Goal: Transaction & Acquisition: Obtain resource

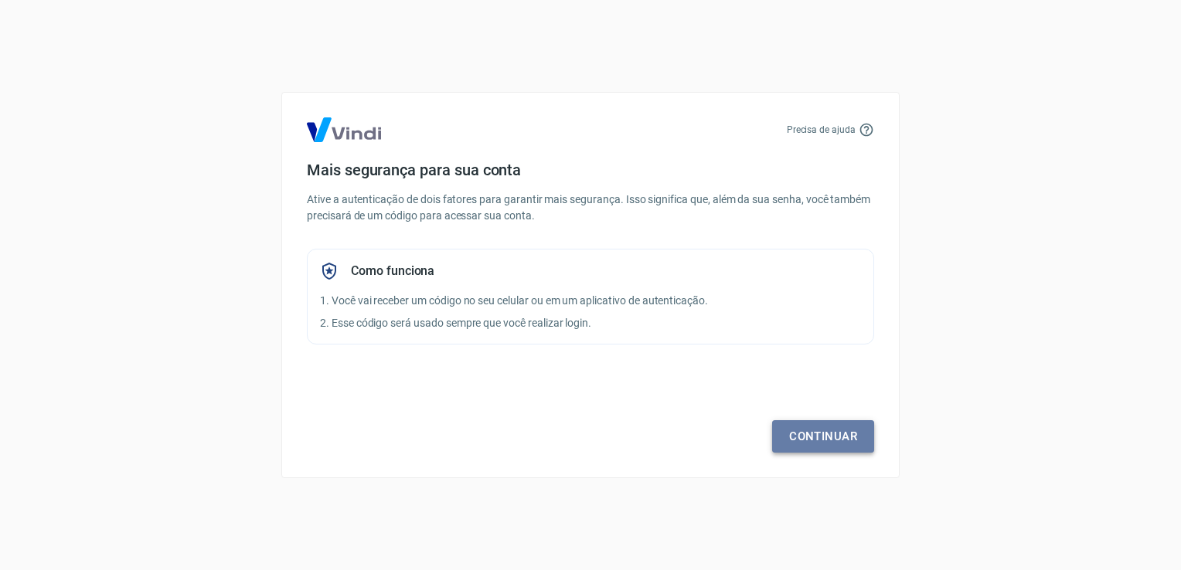
click at [830, 441] on link "Continuar" at bounding box center [823, 436] width 102 height 32
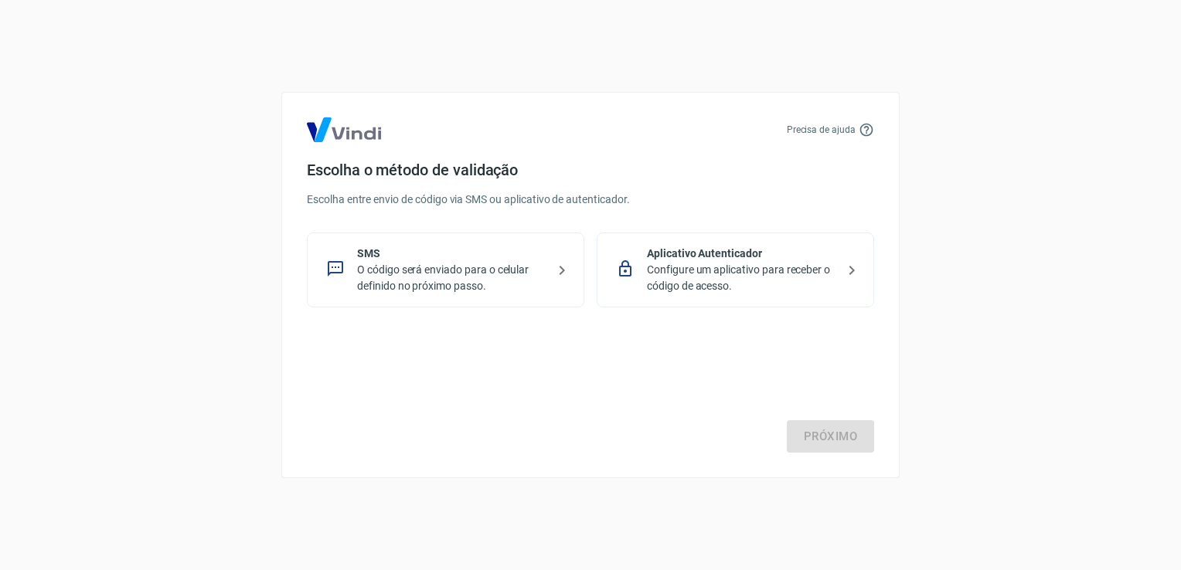
click at [745, 263] on p "Configure um aplicativo para receber o código de acesso." at bounding box center [741, 278] width 189 height 32
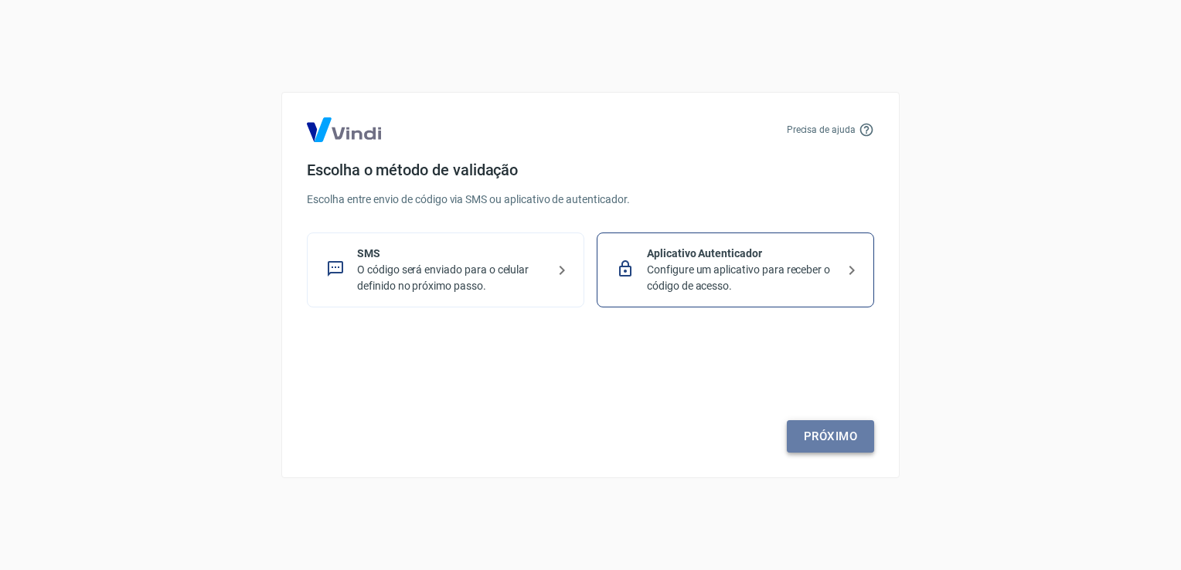
click at [830, 434] on link "Próximo" at bounding box center [830, 436] width 87 height 32
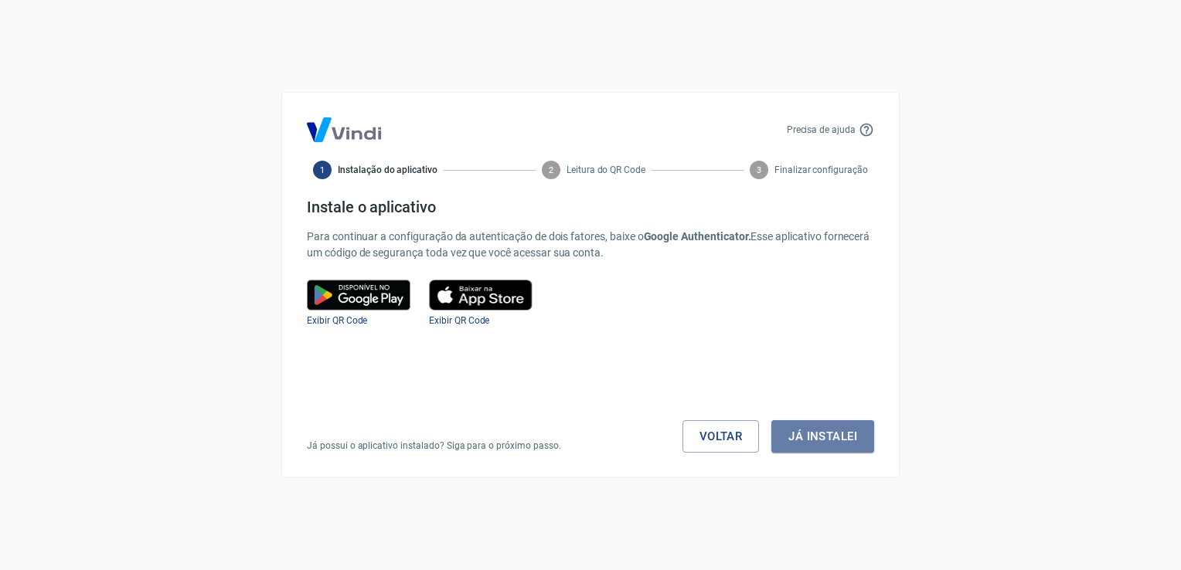
click at [830, 434] on button "Já instalei" at bounding box center [822, 436] width 103 height 32
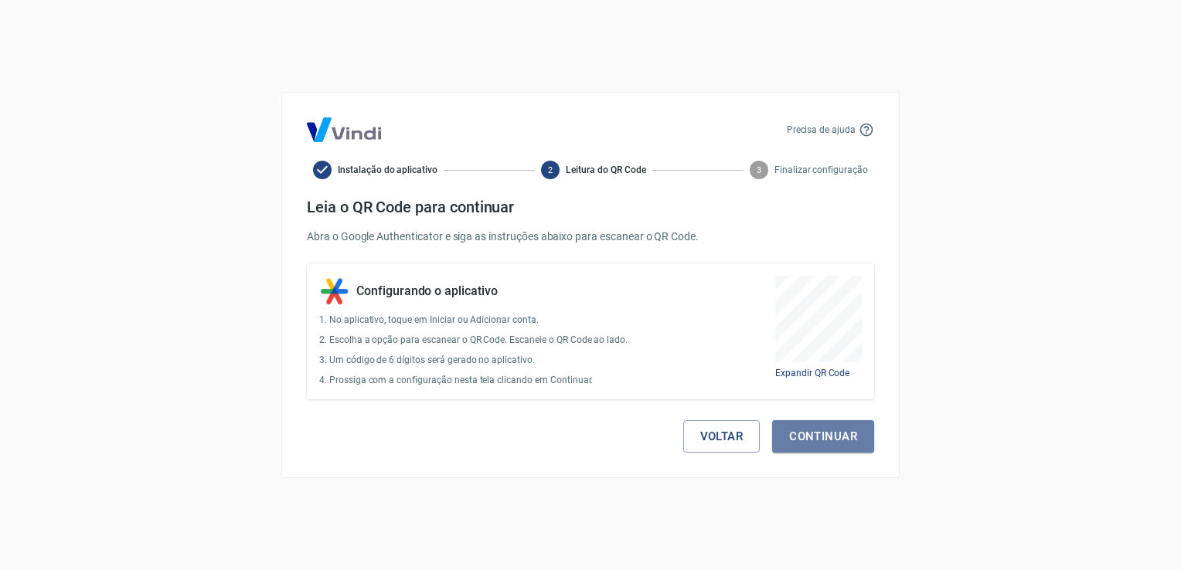
click at [830, 434] on button "Continuar" at bounding box center [823, 436] width 102 height 32
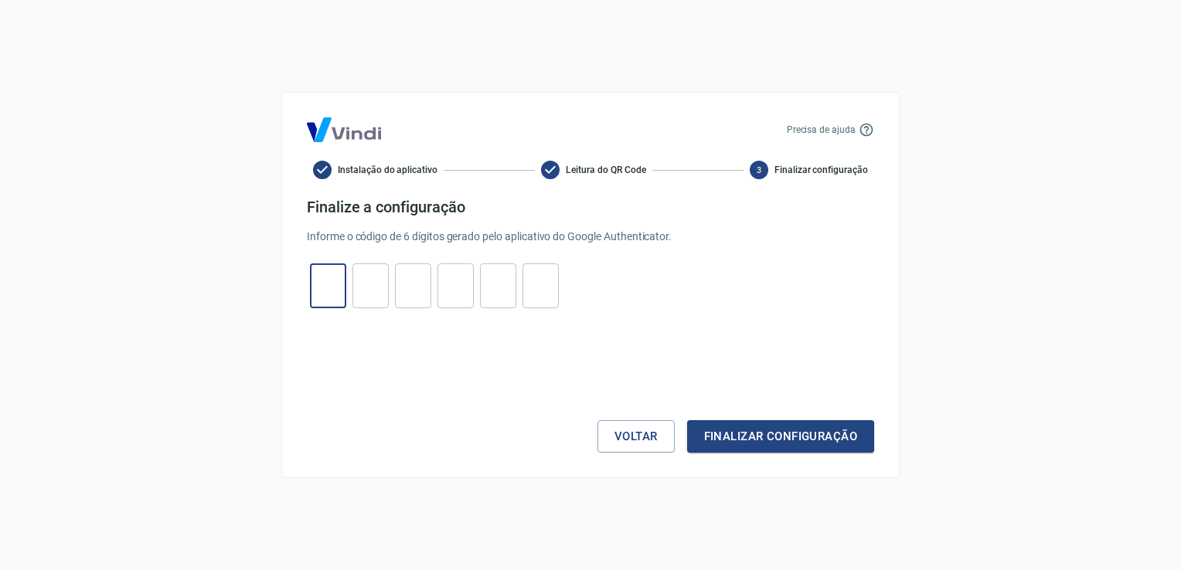
click at [325, 288] on input "tel" at bounding box center [328, 286] width 36 height 33
type input "7"
type input "1"
type input "4"
type input "5"
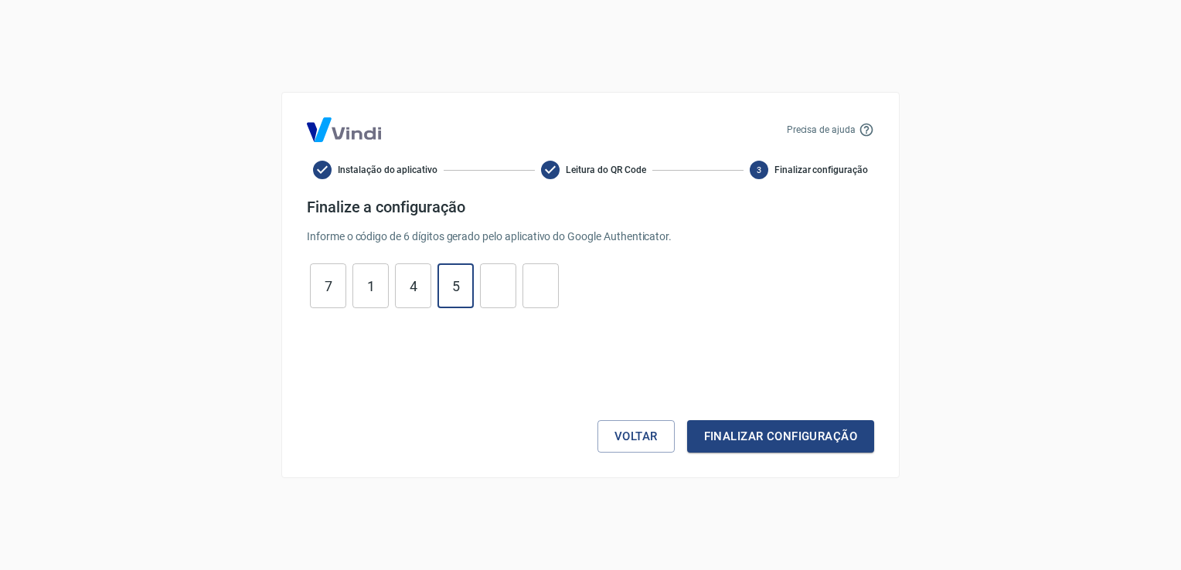
type input "2"
type input "7"
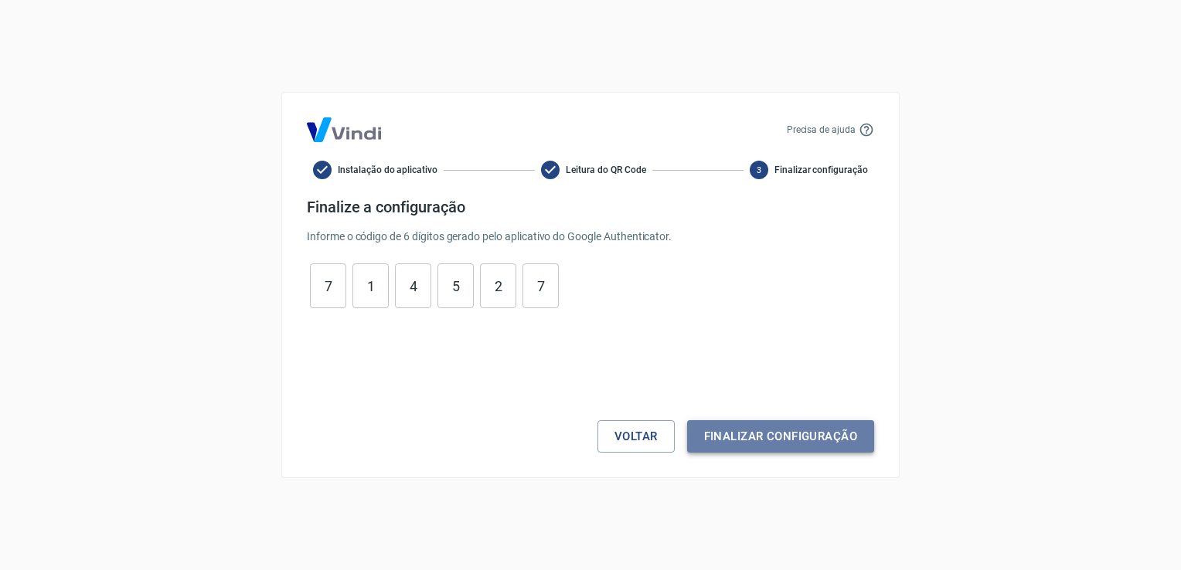
click at [783, 441] on button "Finalizar configuração" at bounding box center [780, 436] width 187 height 32
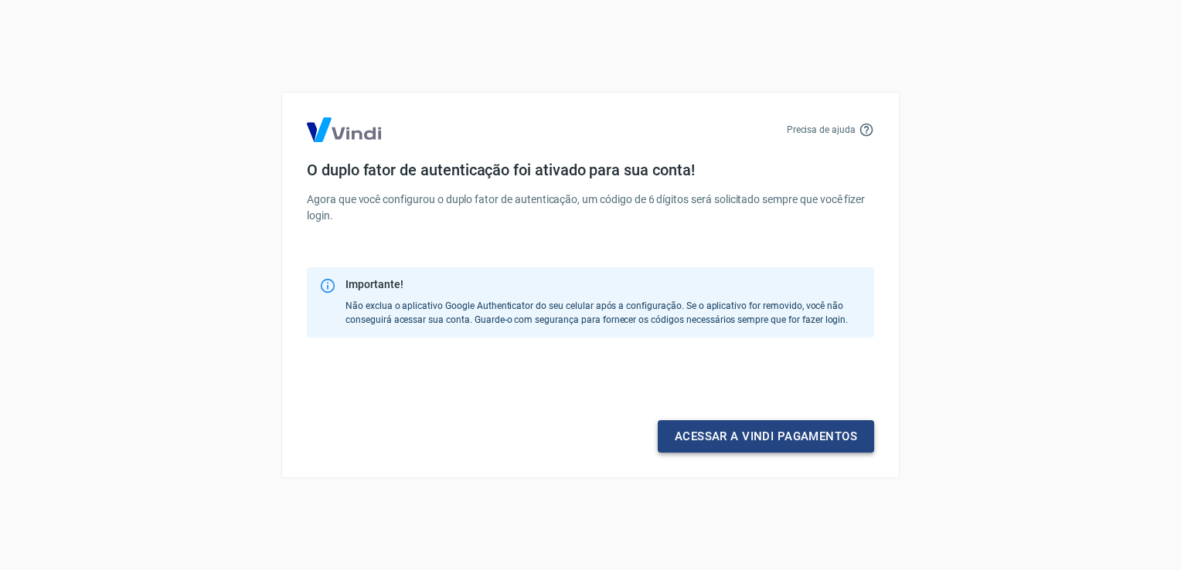
click at [783, 441] on link "Acessar a Vindi pagamentos" at bounding box center [766, 436] width 216 height 32
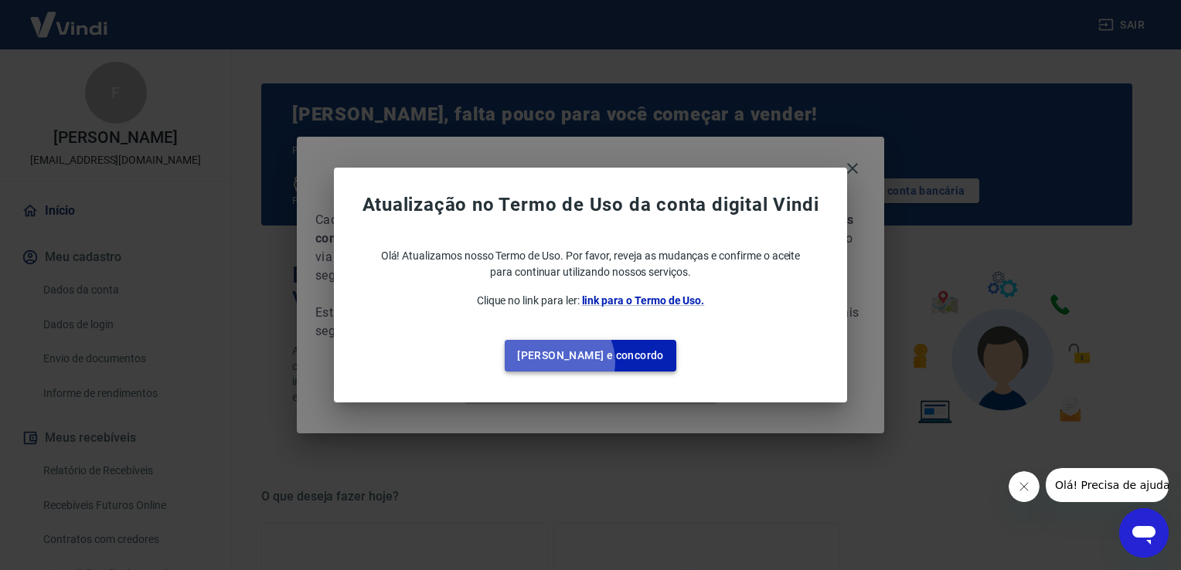
click at [588, 362] on button "Li e concordo" at bounding box center [591, 356] width 172 height 32
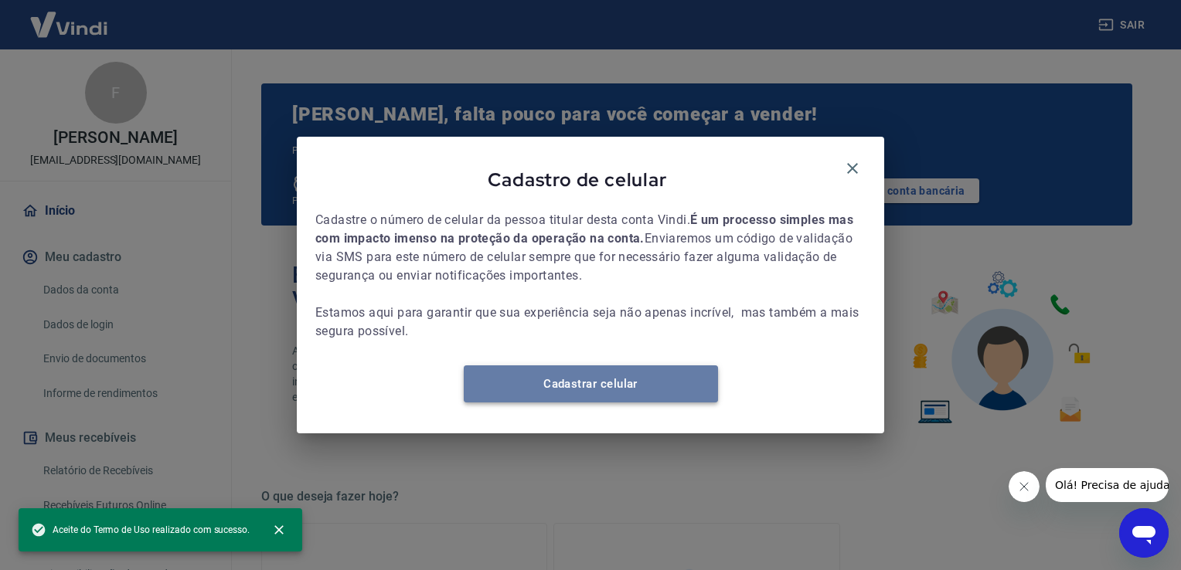
click at [608, 387] on link "Cadastrar celular" at bounding box center [591, 384] width 254 height 37
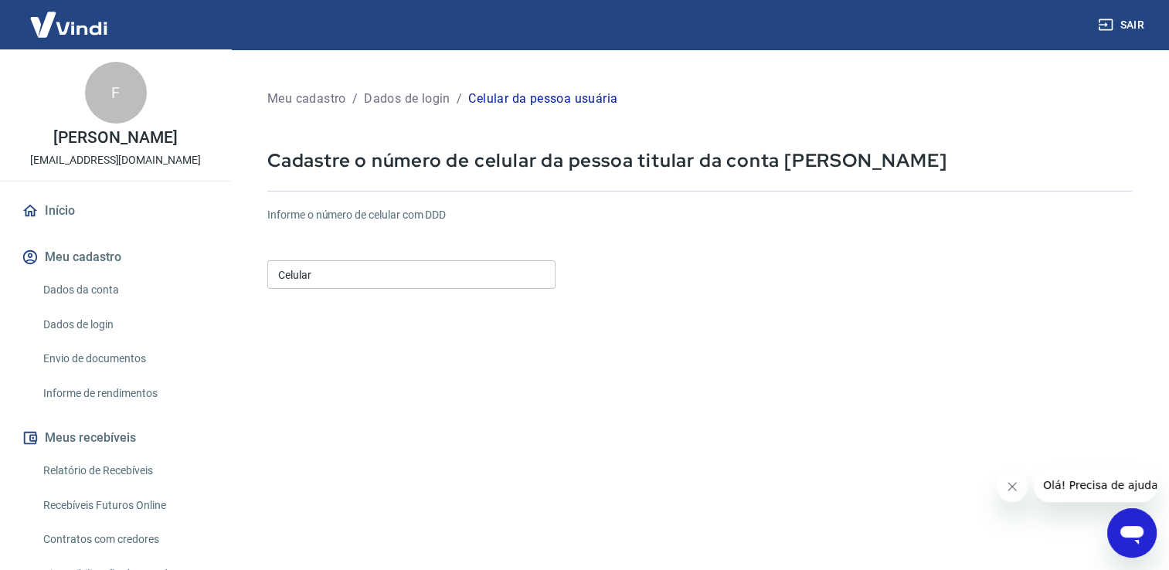
click at [424, 274] on input "Celular" at bounding box center [411, 274] width 288 height 29
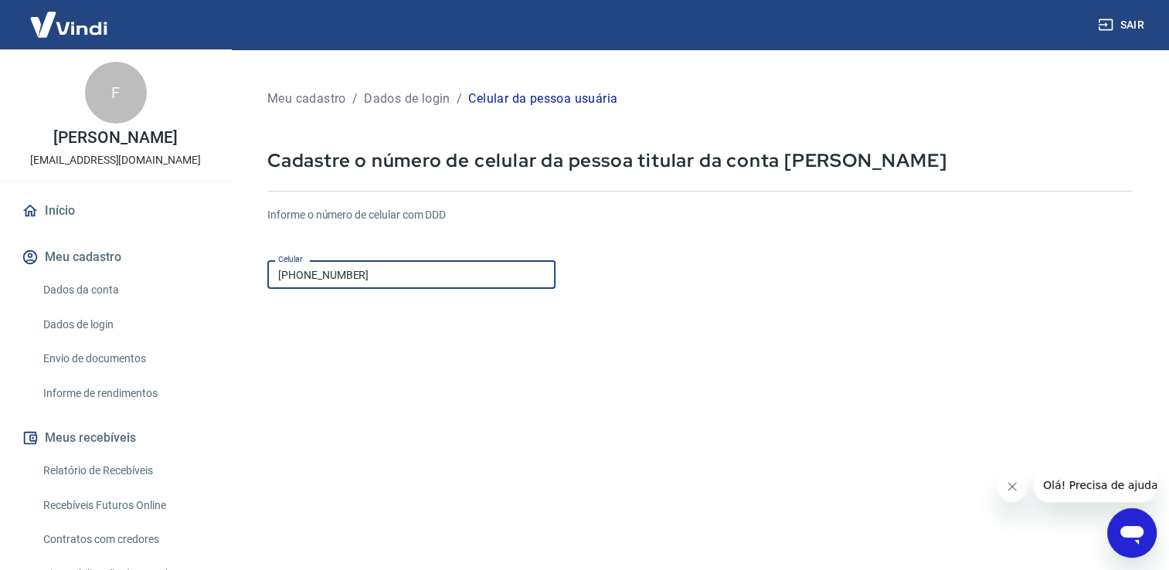
type input "[PHONE_NUMBER]"
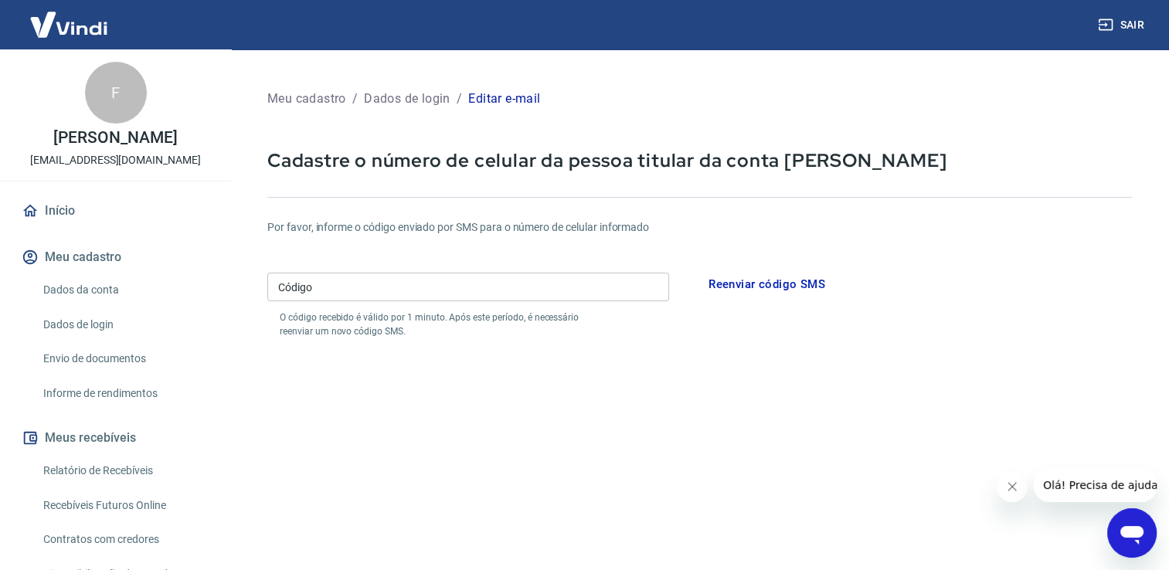
click at [478, 287] on input "Código" at bounding box center [468, 287] width 402 height 29
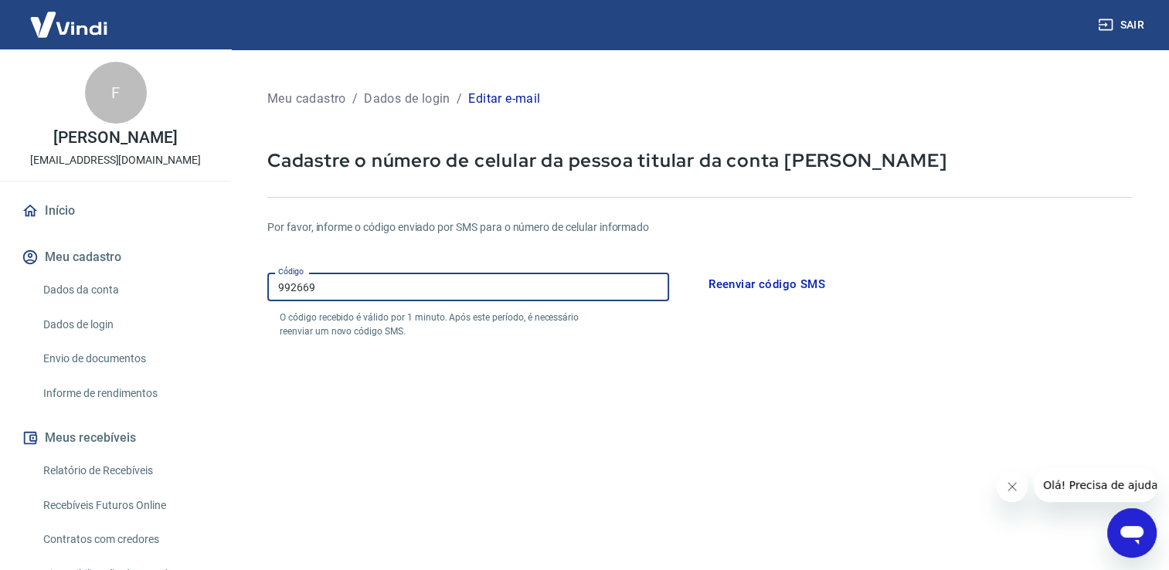
type input "992669"
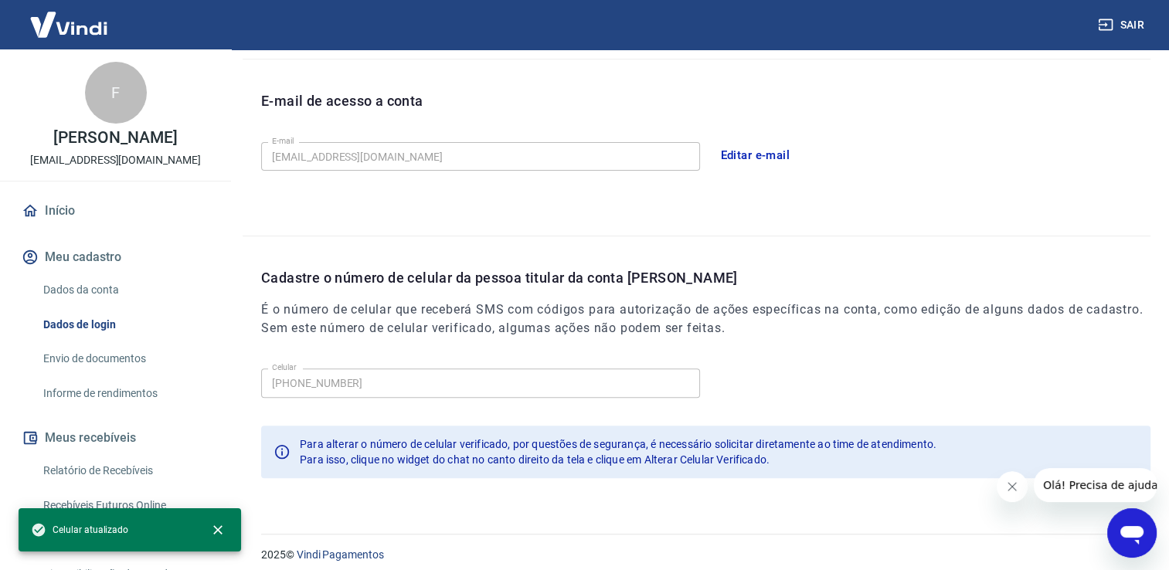
scroll to position [418, 0]
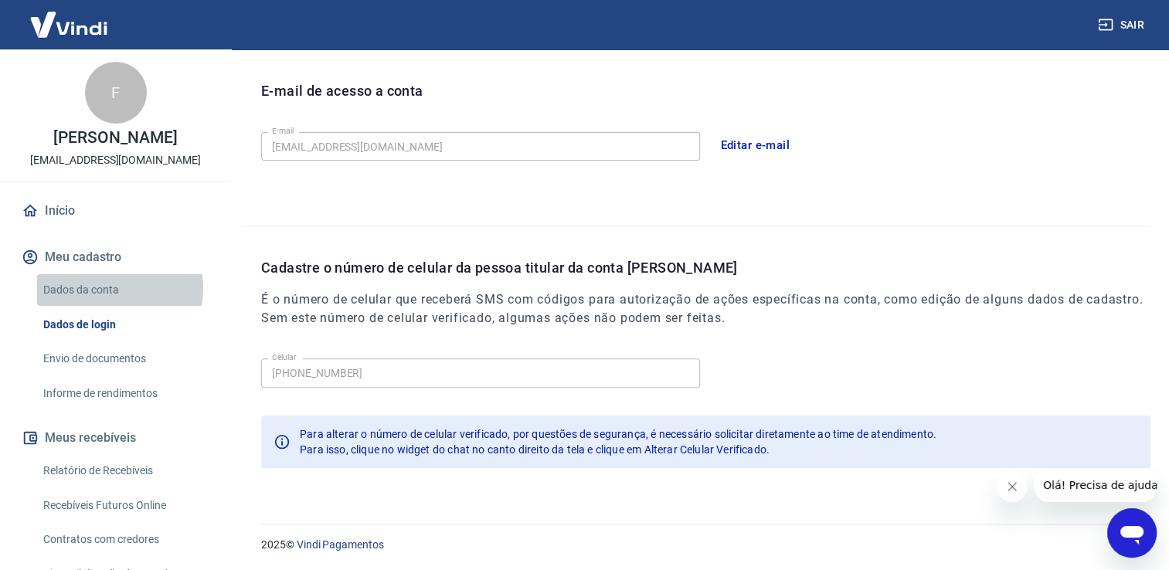
click at [106, 305] on link "Dados da conta" at bounding box center [124, 290] width 175 height 32
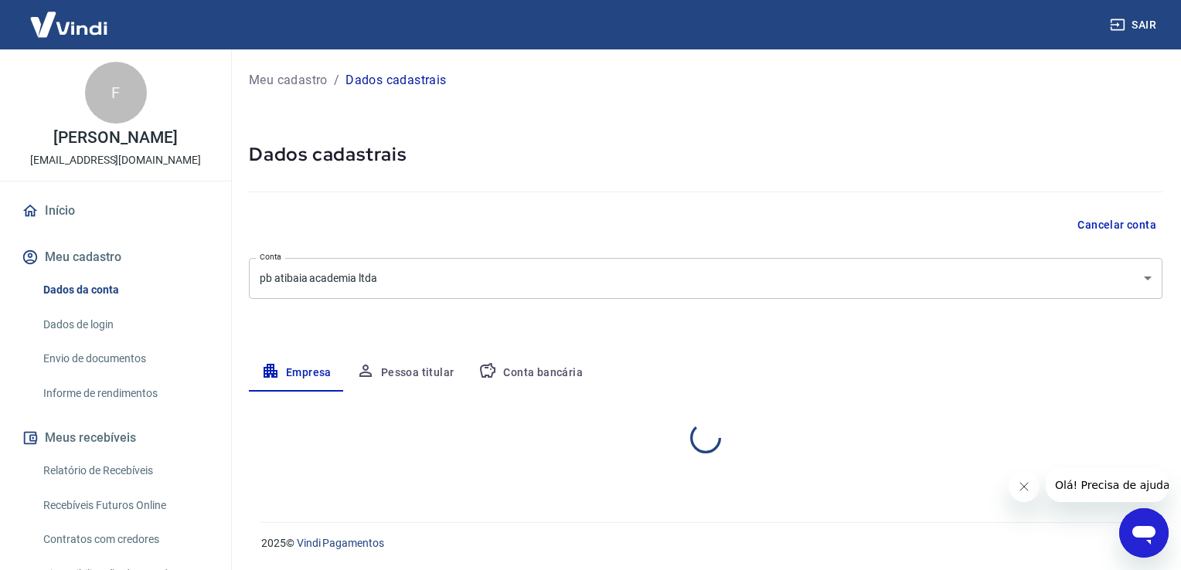
select select "SP"
select select "business"
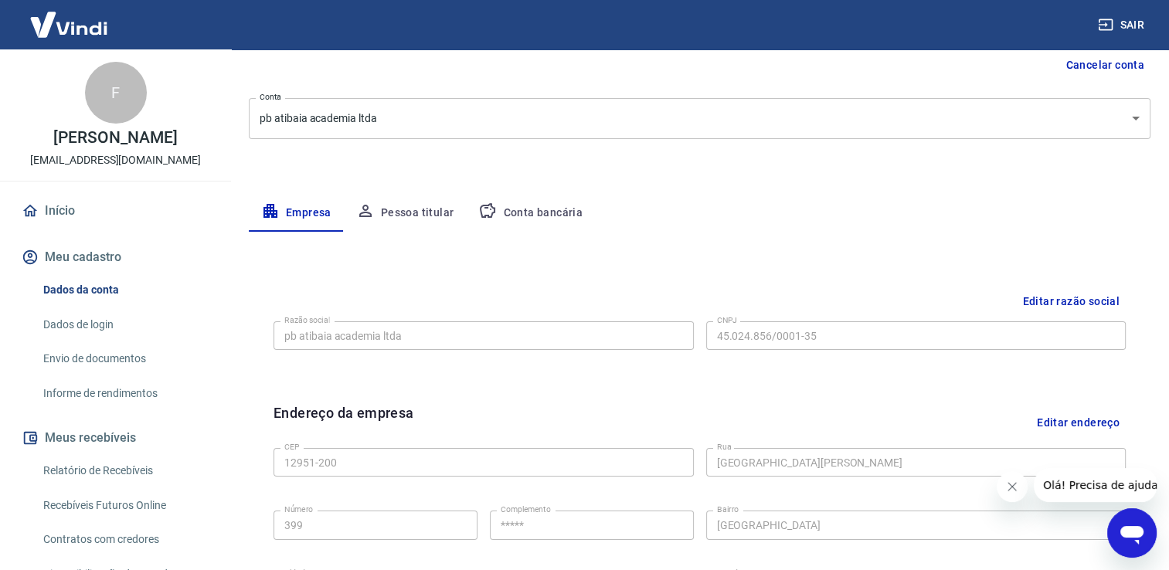
scroll to position [161, 0]
click at [541, 207] on button "Conta bancária" at bounding box center [530, 212] width 129 height 37
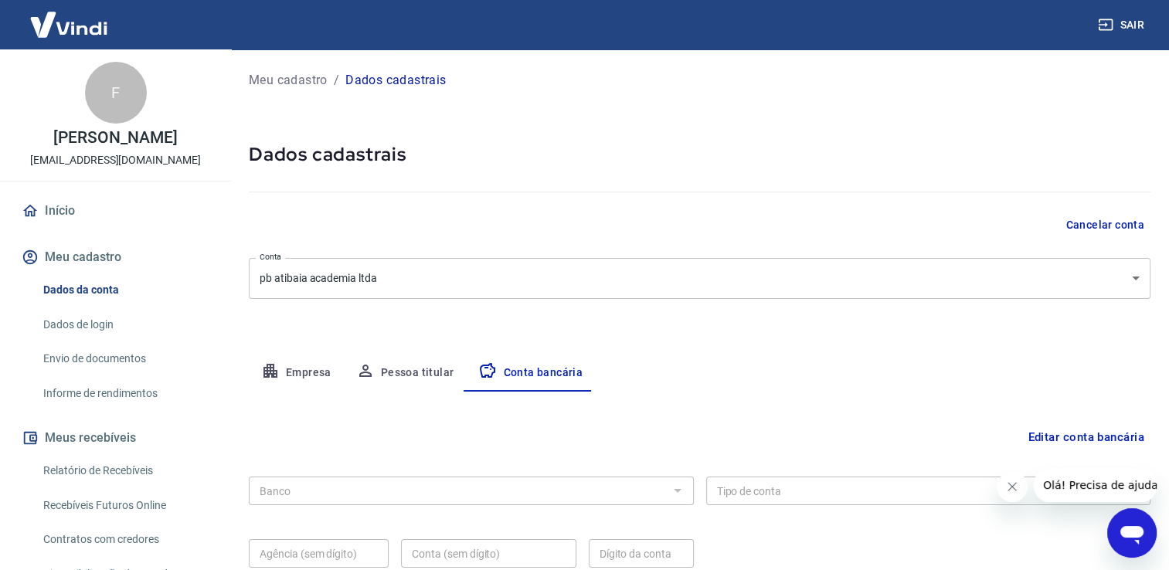
scroll to position [133, 0]
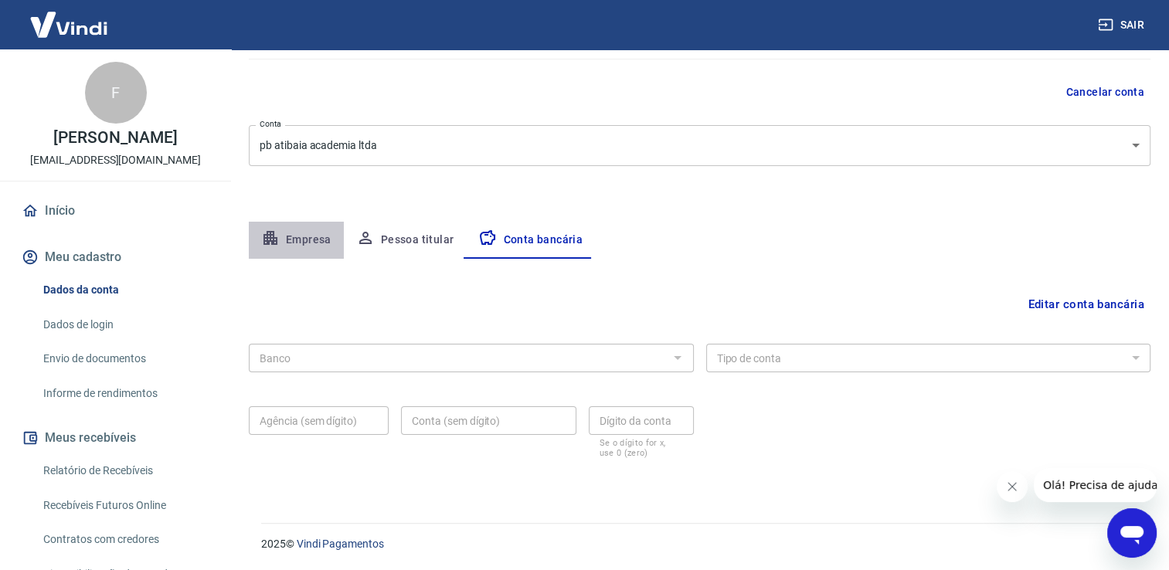
click at [312, 239] on button "Empresa" at bounding box center [296, 240] width 95 height 37
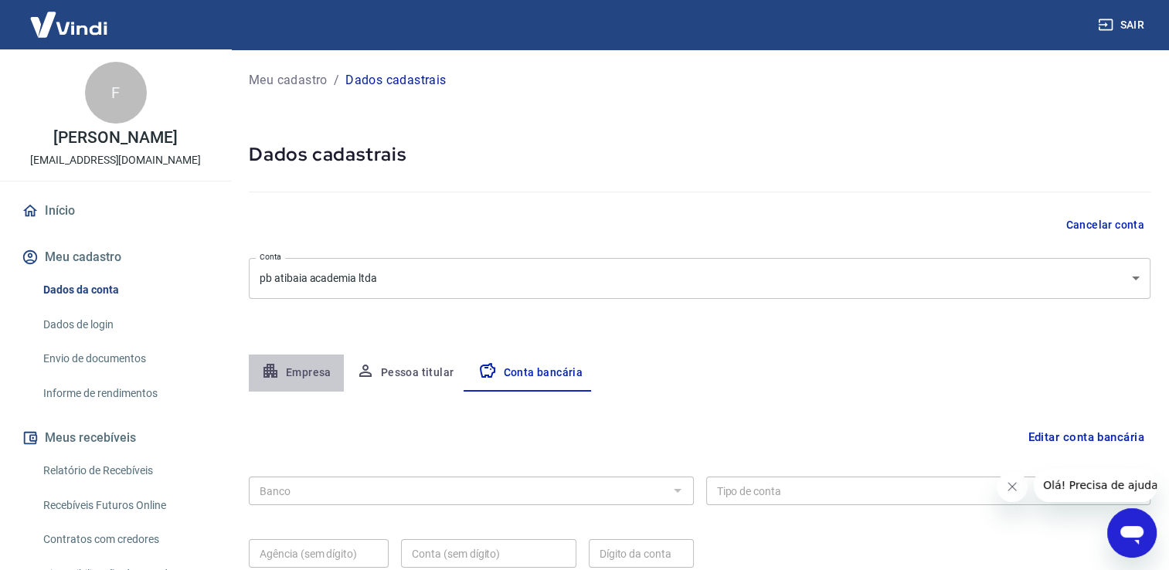
select select "SP"
select select "business"
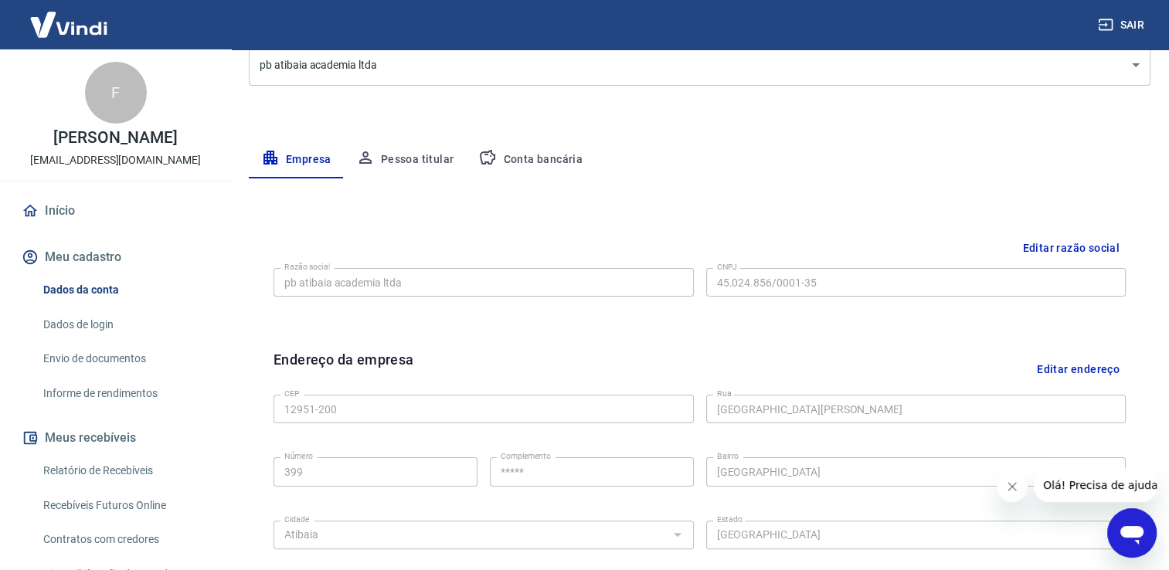
scroll to position [213, 0]
click at [420, 166] on button "Pessoa titular" at bounding box center [405, 159] width 123 height 37
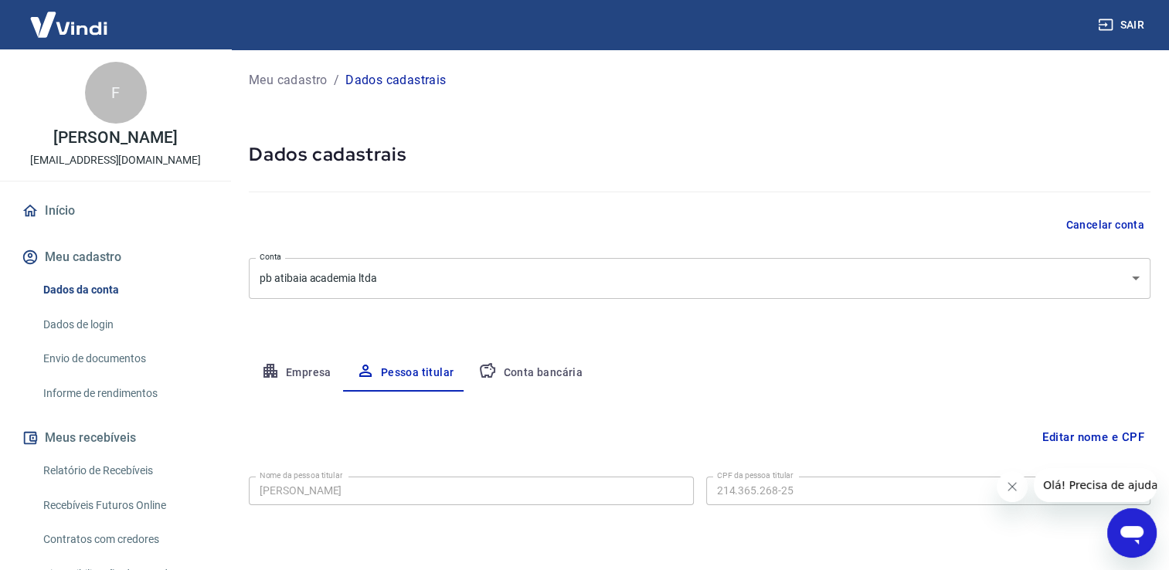
scroll to position [46, 0]
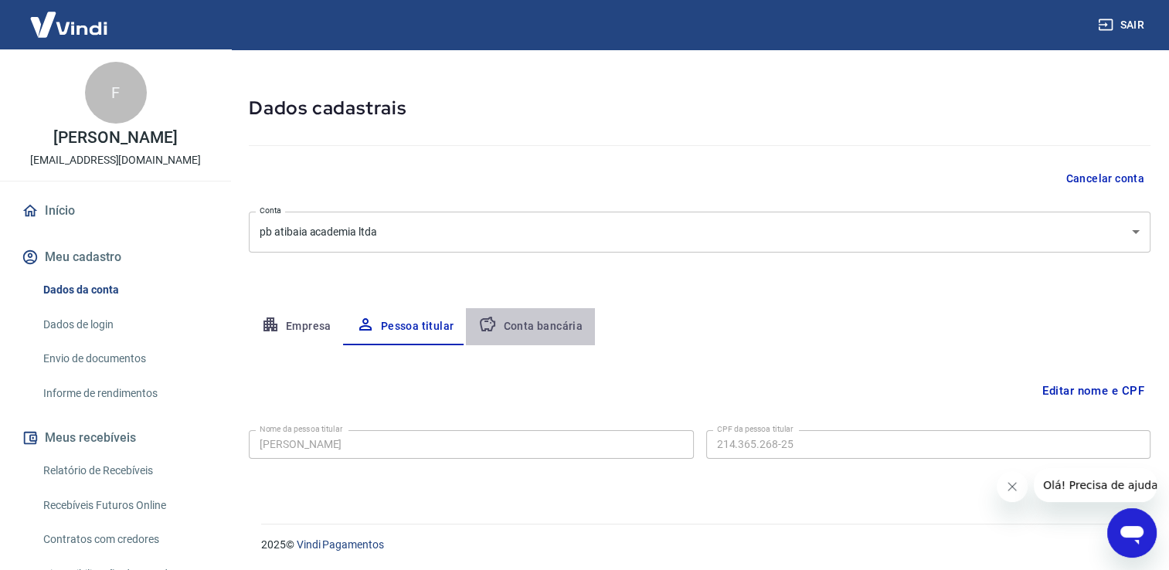
click at [537, 332] on button "Conta bancária" at bounding box center [530, 326] width 129 height 37
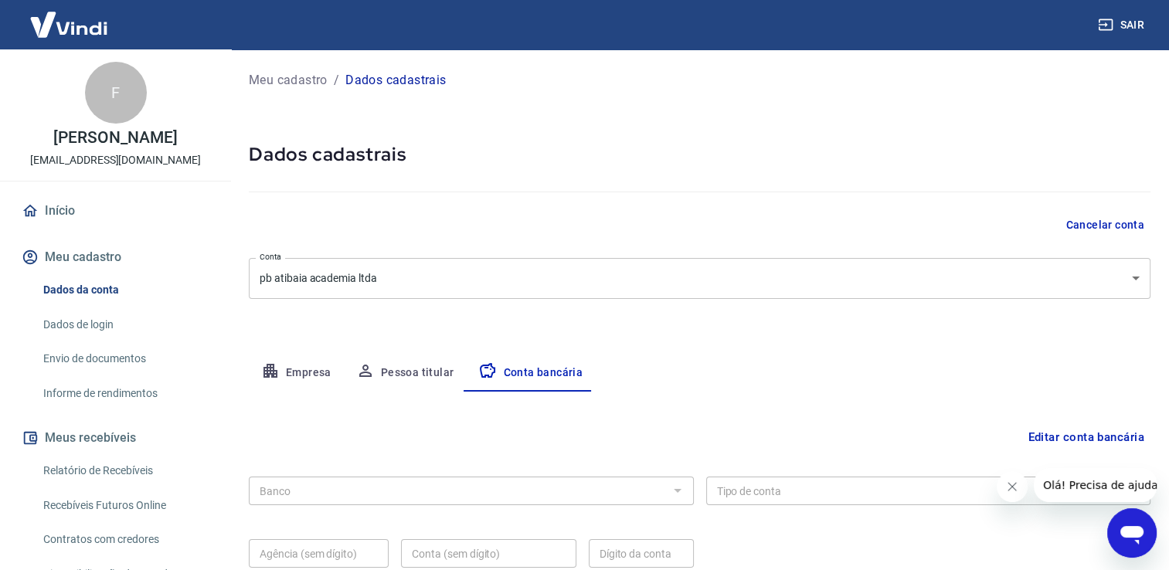
scroll to position [133, 0]
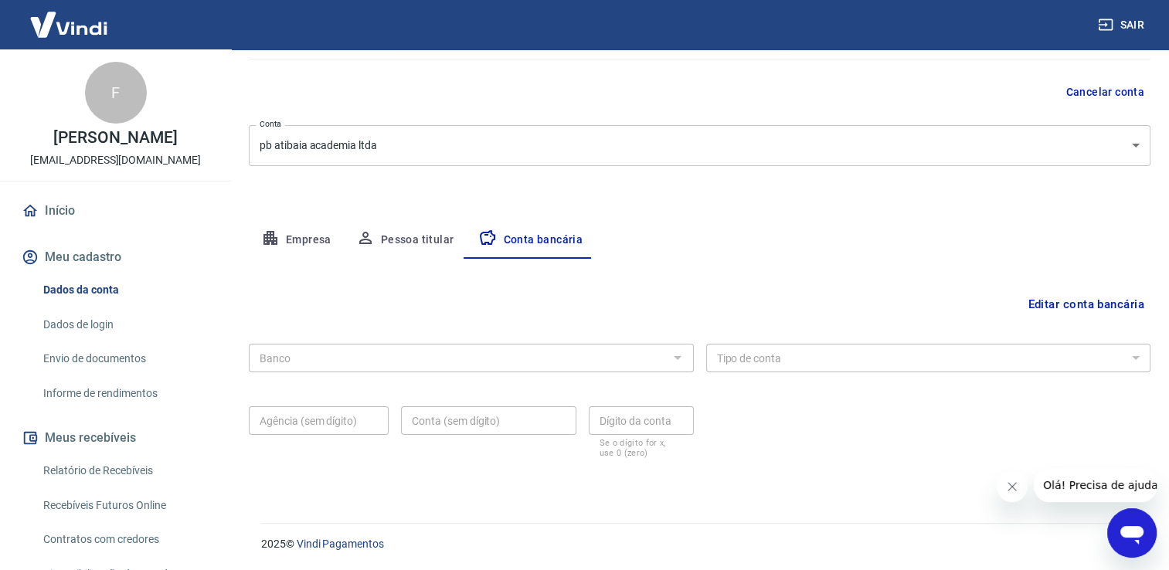
click at [683, 359] on div at bounding box center [677, 358] width 20 height 22
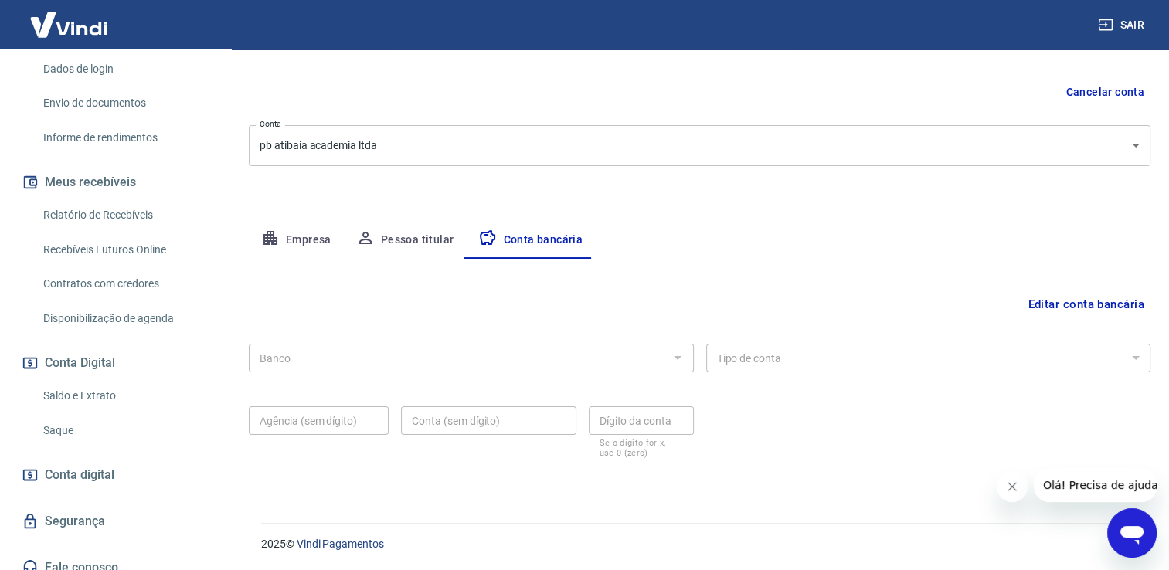
scroll to position [278, 0]
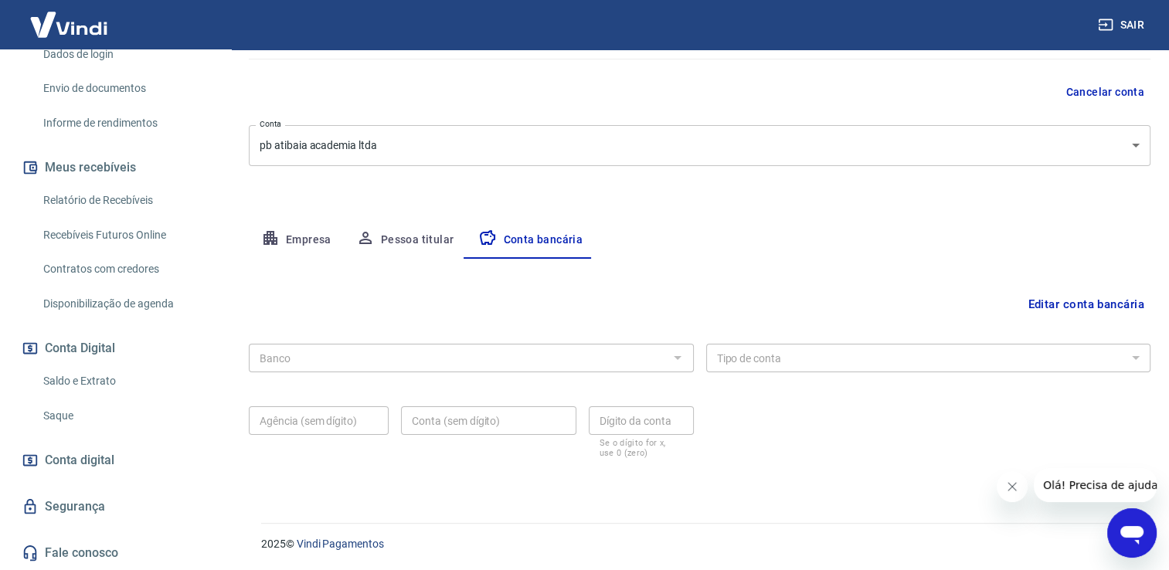
click at [62, 418] on link "Saque" at bounding box center [124, 416] width 175 height 32
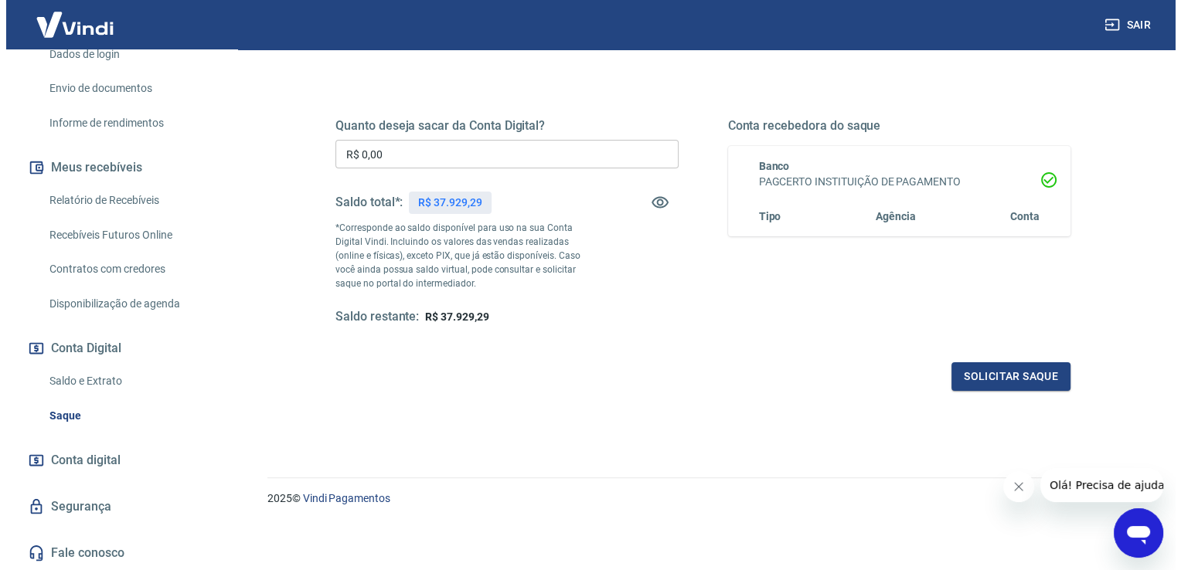
scroll to position [121, 0]
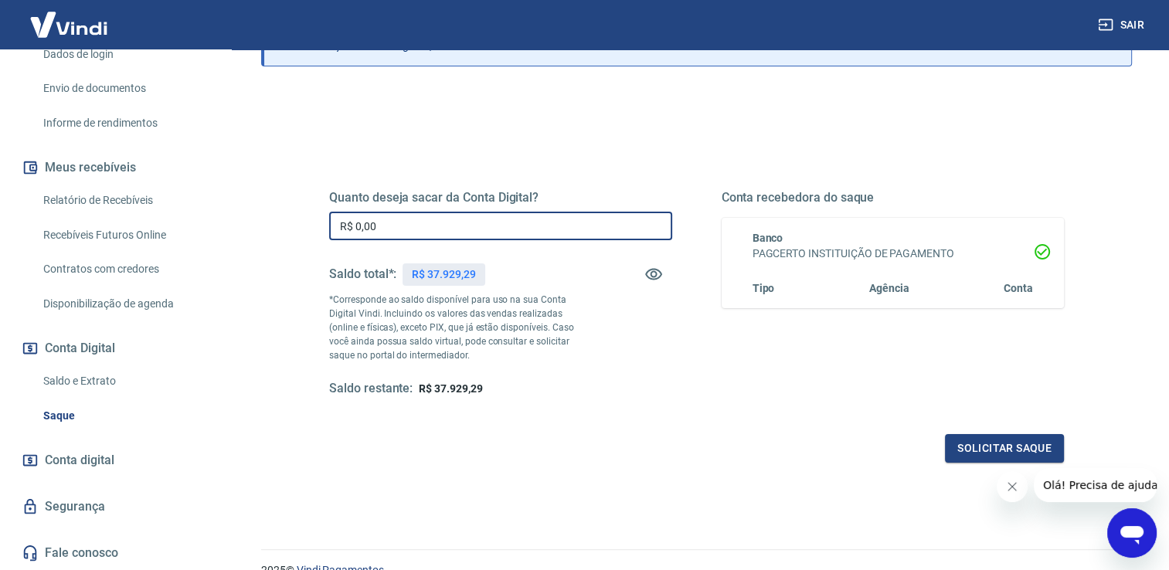
click at [419, 226] on input "R$ 0,00" at bounding box center [500, 226] width 343 height 29
type input "R$ 37.929,29"
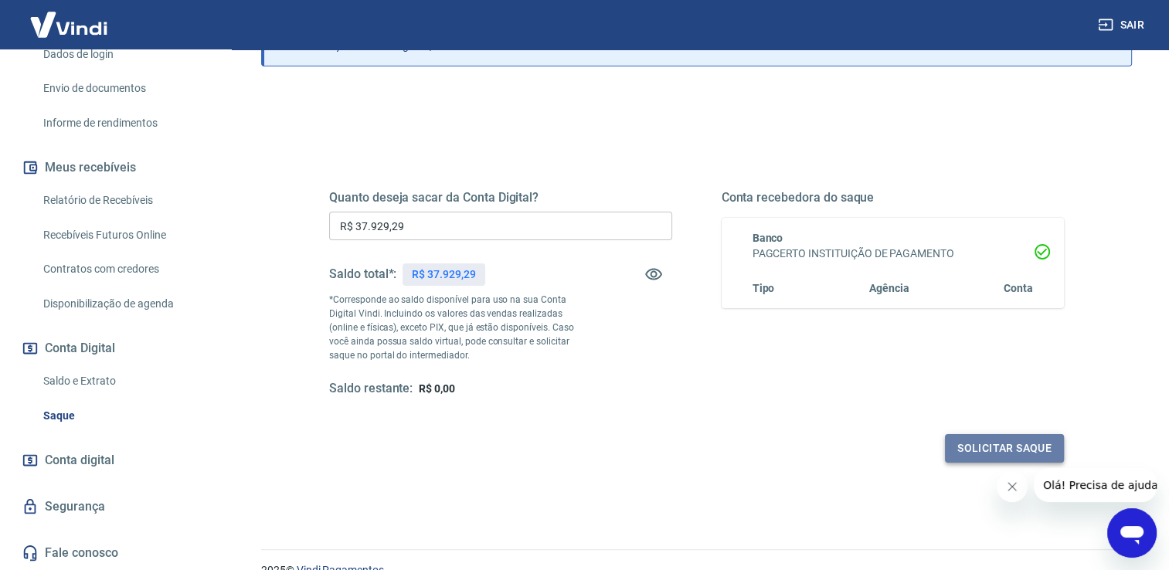
click at [1012, 447] on button "Solicitar saque" at bounding box center [1004, 448] width 119 height 29
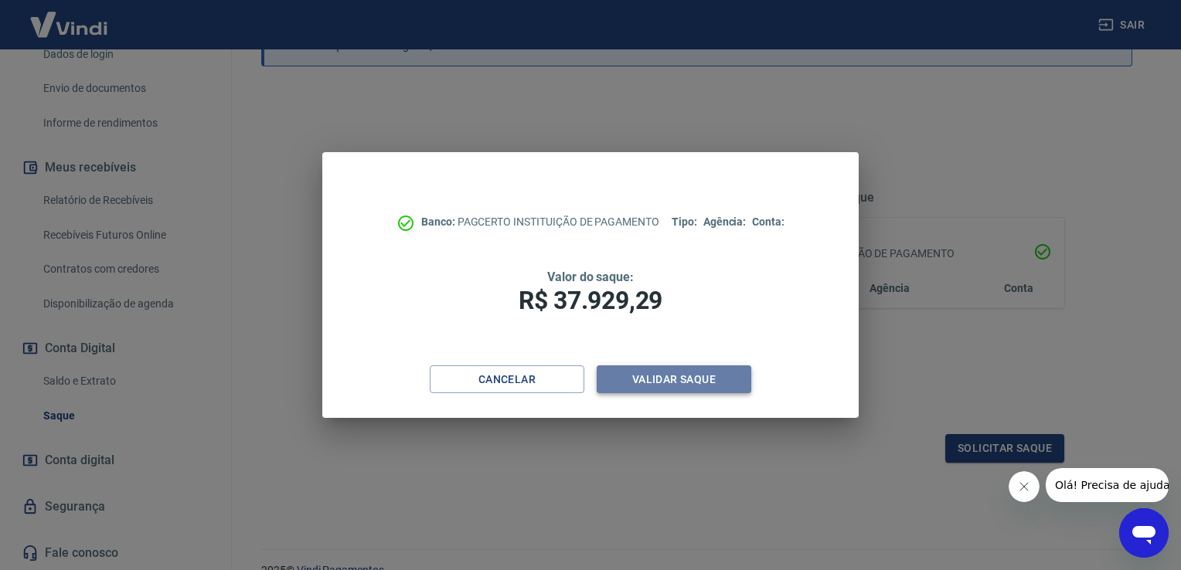
click at [683, 376] on button "Validar saque" at bounding box center [674, 380] width 155 height 29
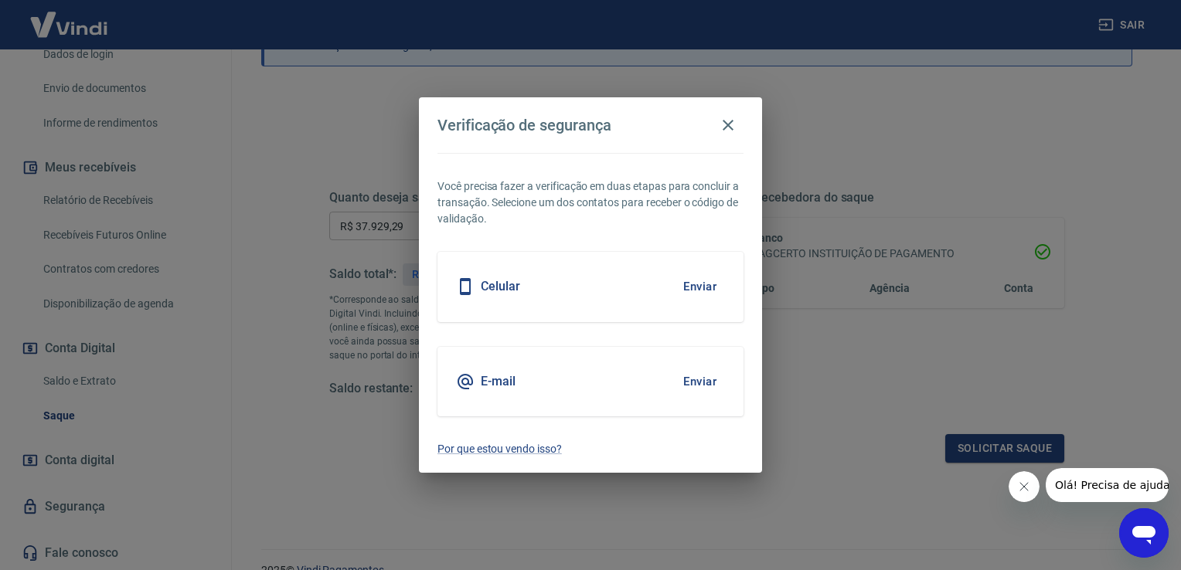
click at [693, 278] on button "Enviar" at bounding box center [700, 287] width 50 height 32
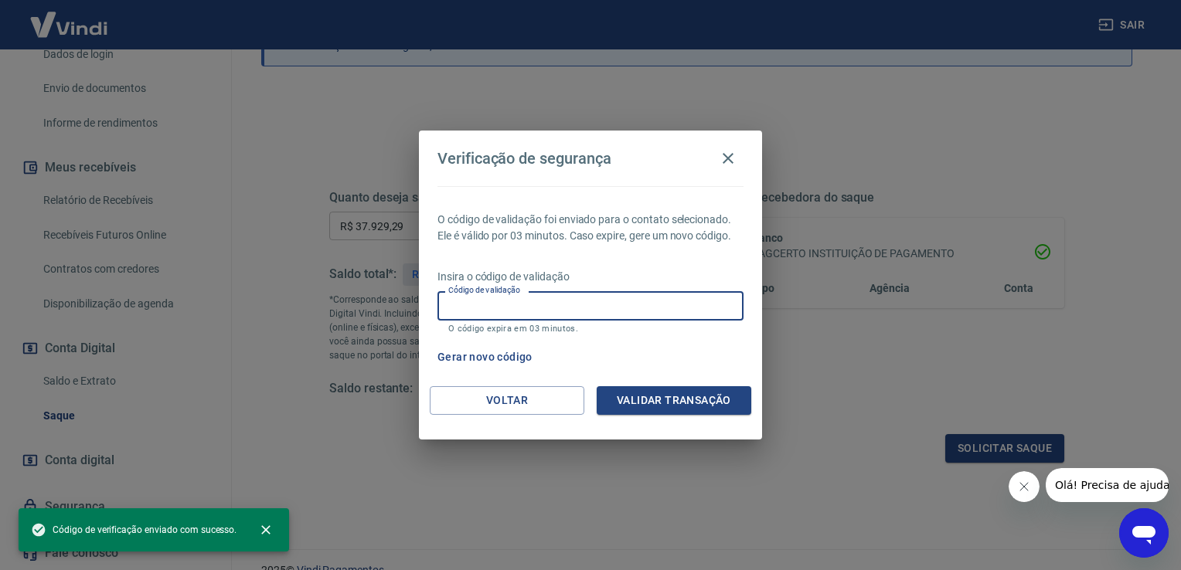
click at [631, 305] on input "Código de validação" at bounding box center [590, 305] width 306 height 29
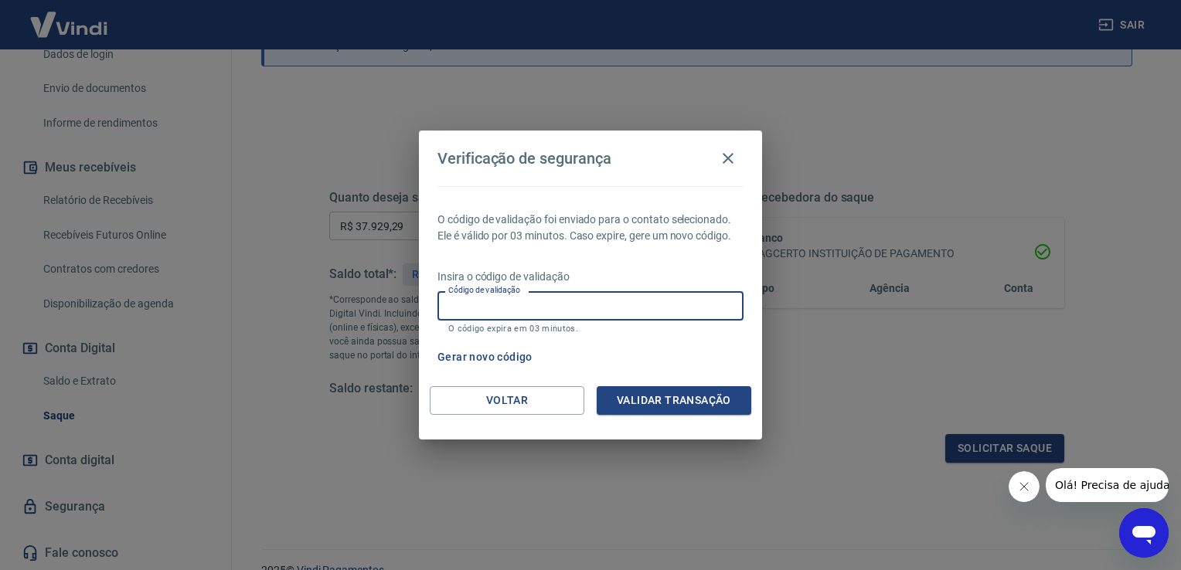
click at [608, 307] on input "Código de validação" at bounding box center [590, 305] width 306 height 29
type input "992669"
click at [666, 403] on button "Validar transação" at bounding box center [674, 400] width 155 height 29
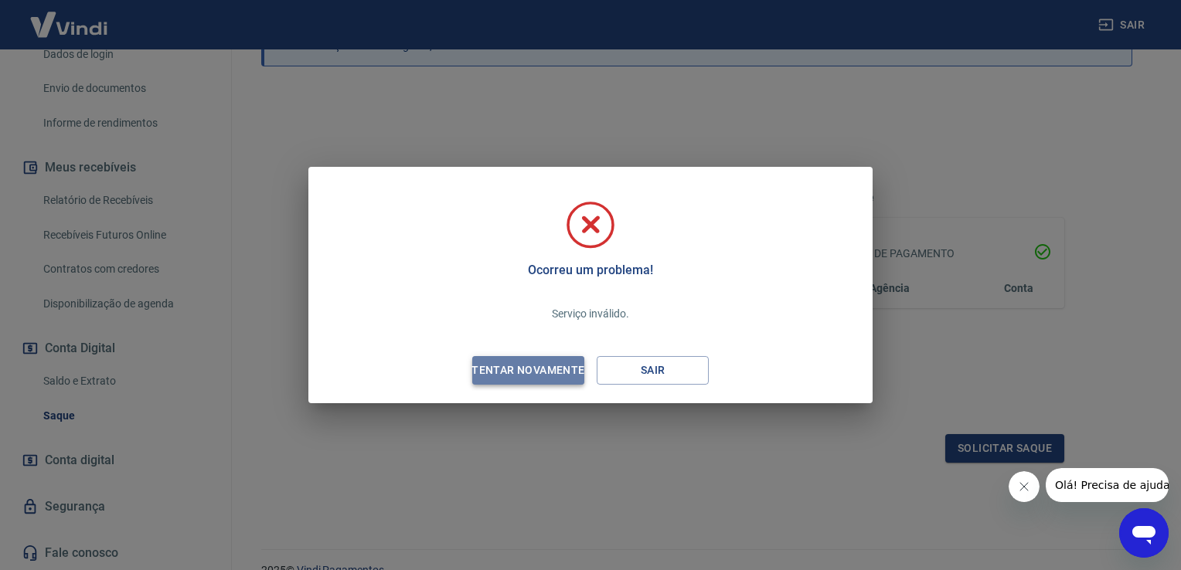
click at [553, 369] on div "Tentar novamente" at bounding box center [528, 370] width 150 height 19
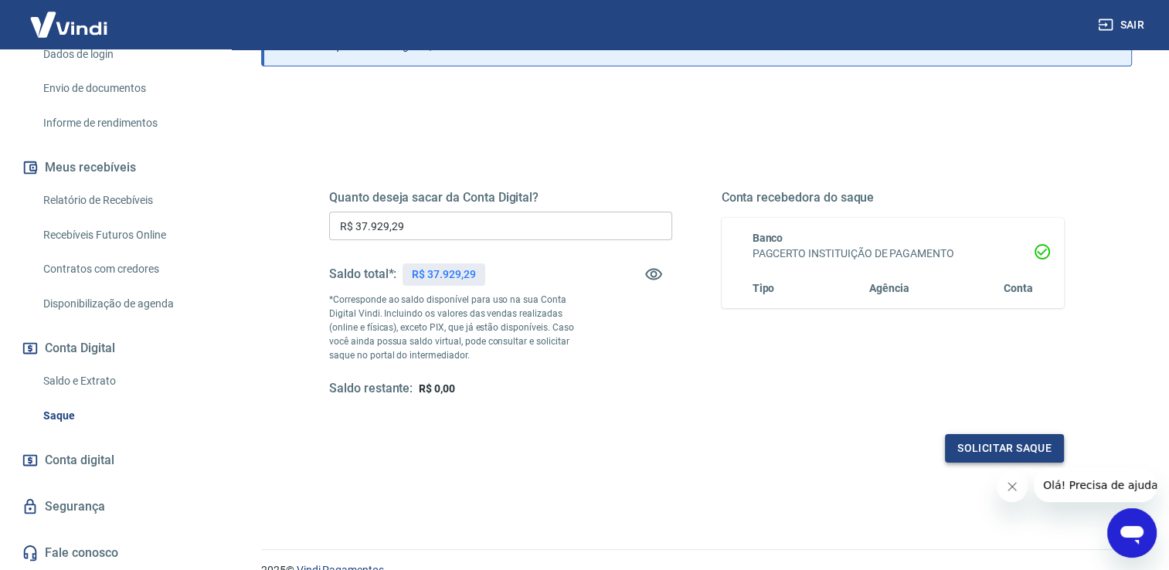
click at [991, 451] on button "Solicitar saque" at bounding box center [1004, 448] width 119 height 29
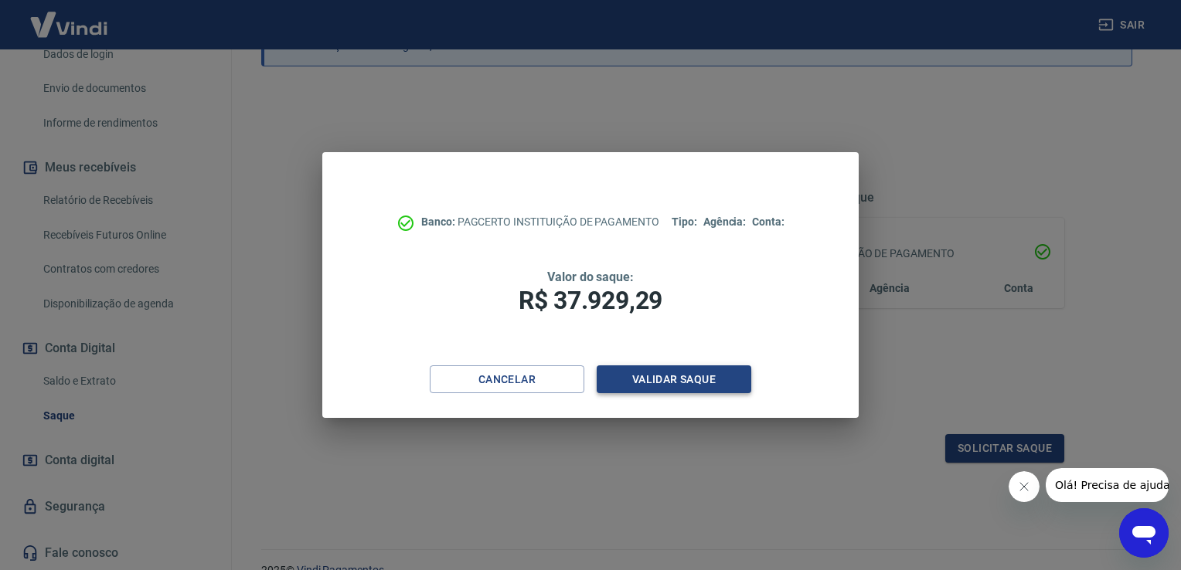
click at [702, 383] on button "Validar saque" at bounding box center [674, 380] width 155 height 29
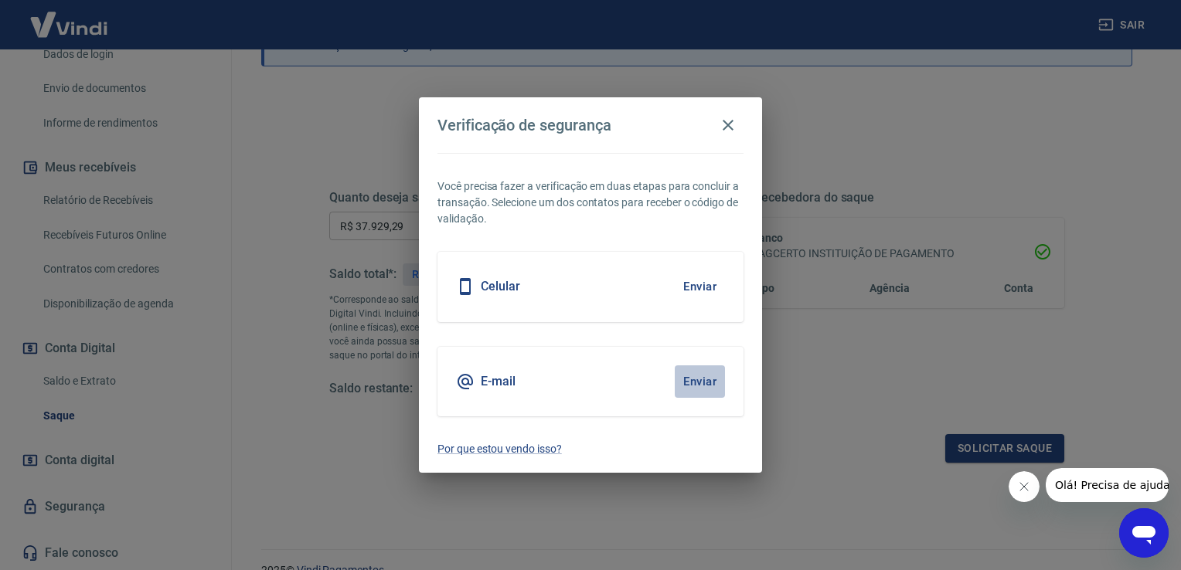
click at [698, 383] on button "Enviar" at bounding box center [700, 382] width 50 height 32
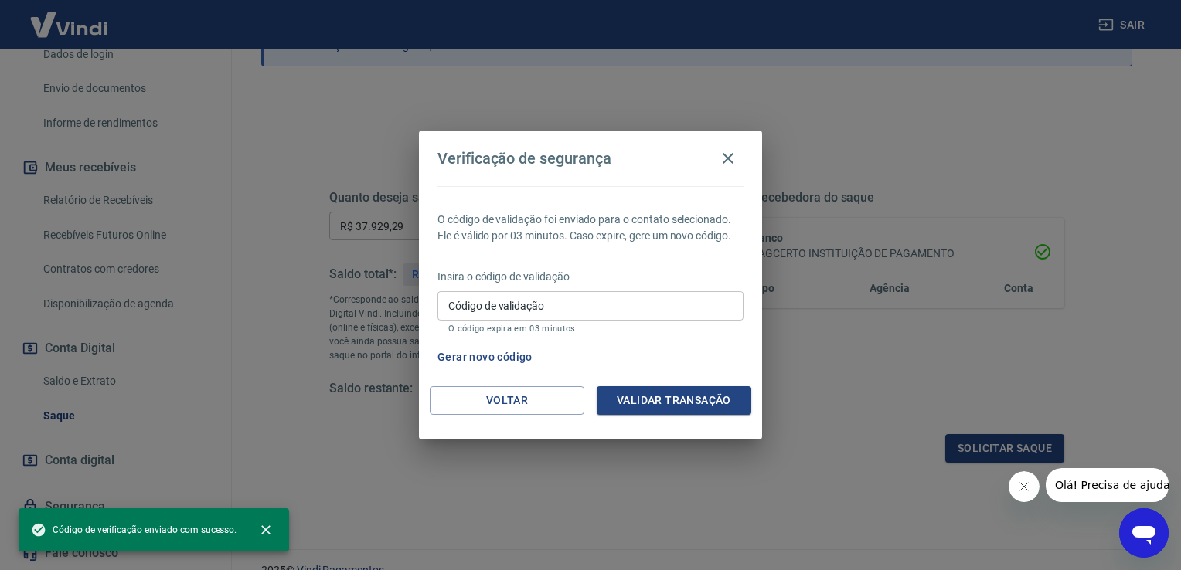
click at [602, 298] on input "Código de validação" at bounding box center [590, 305] width 306 height 29
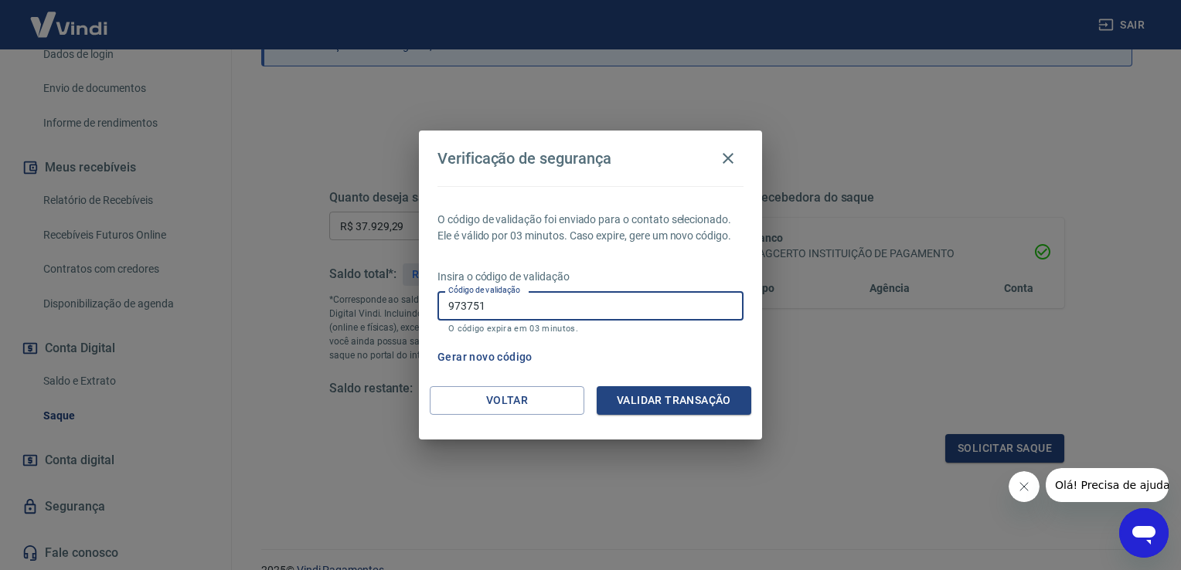
type input "973751"
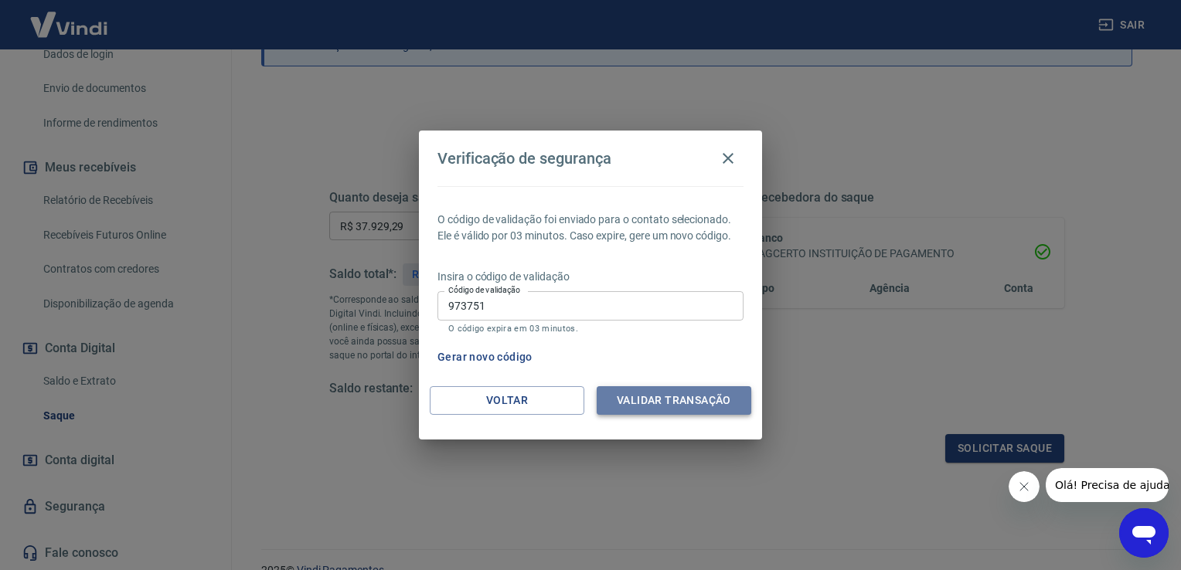
click at [664, 403] on button "Validar transação" at bounding box center [674, 400] width 155 height 29
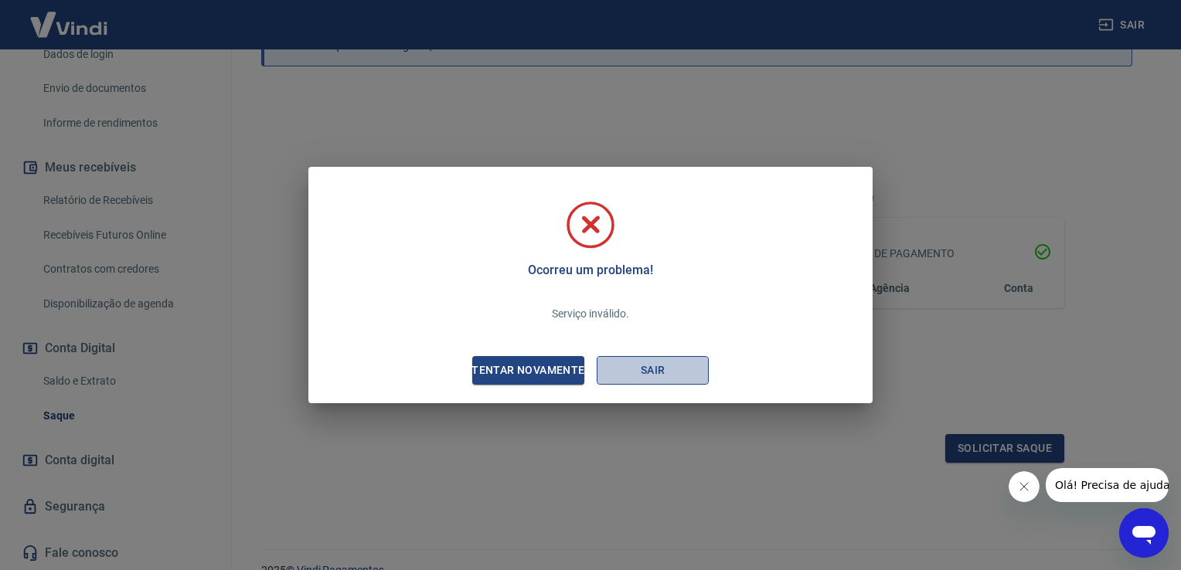
click at [633, 375] on button "Sair" at bounding box center [653, 370] width 112 height 29
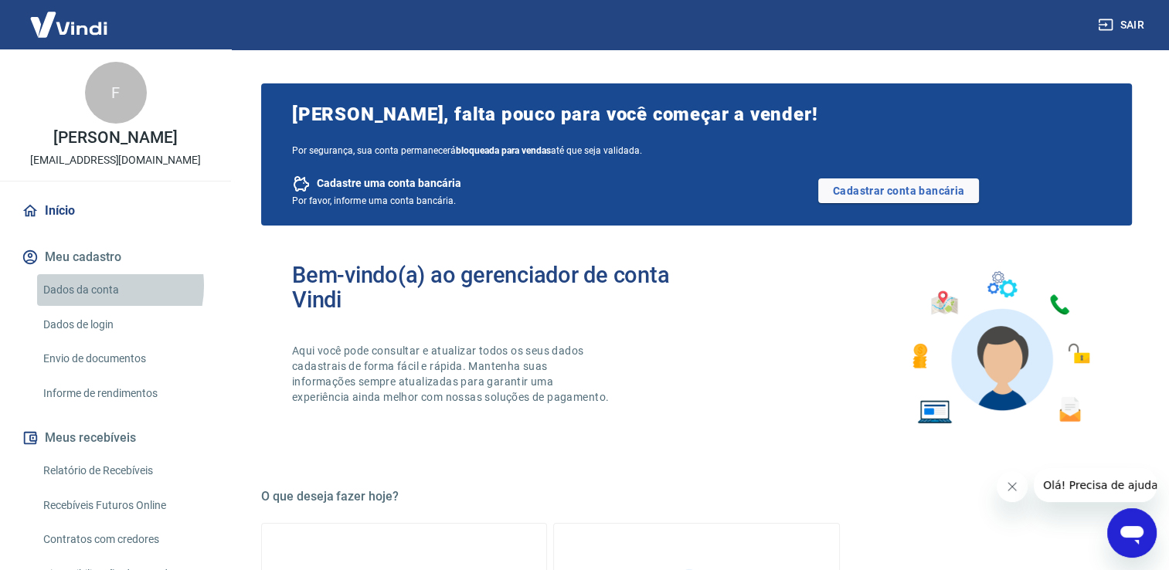
click at [96, 302] on link "Dados da conta" at bounding box center [124, 290] width 175 height 32
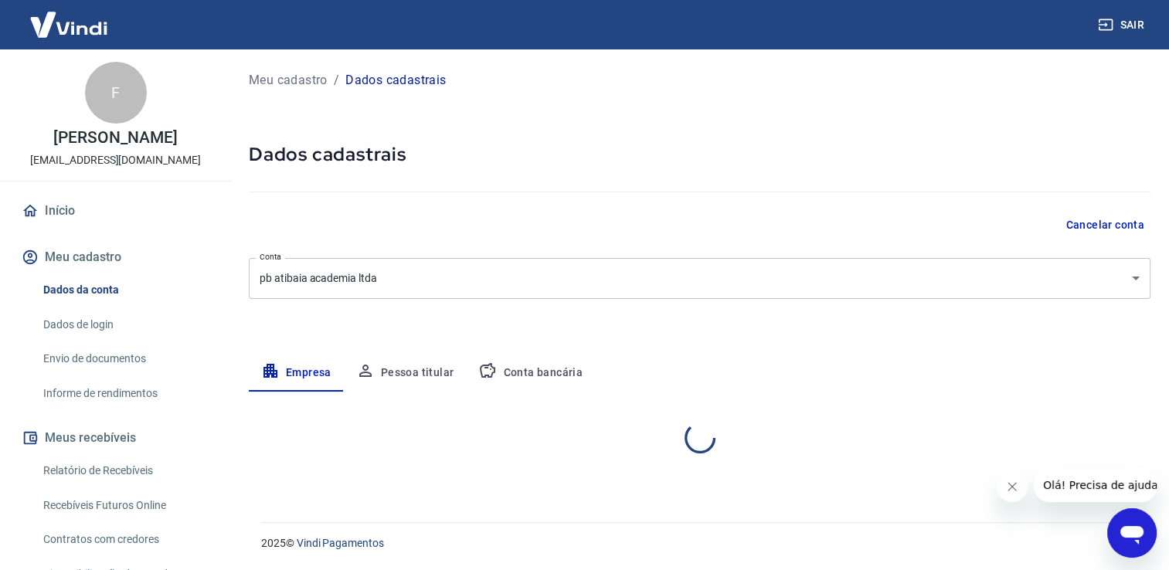
select select "SP"
select select "business"
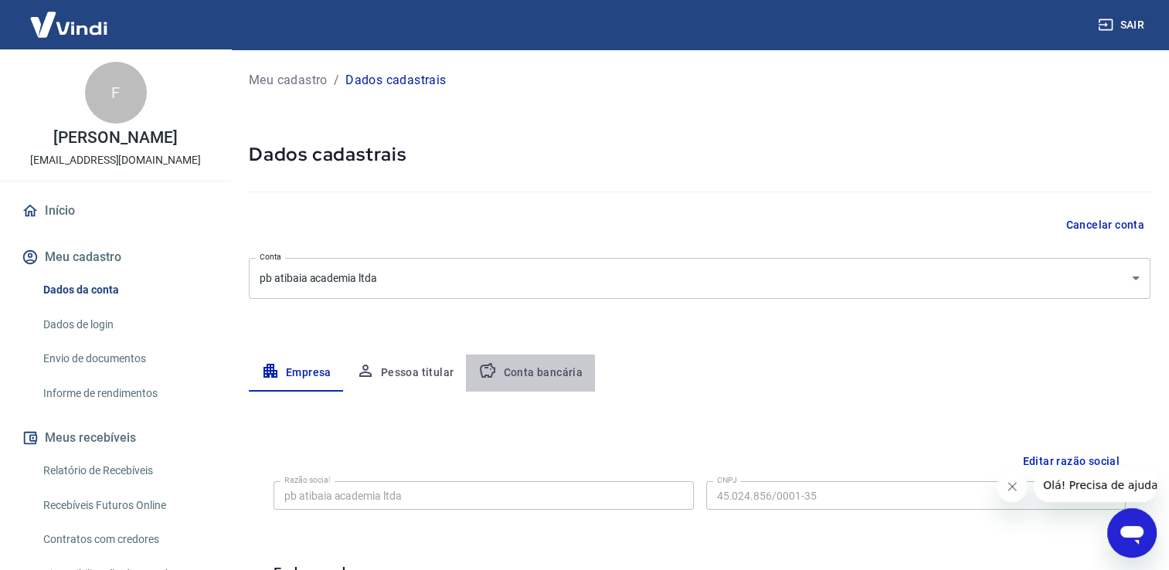
click at [541, 377] on button "Conta bancária" at bounding box center [530, 373] width 129 height 37
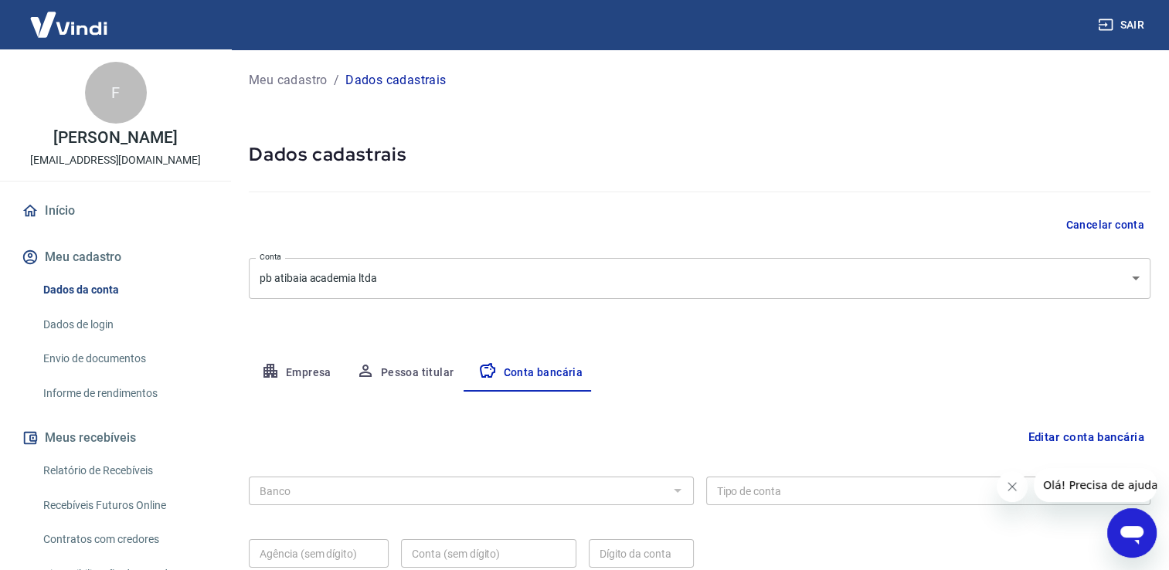
scroll to position [133, 0]
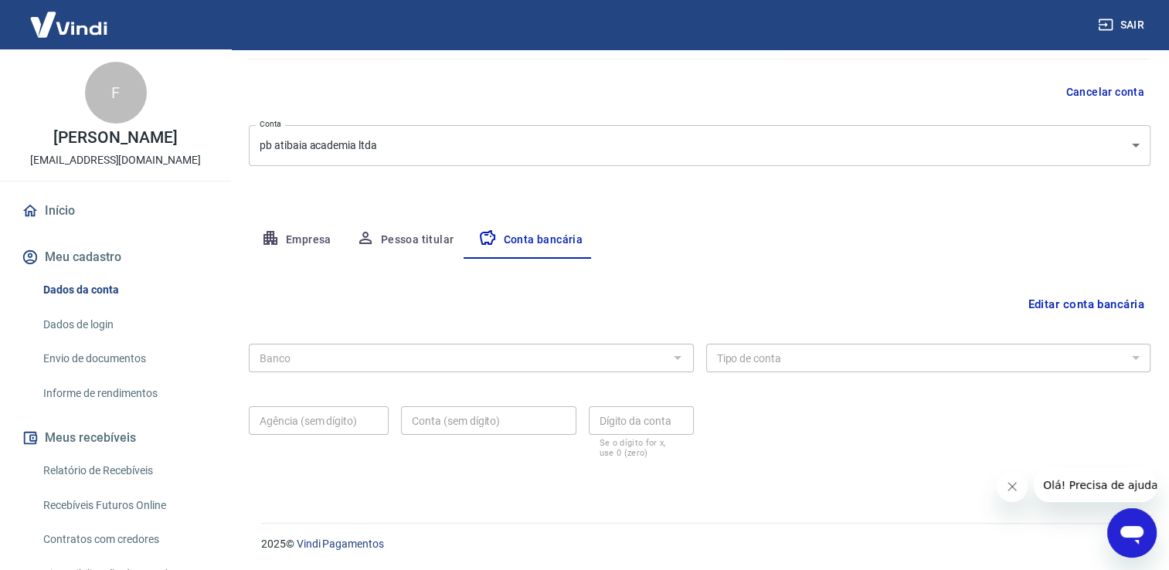
click at [1077, 301] on button "Editar conta bancária" at bounding box center [1086, 304] width 129 height 29
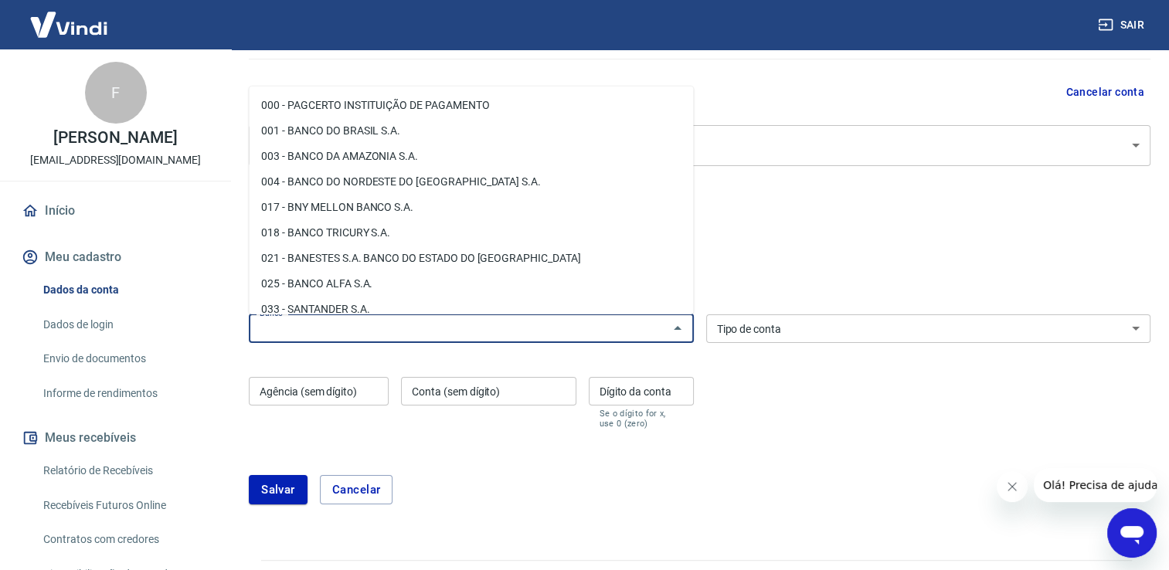
click at [482, 329] on input "Banco" at bounding box center [459, 328] width 410 height 19
click at [339, 305] on li "033 - SANTANDER S.A." at bounding box center [471, 310] width 444 height 26
type input "033 - SANTANDER S.A."
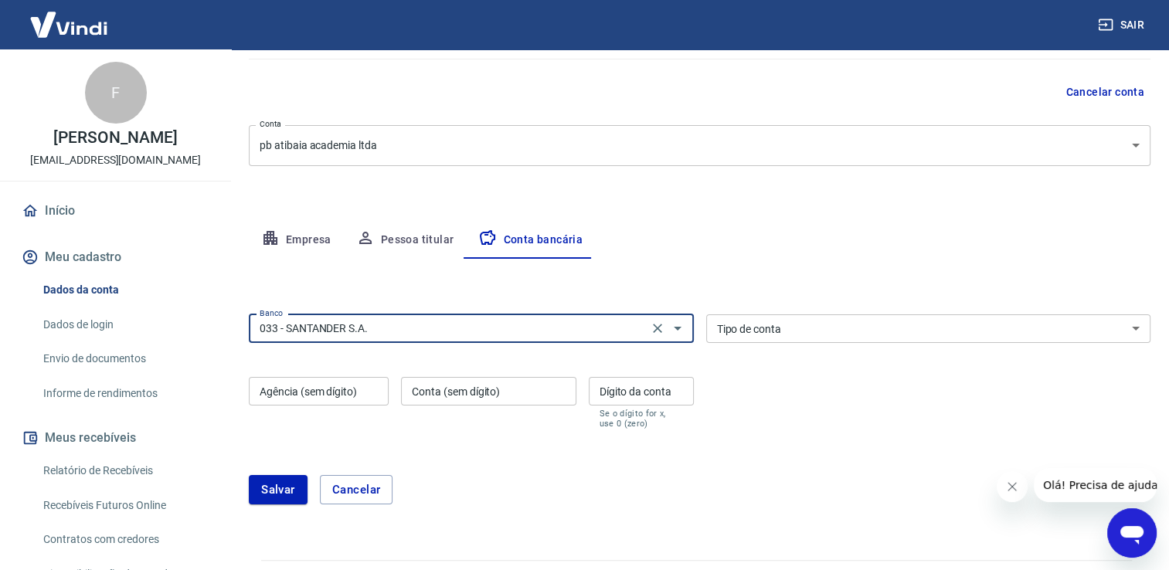
click at [864, 327] on select "Conta Corrente Conta Poupança" at bounding box center [928, 329] width 445 height 29
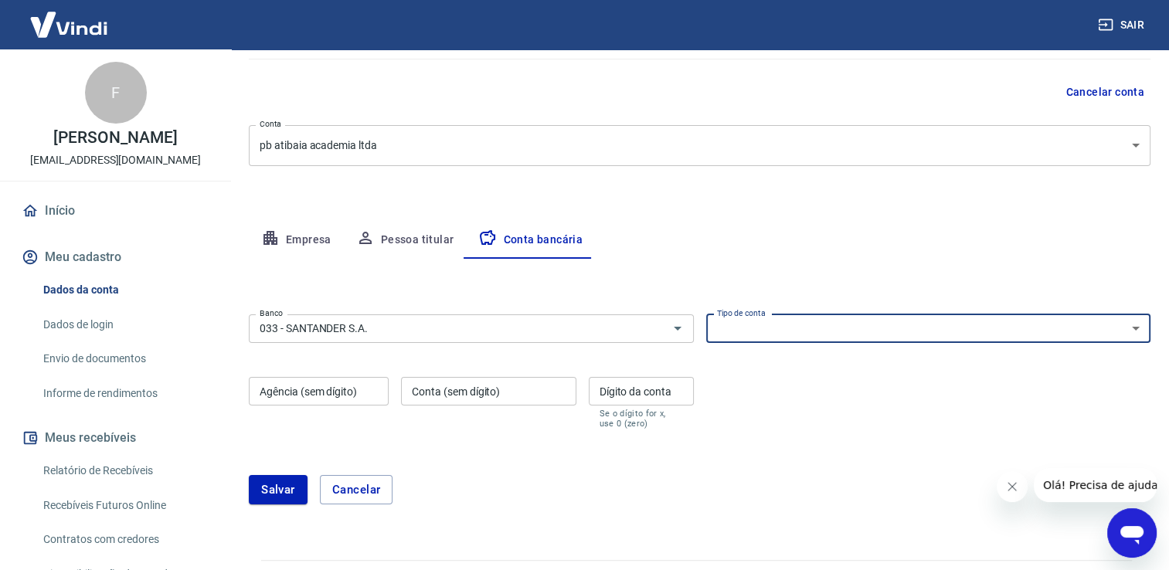
select select "1"
click at [706, 315] on select "Conta Corrente Conta Poupança" at bounding box center [928, 329] width 445 height 29
click at [337, 387] on input "Agência (sem dígito)" at bounding box center [319, 391] width 140 height 29
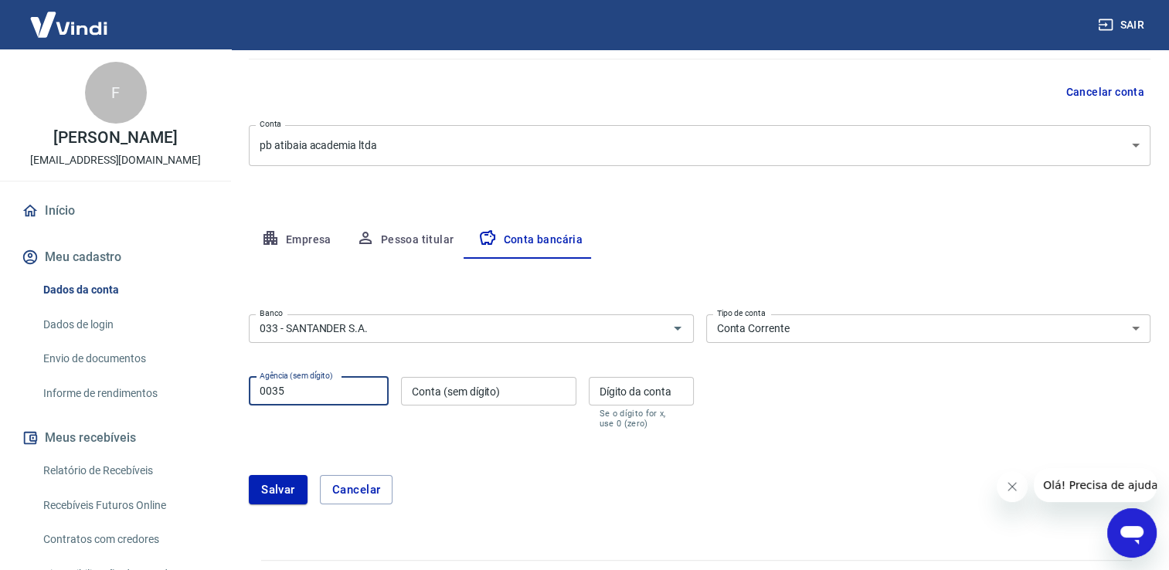
type input "0035"
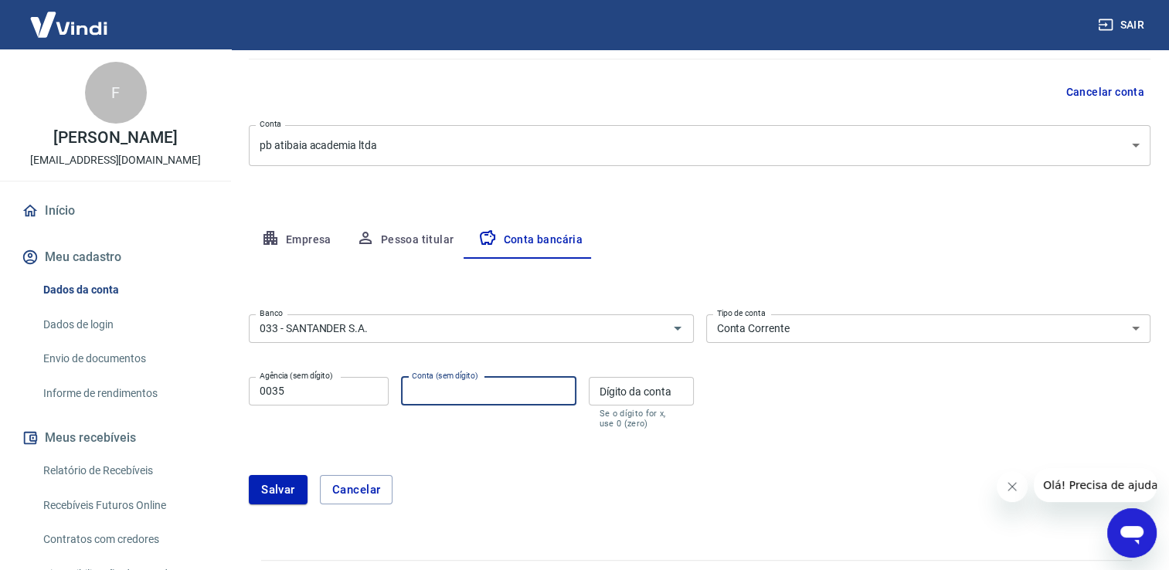
click at [448, 391] on input "Conta (sem dígito)" at bounding box center [488, 391] width 175 height 29
type input "13005404"
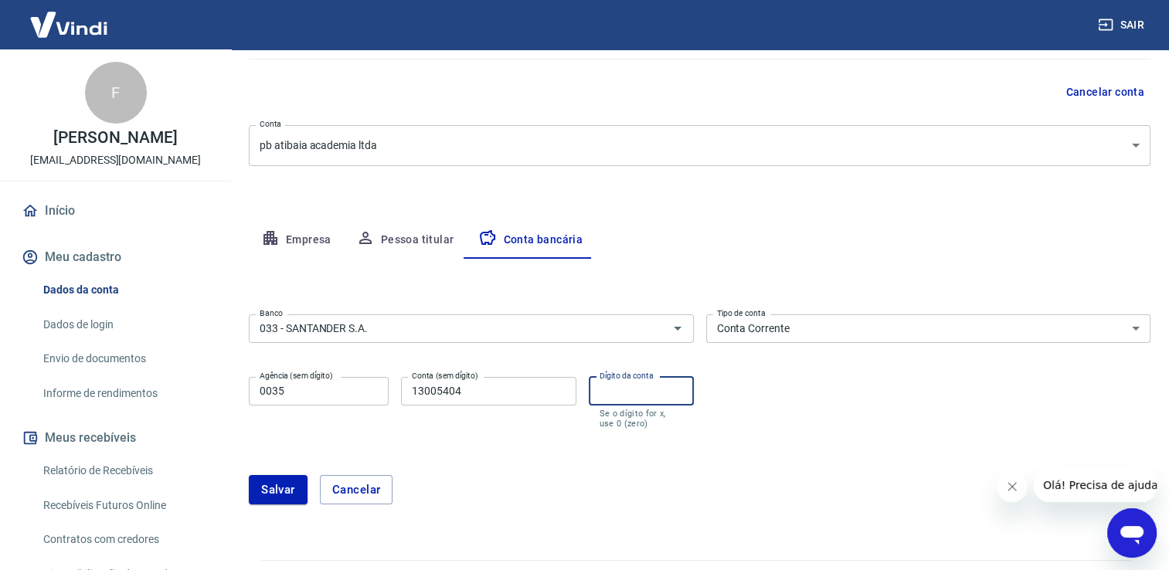
click at [637, 395] on input "Dígito da conta" at bounding box center [641, 391] width 105 height 29
type input "3"
click at [277, 492] on button "Salvar" at bounding box center [278, 489] width 59 height 29
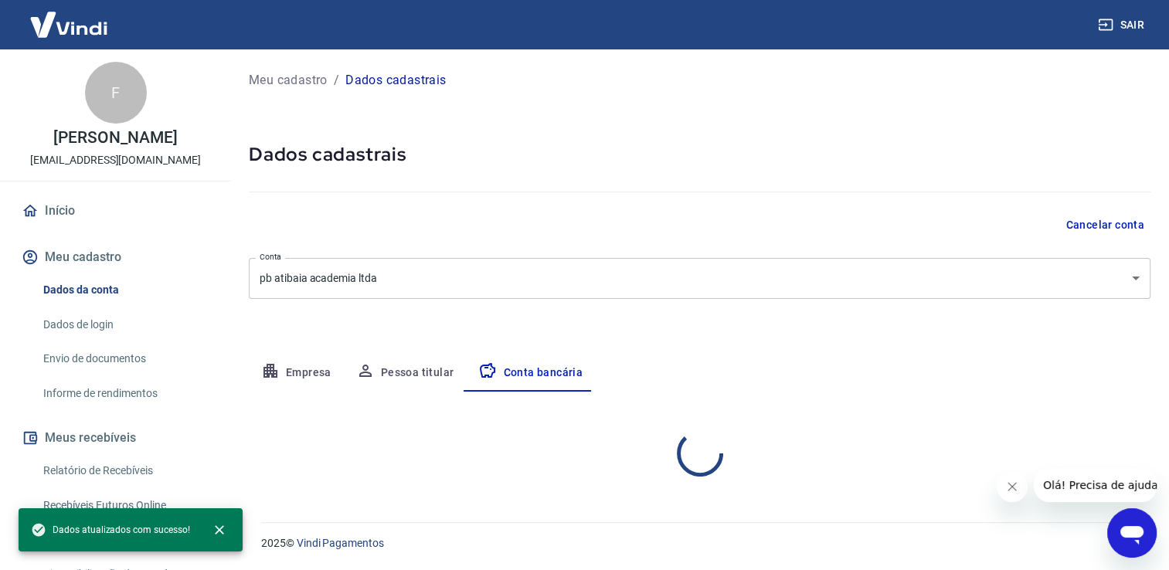
scroll to position [0, 0]
select select "1"
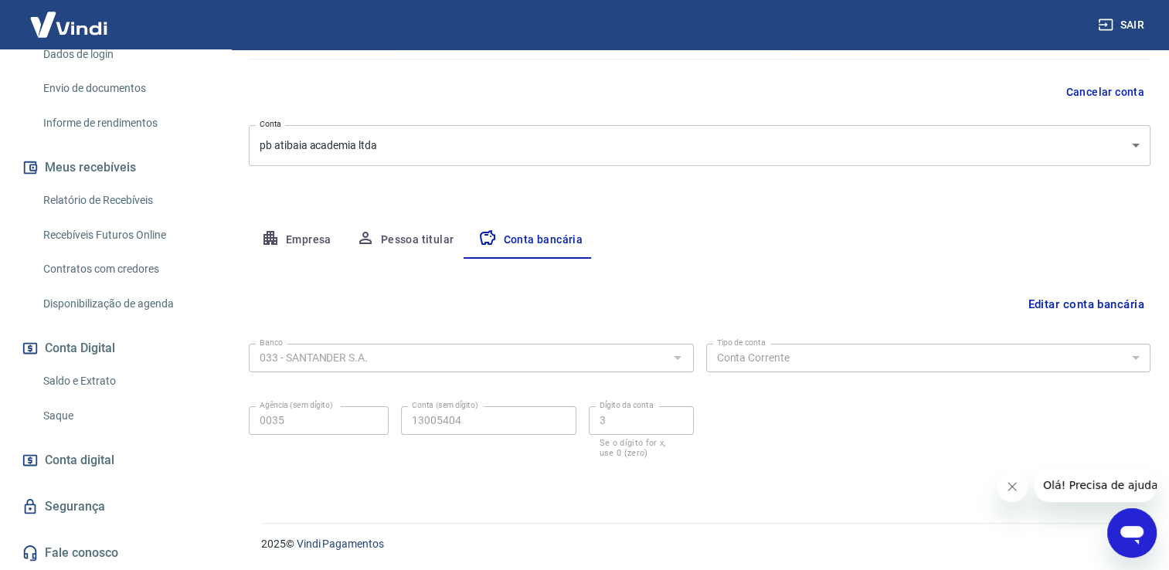
scroll to position [285, 0]
click at [65, 416] on link "Saque" at bounding box center [124, 416] width 175 height 32
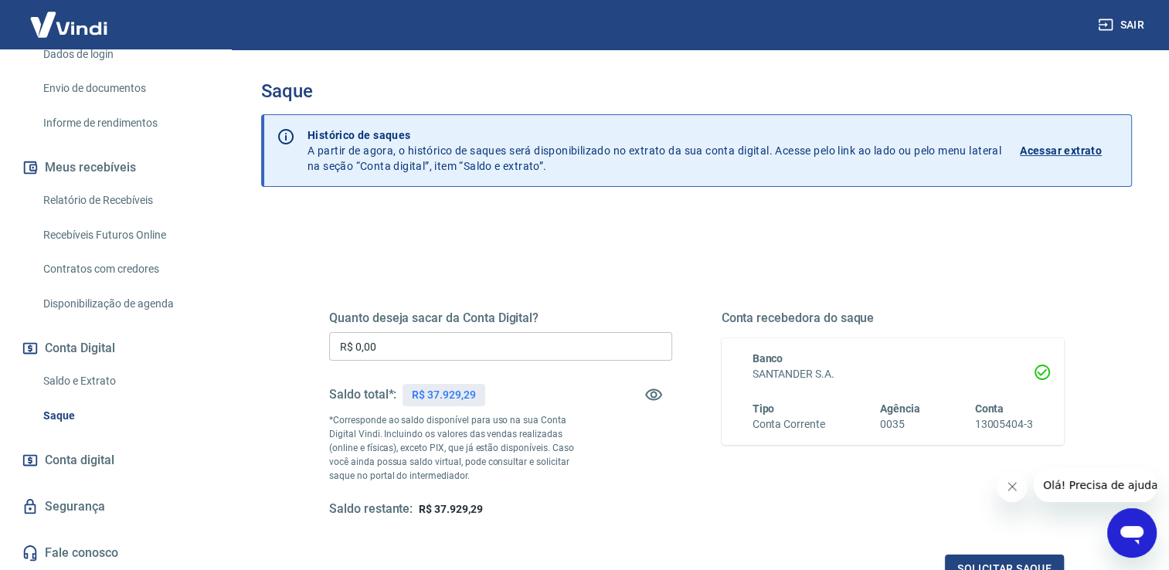
click at [533, 352] on input "R$ 0,00" at bounding box center [500, 346] width 343 height 29
click at [464, 398] on p "R$ 37.929,29" at bounding box center [443, 395] width 63 height 16
click at [469, 343] on input "R$ 0,00" at bounding box center [500, 346] width 343 height 29
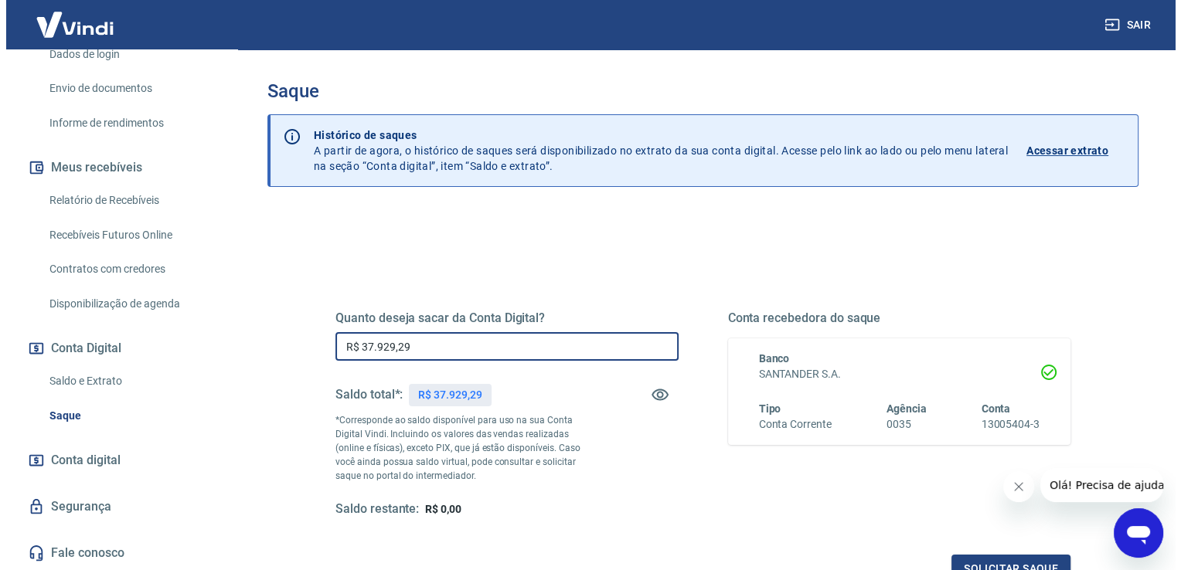
scroll to position [192, 0]
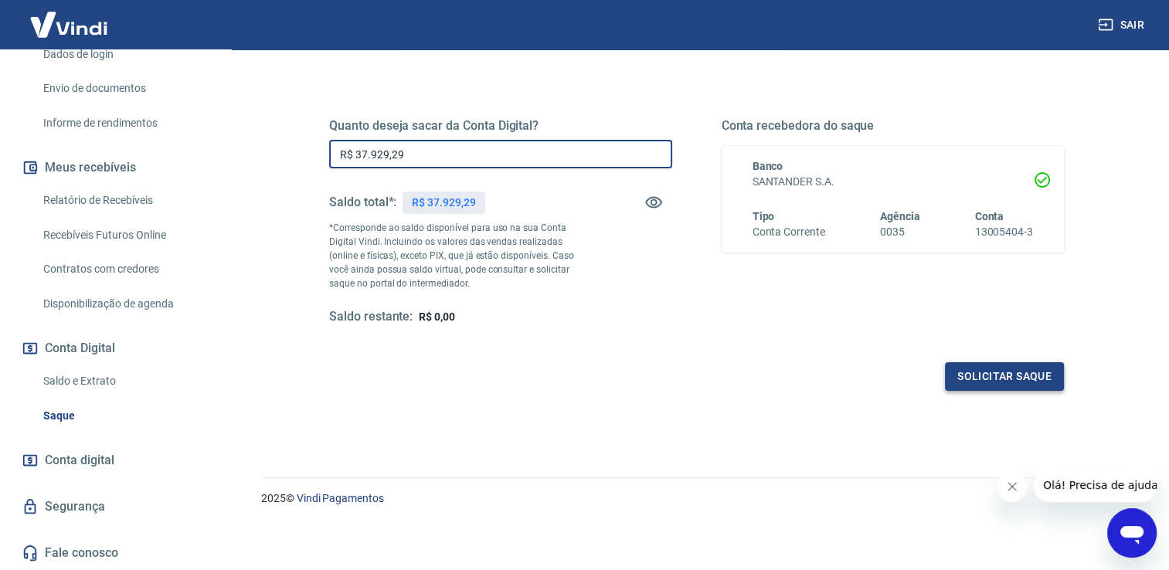
type input "R$ 37.929,29"
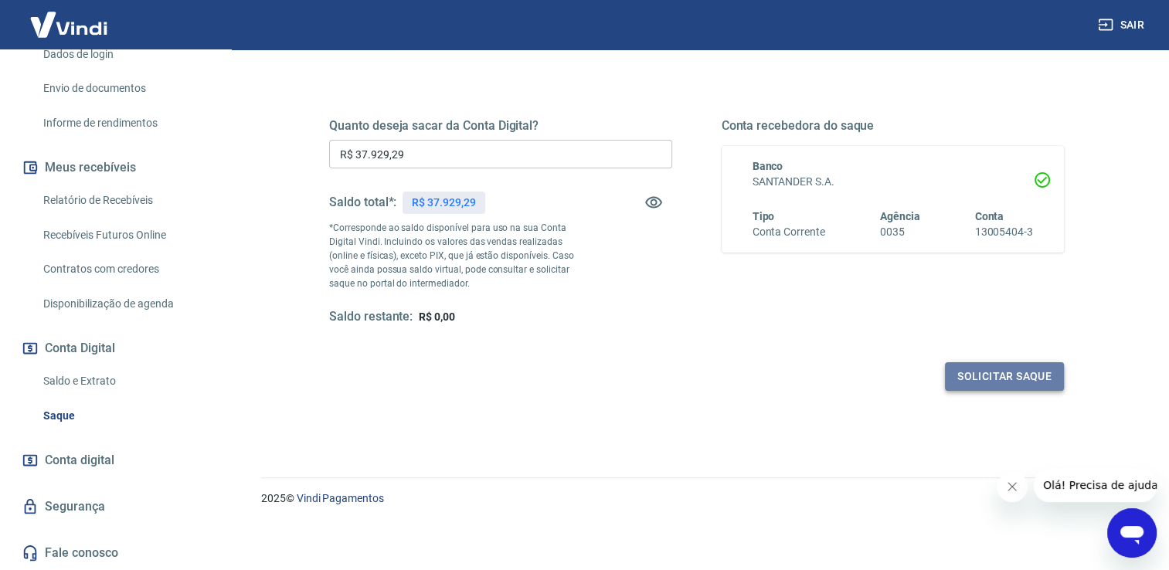
click at [1003, 377] on button "Solicitar saque" at bounding box center [1004, 377] width 119 height 29
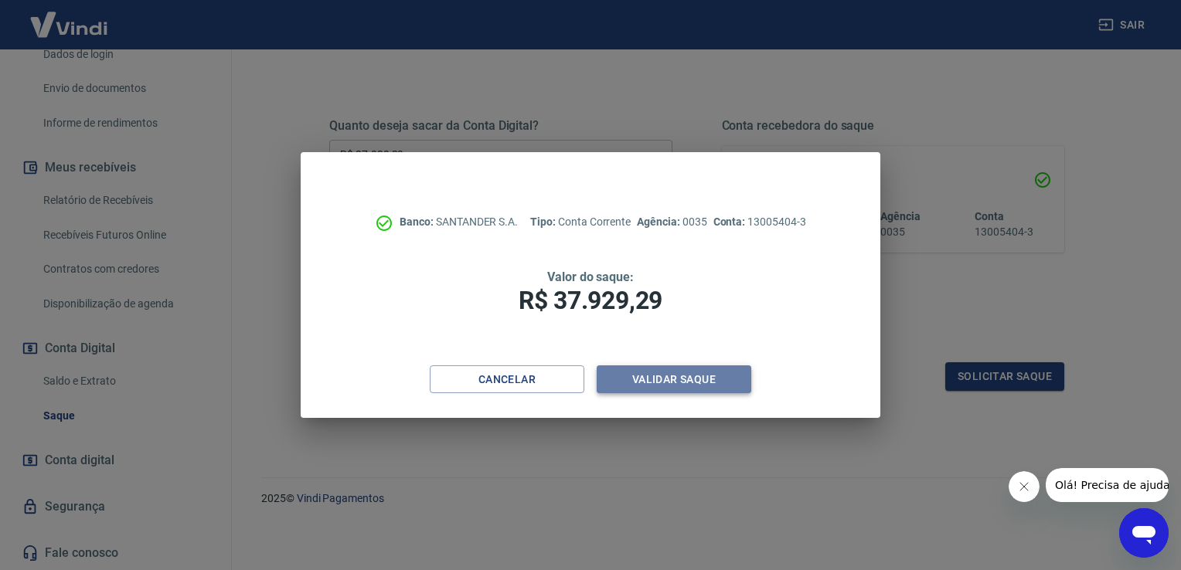
click at [687, 387] on button "Validar saque" at bounding box center [674, 380] width 155 height 29
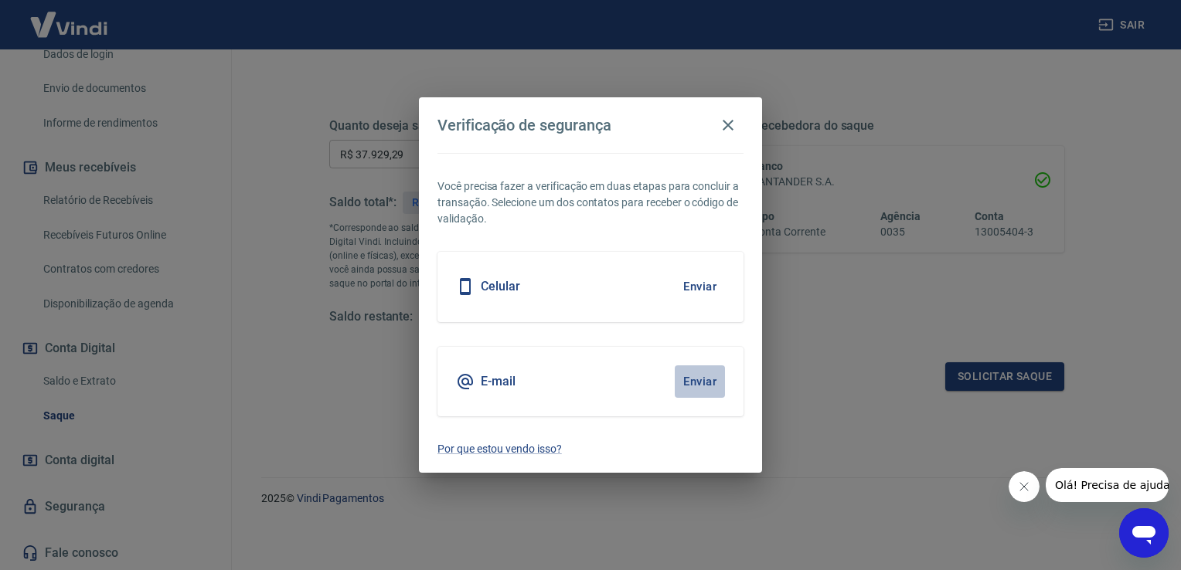
click at [699, 383] on button "Enviar" at bounding box center [700, 382] width 50 height 32
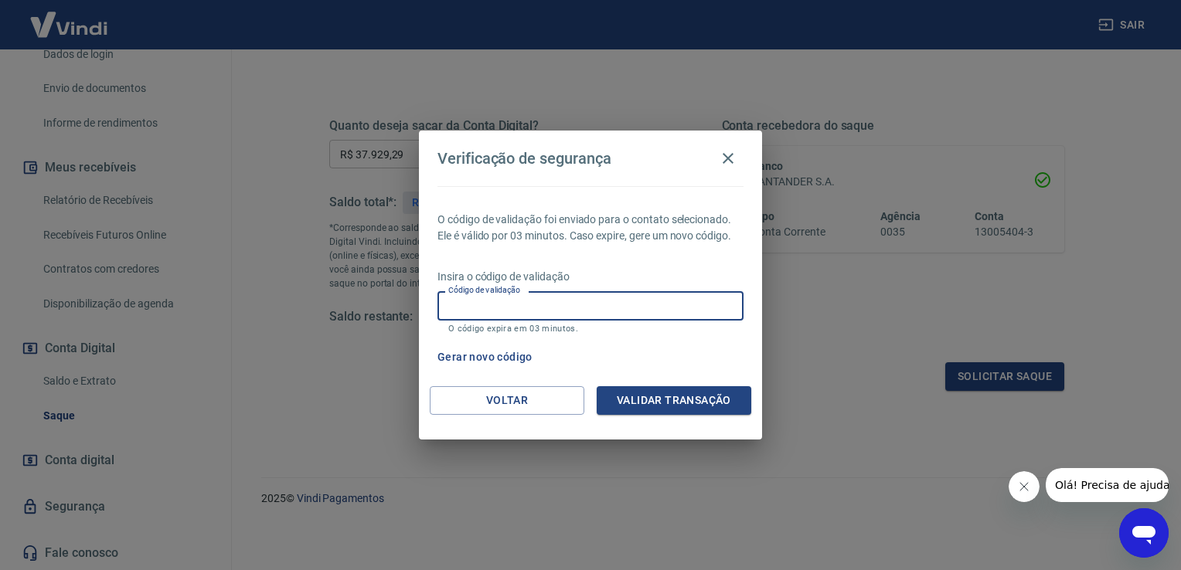
click at [574, 306] on input "Código de validação" at bounding box center [590, 305] width 306 height 29
type input "515003"
click at [672, 400] on button "Validar transação" at bounding box center [674, 400] width 155 height 29
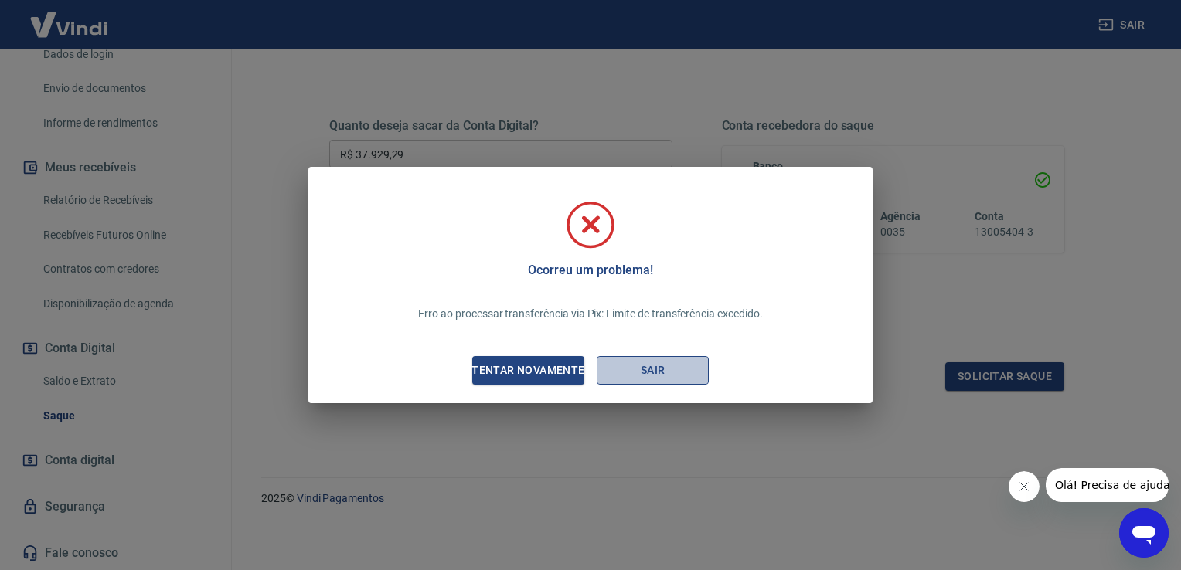
click at [659, 379] on button "Sair" at bounding box center [653, 370] width 112 height 29
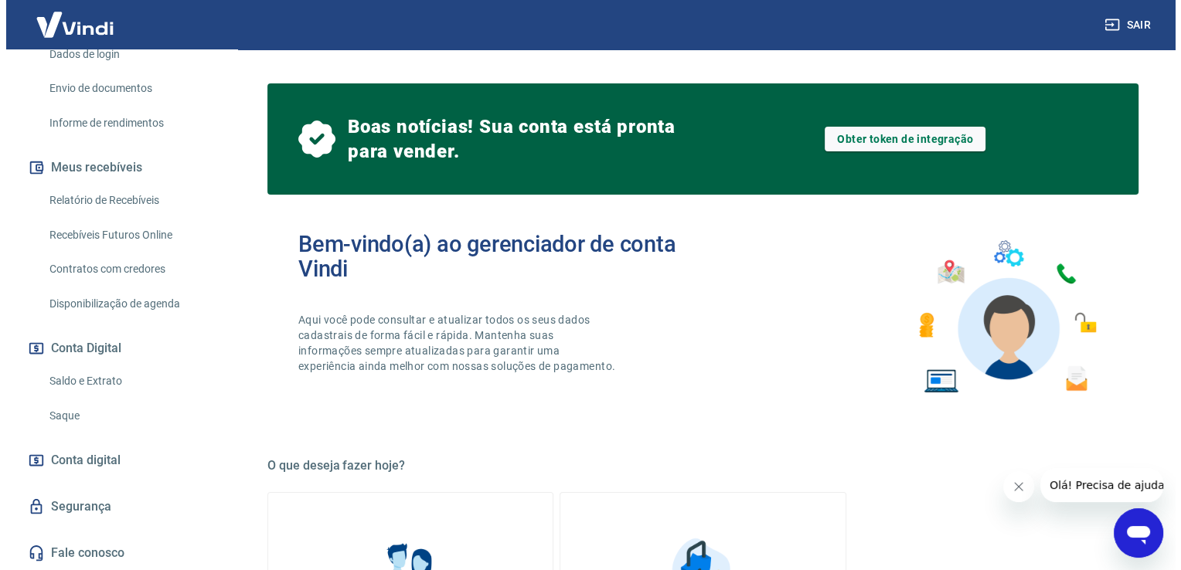
scroll to position [285, 0]
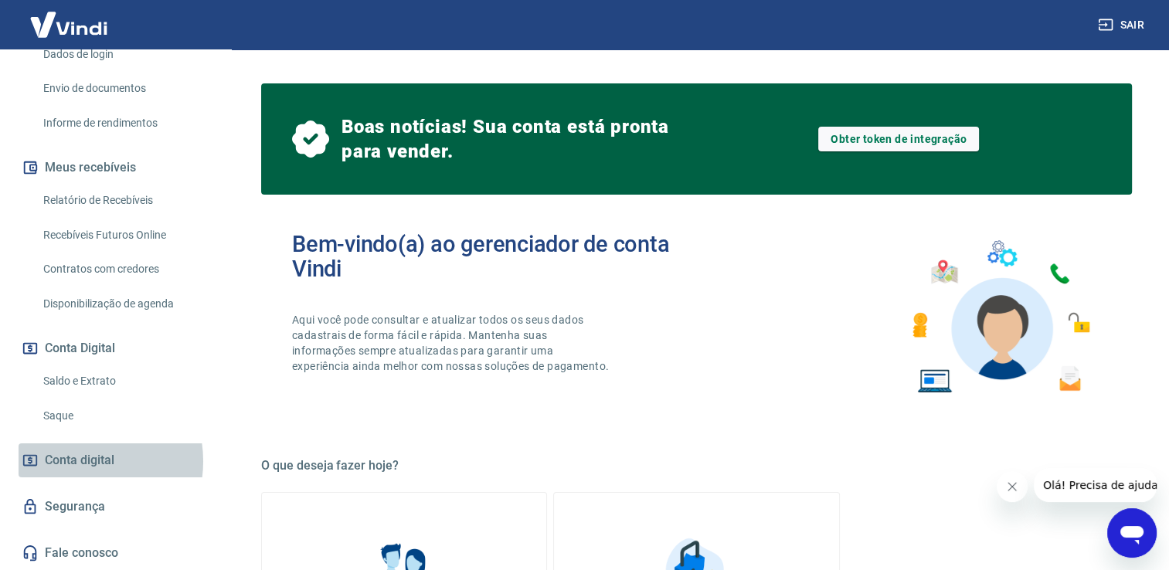
click at [78, 462] on span "Conta digital" at bounding box center [80, 461] width 70 height 22
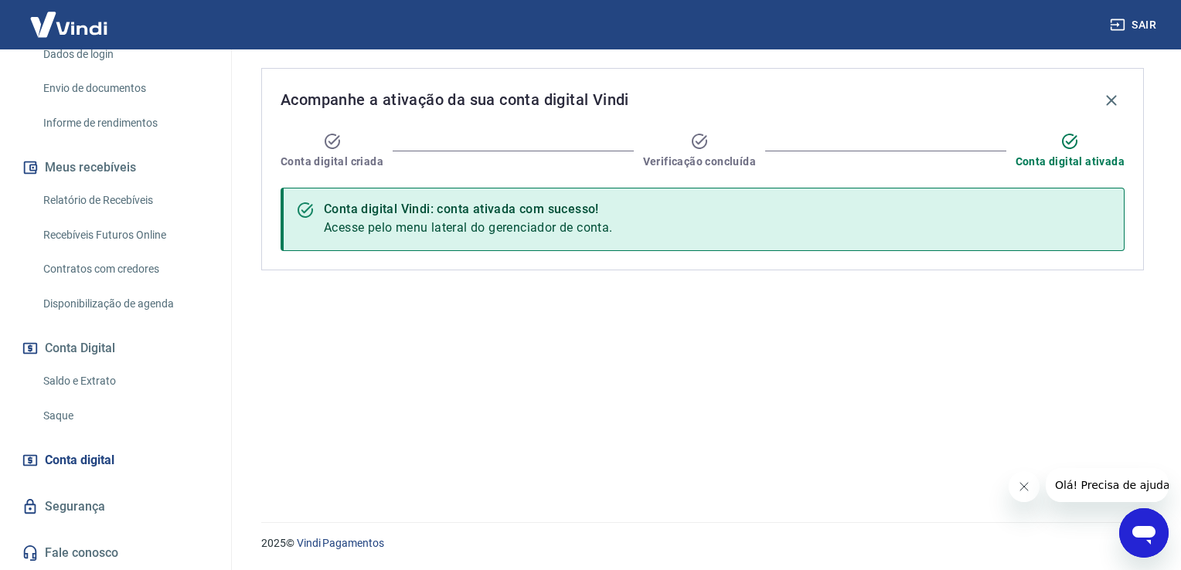
click at [1142, 533] on icon "Abrir janela de mensagens" at bounding box center [1143, 535] width 23 height 19
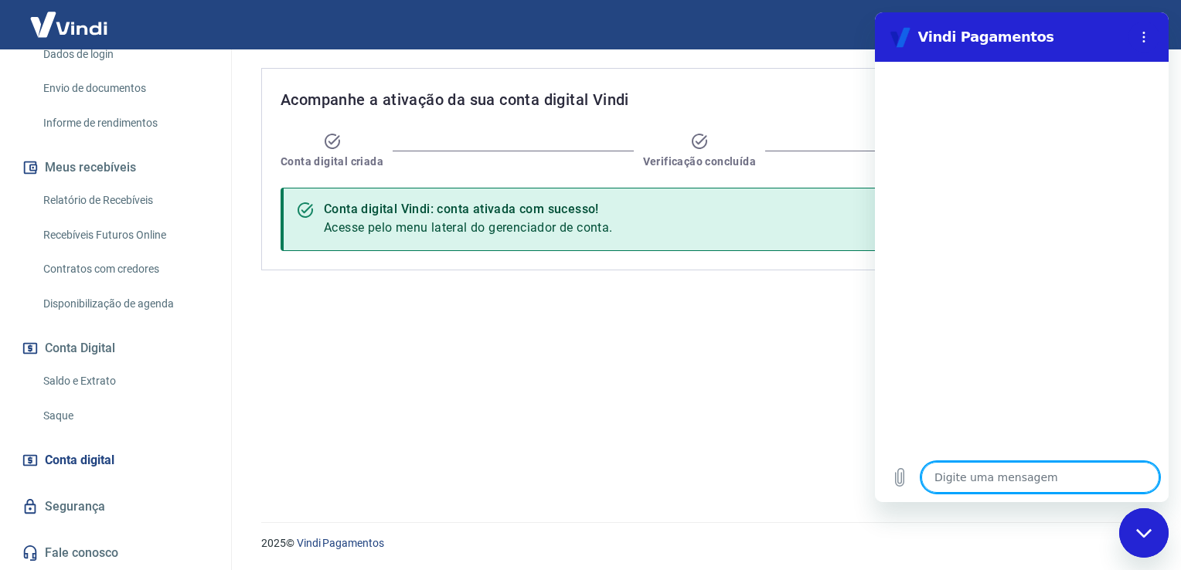
click at [989, 472] on textarea at bounding box center [1040, 477] width 238 height 31
type textarea "l"
type textarea "x"
type textarea "li"
type textarea "x"
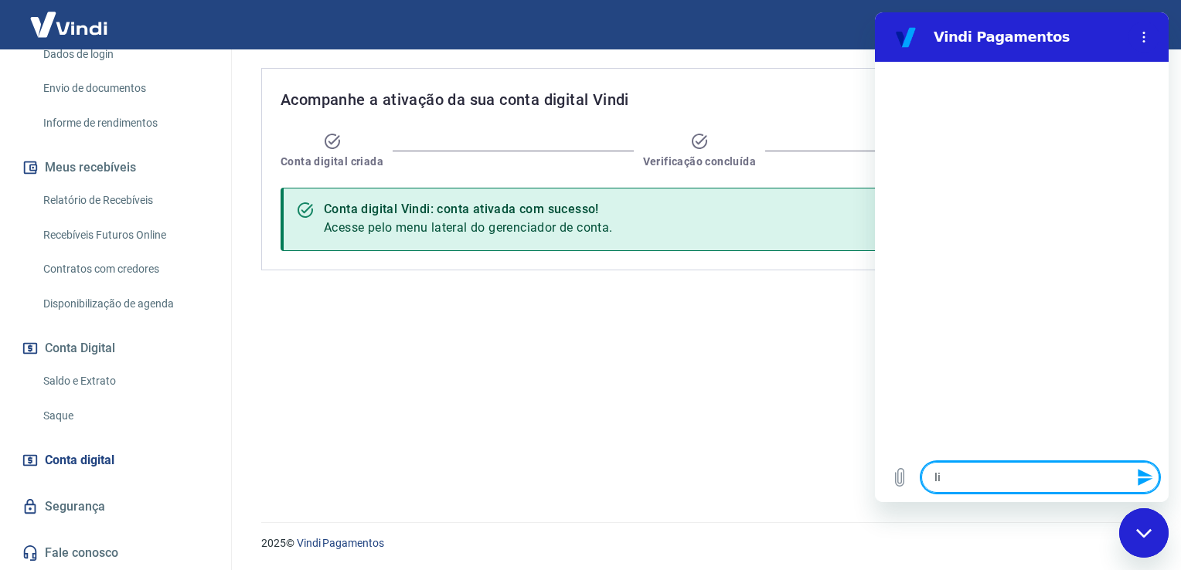
type textarea "lim"
type textarea "x"
type textarea "limi"
type textarea "x"
type textarea "limit"
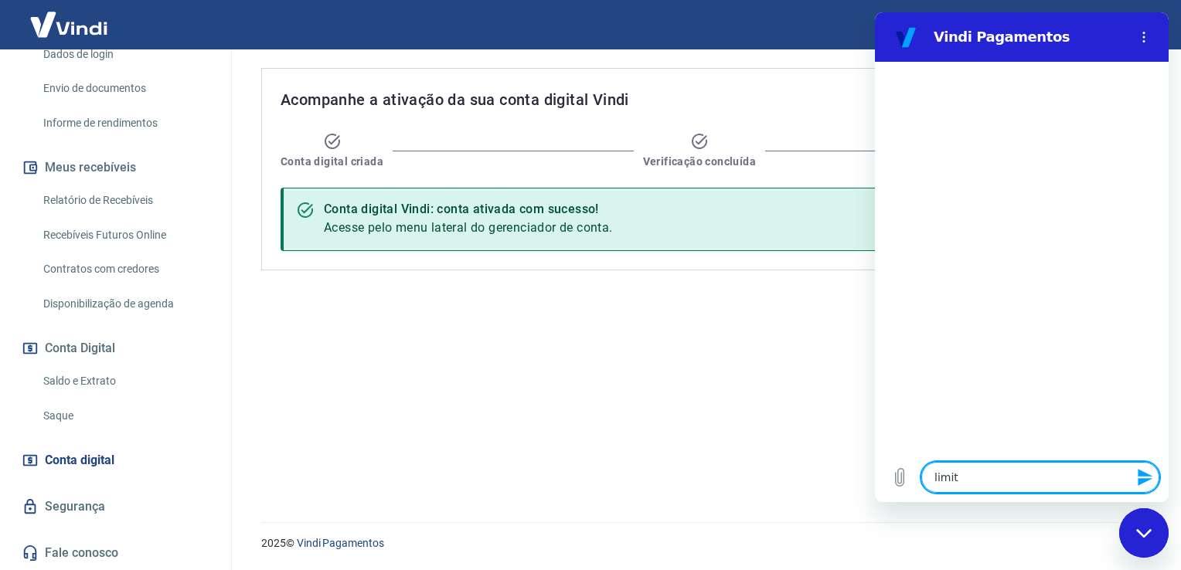
type textarea "x"
type textarea "limite"
type textarea "x"
type textarea "limite"
type textarea "x"
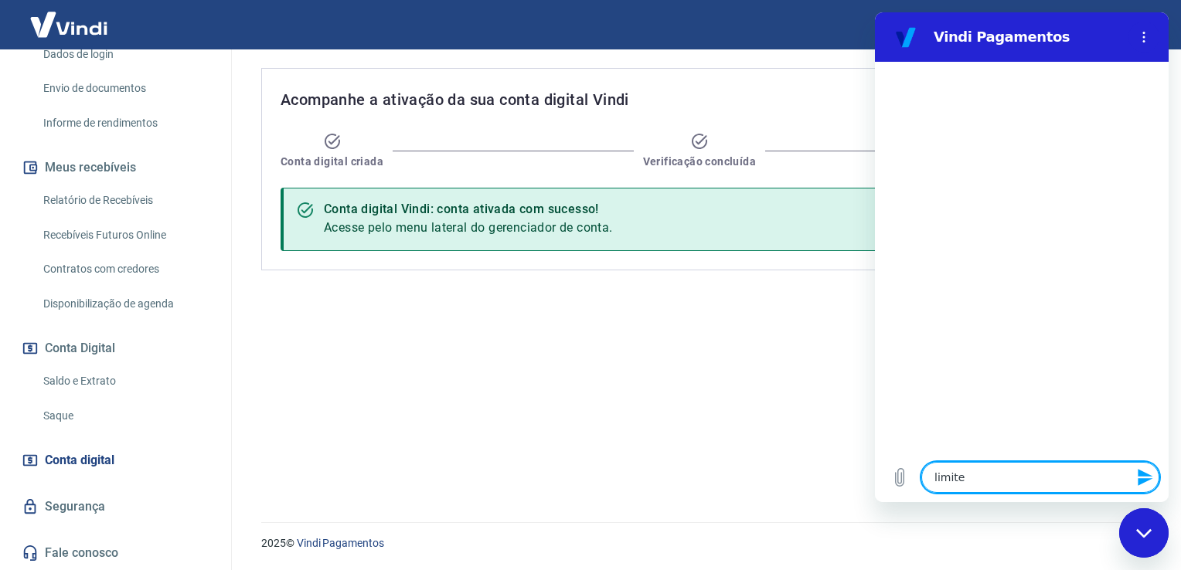
type textarea "limite p"
type textarea "x"
type textarea "limite pi"
type textarea "x"
type textarea "limite pix"
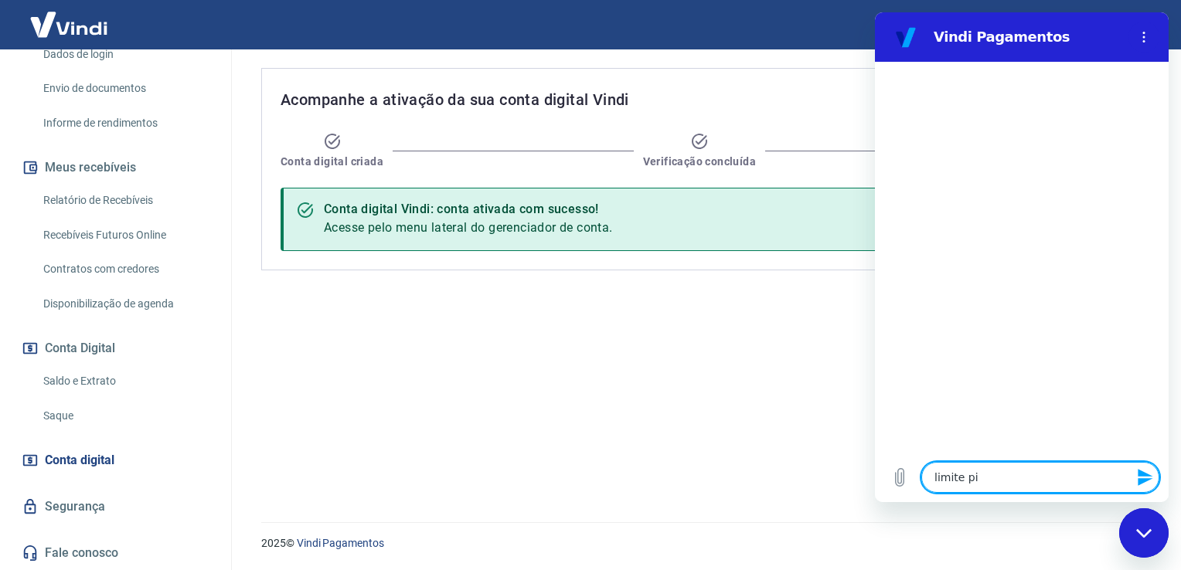
type textarea "x"
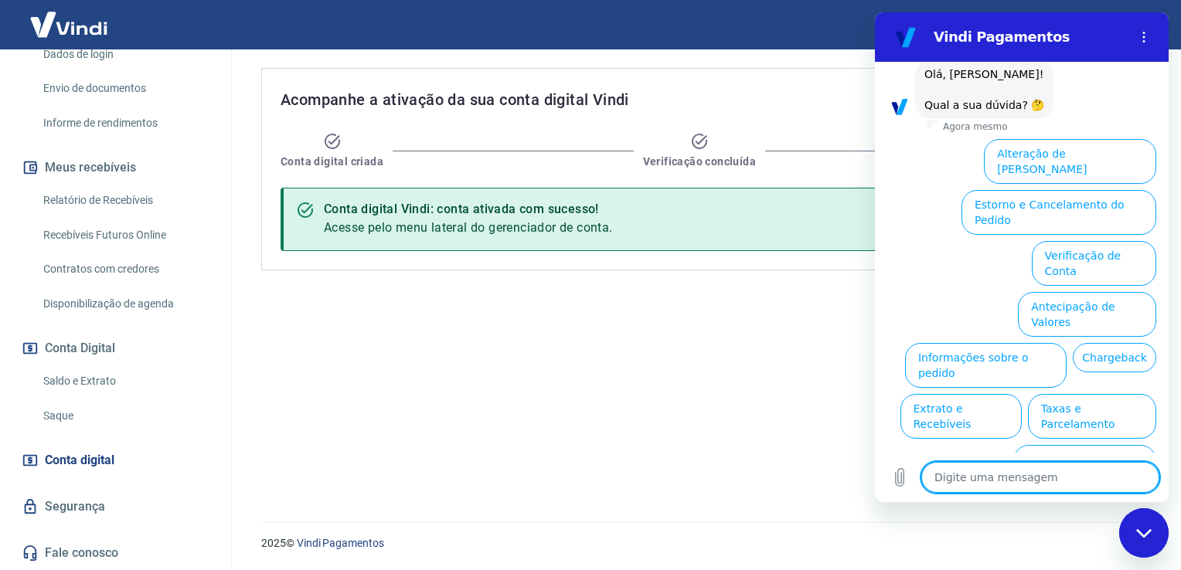
scroll to position [99, 0]
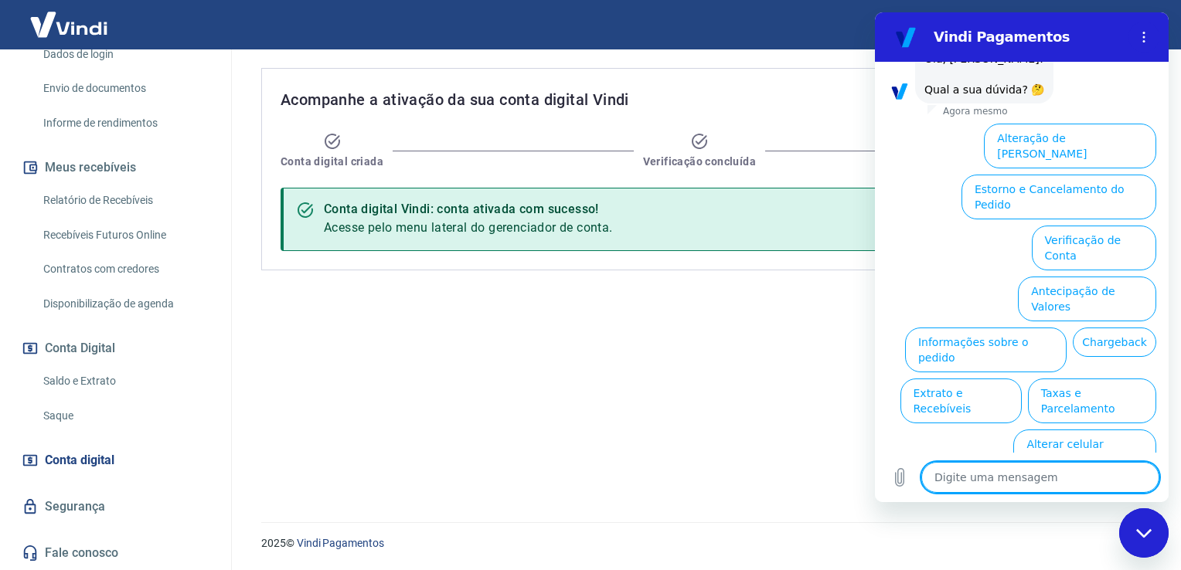
click at [1001, 482] on textarea at bounding box center [1040, 477] width 238 height 31
type textarea "f"
type textarea "x"
type textarea "fa"
type textarea "x"
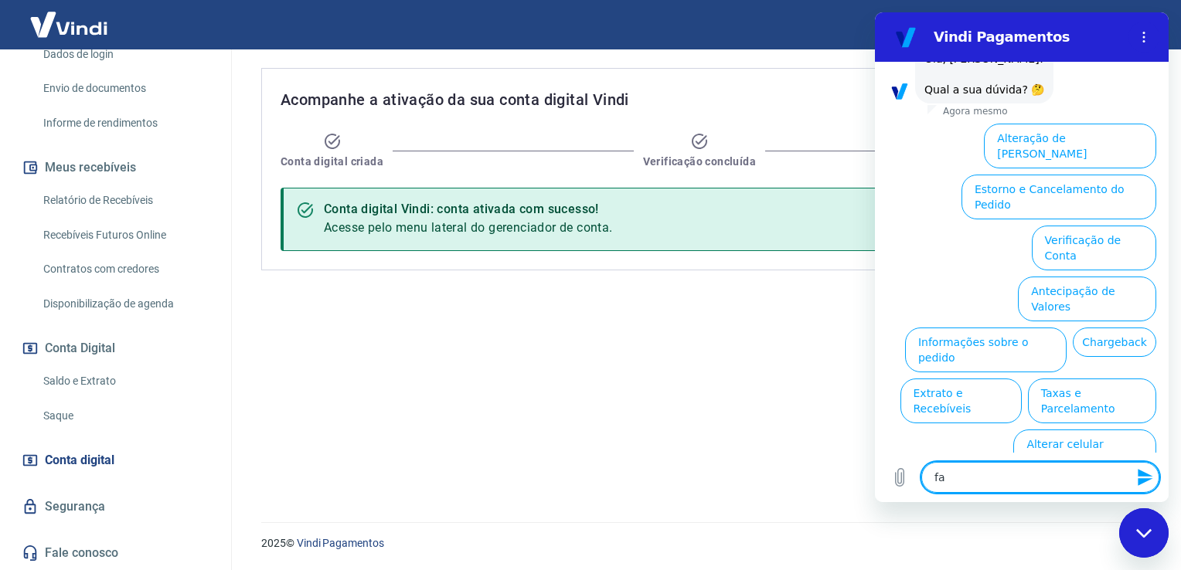
type textarea "fal"
type textarea "x"
type textarea "falo"
type textarea "x"
type textarea "falor"
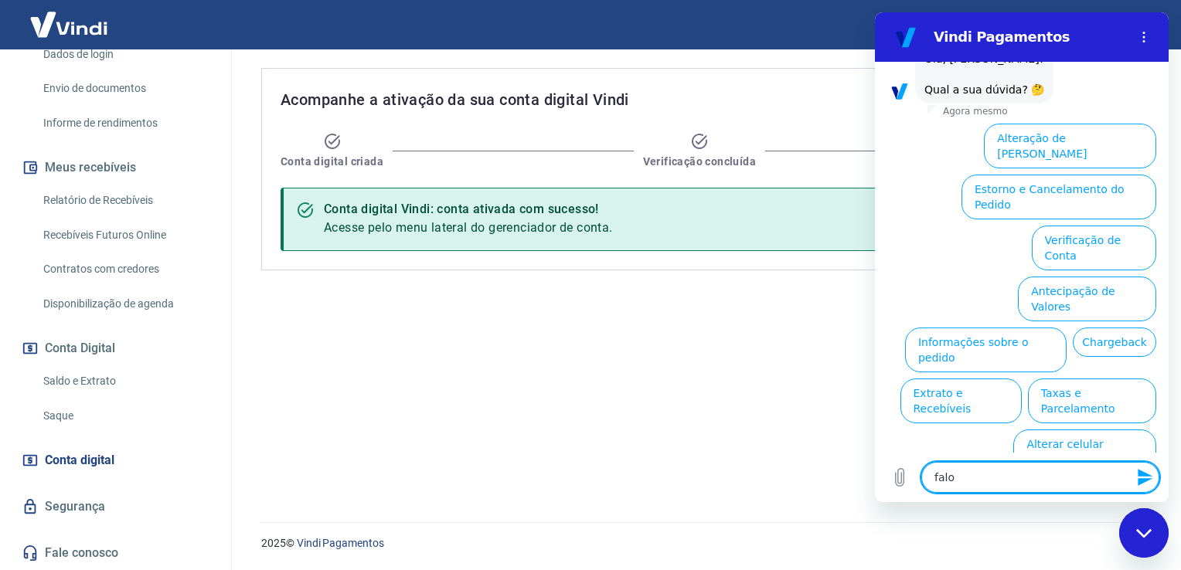
type textarea "x"
type textarea "falo"
type textarea "x"
type textarea "fal"
type textarea "x"
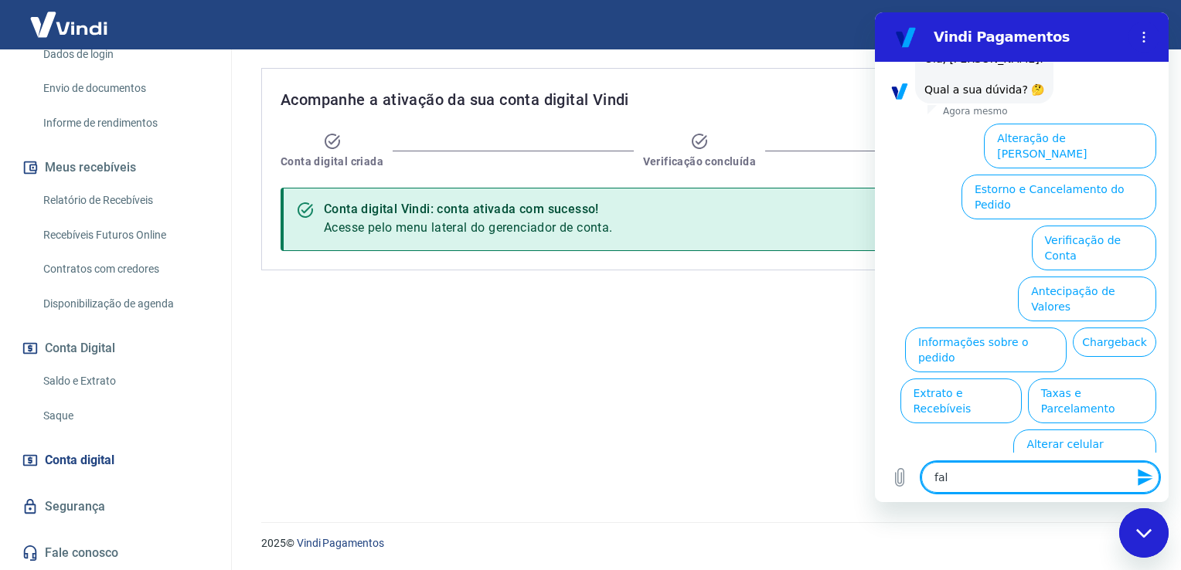
type textarea "fa"
type textarea "x"
type textarea "f"
type textarea "x"
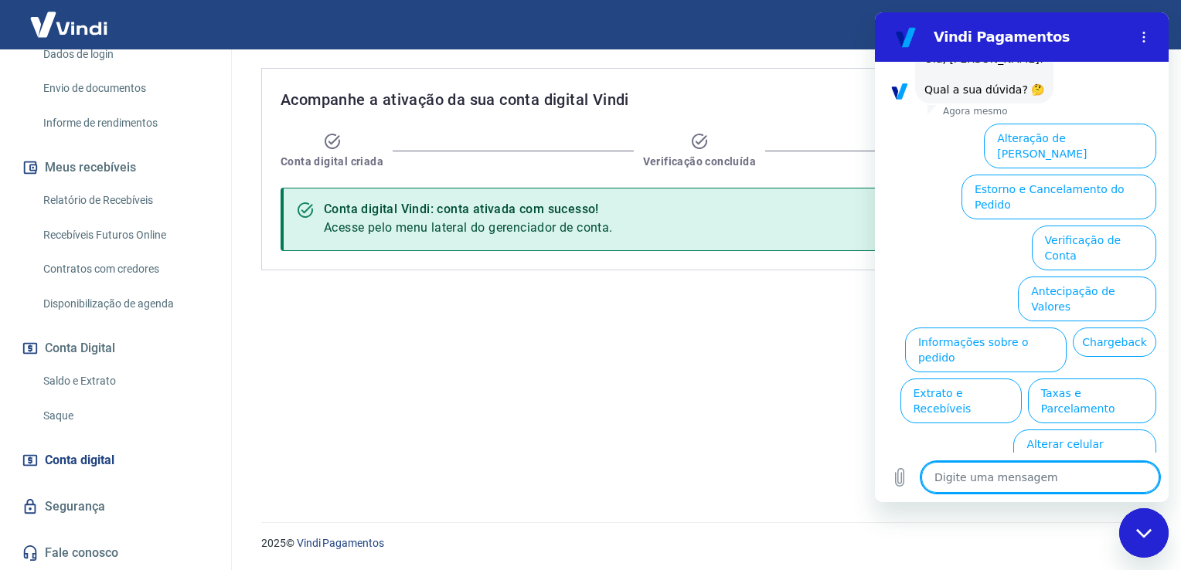
type textarea "q"
type textarea "x"
type textarea "qu"
type textarea "x"
type textarea "qua"
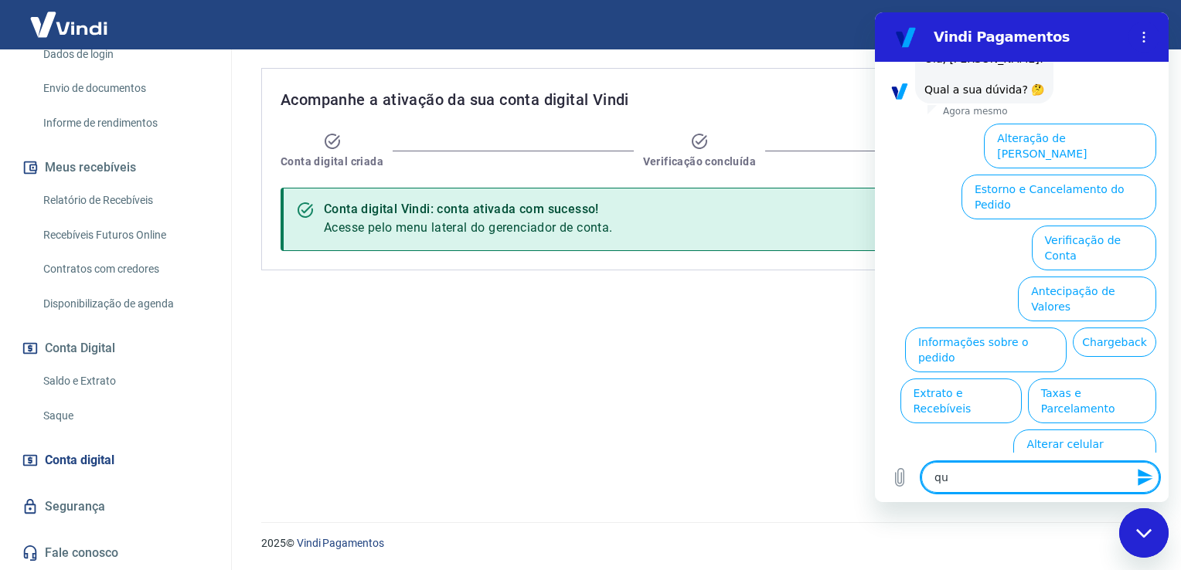
type textarea "x"
type textarea "qual"
type textarea "x"
type textarea "qual"
type textarea "x"
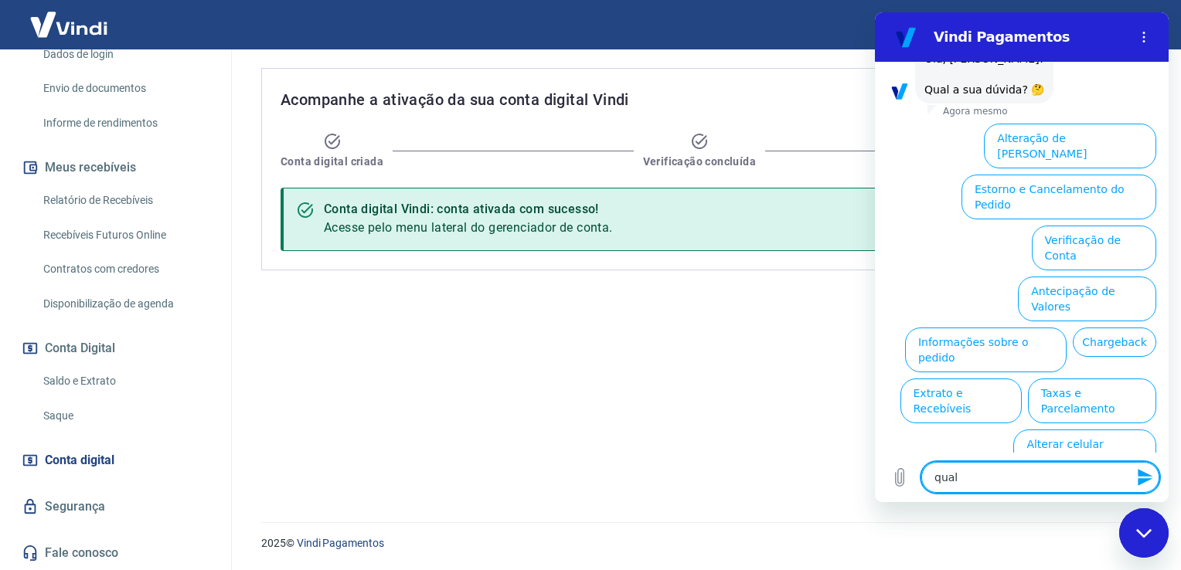
type textarea "qual o"
type textarea "x"
type textarea "qual o"
type textarea "x"
type textarea "qual o l"
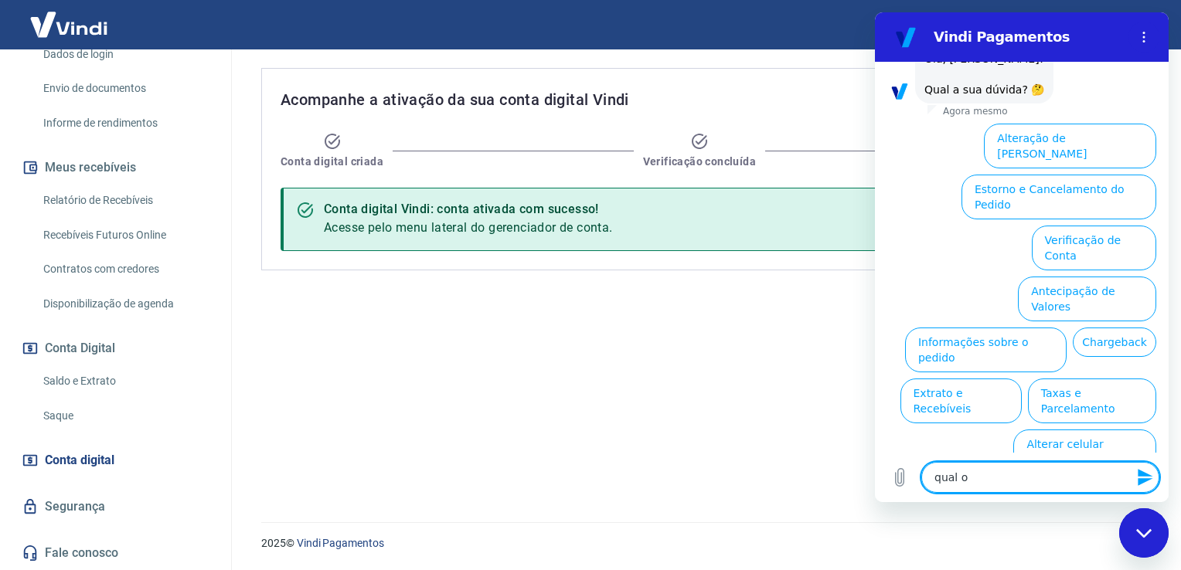
type textarea "x"
type textarea "qual o li"
type textarea "x"
type textarea "qual o lim"
type textarea "x"
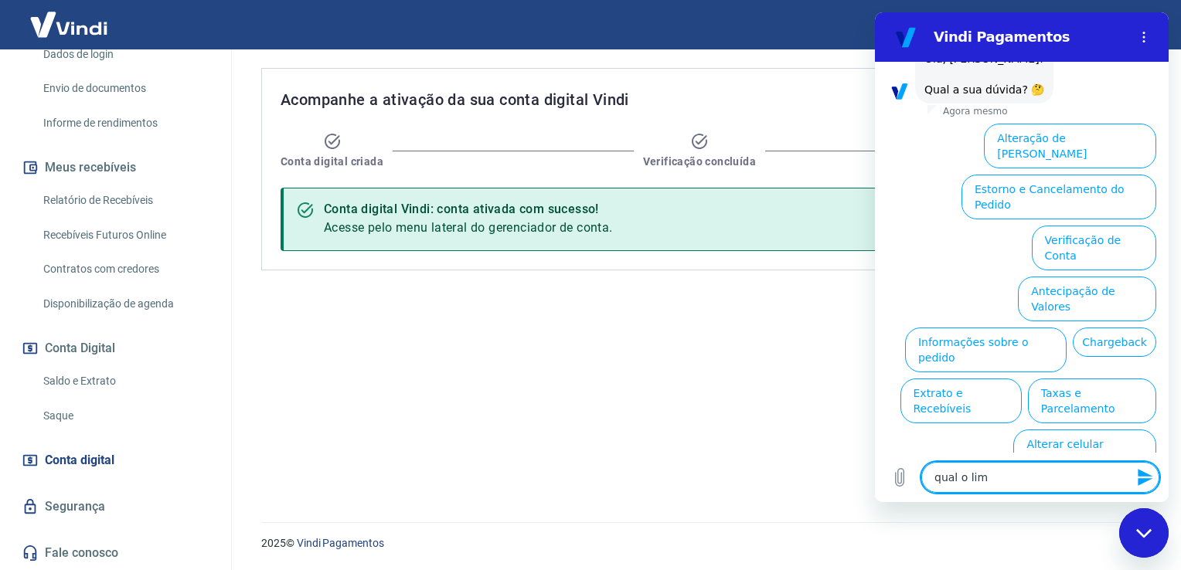
type textarea "qual o lime"
type textarea "x"
type textarea "qual o limei"
type textarea "x"
type textarea "qual o limeit"
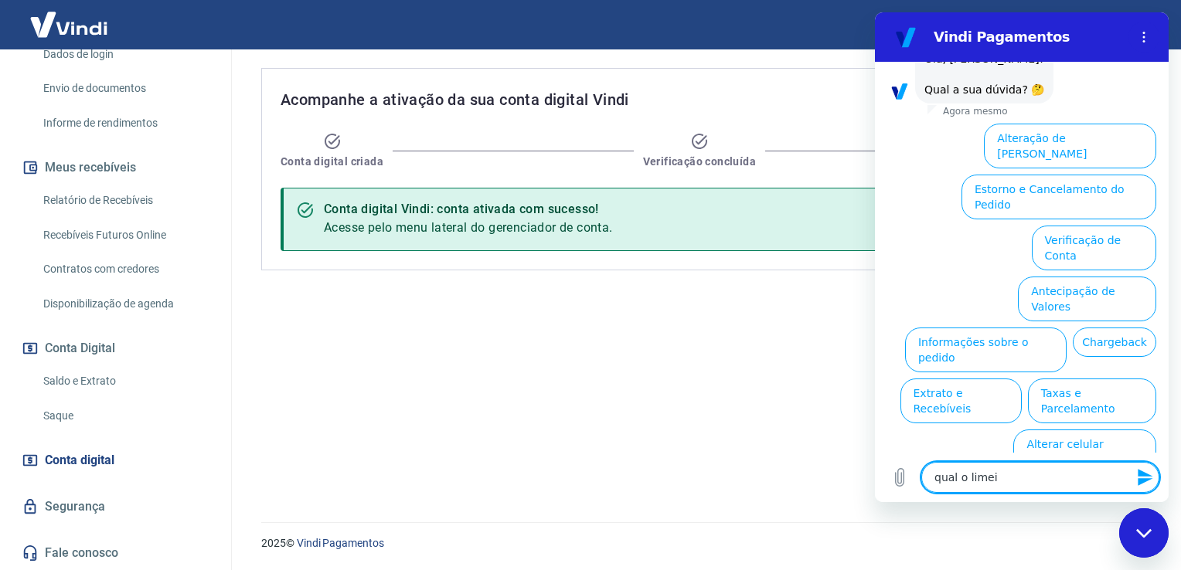
type textarea "x"
type textarea "qual o limei"
type textarea "x"
type textarea "qual o lime"
type textarea "x"
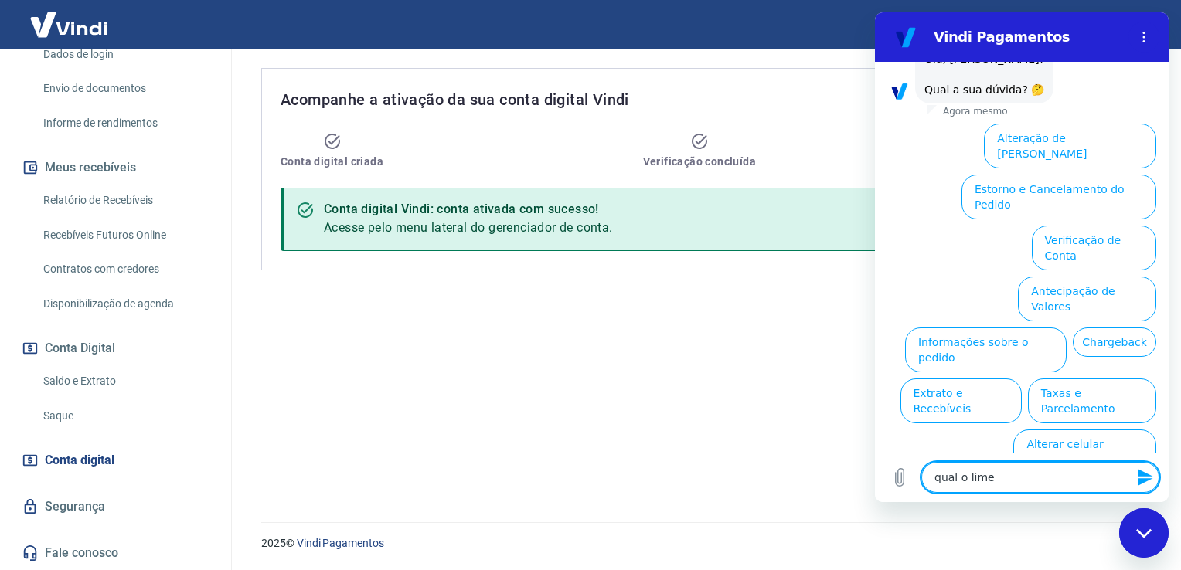
type textarea "qual o lim"
type textarea "x"
type textarea "qual o limi"
type textarea "x"
type textarea "qual o limit"
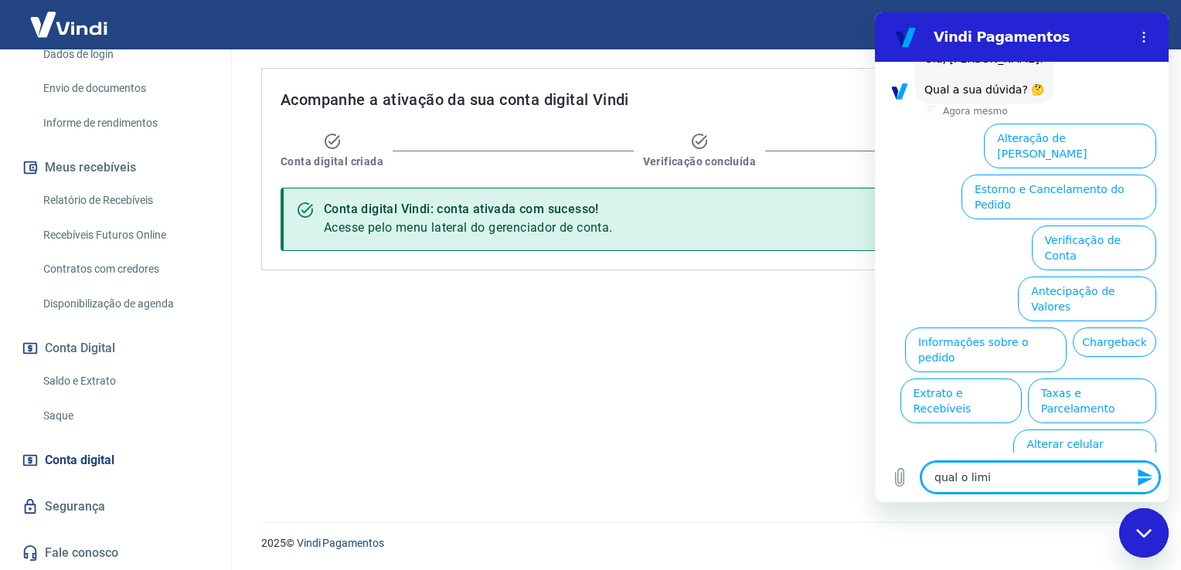
type textarea "x"
type textarea "qual o limite"
type textarea "x"
type textarea "qual o limite"
type textarea "x"
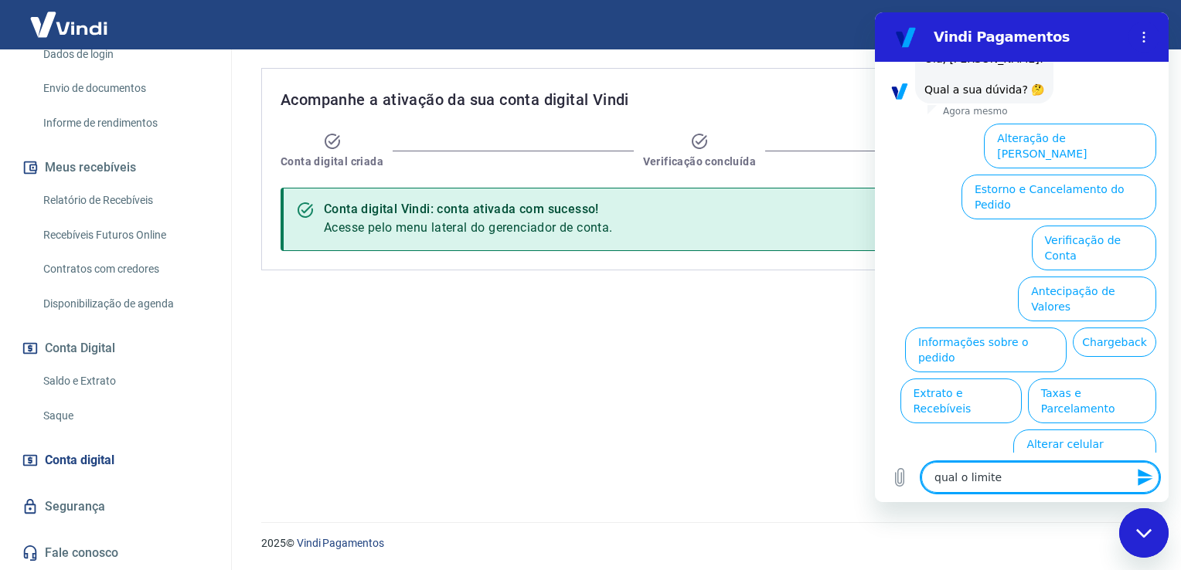
type textarea "qual o limite d"
type textarea "x"
type textarea "qual o limite de"
type textarea "x"
type textarea "qual o limite de"
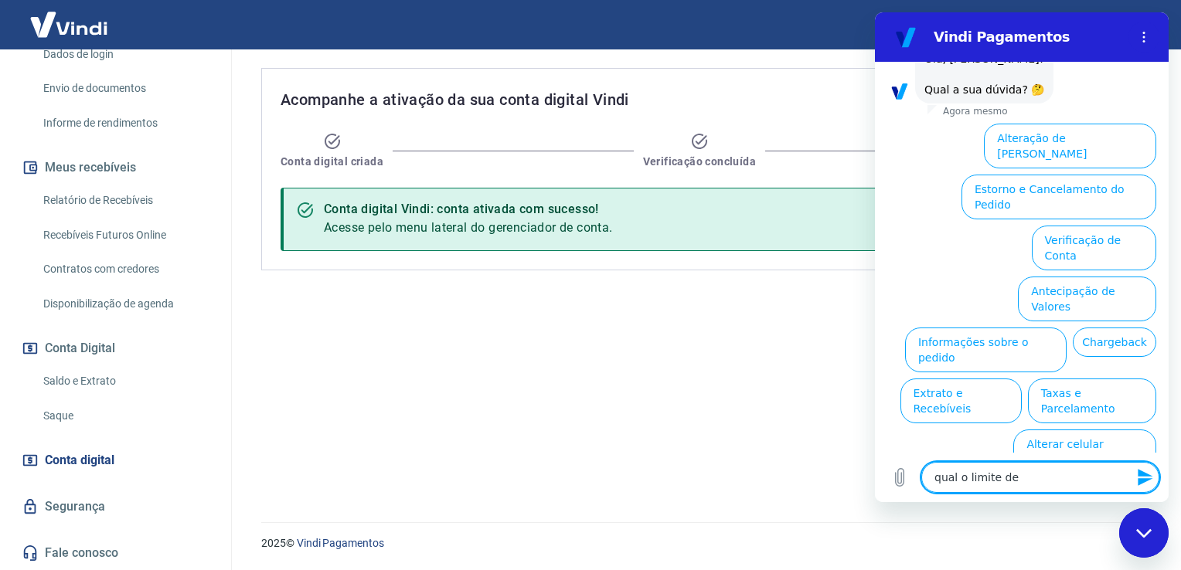
type textarea "x"
type textarea "qual o limite de t"
type textarea "x"
type textarea "qual o limite de tr"
type textarea "x"
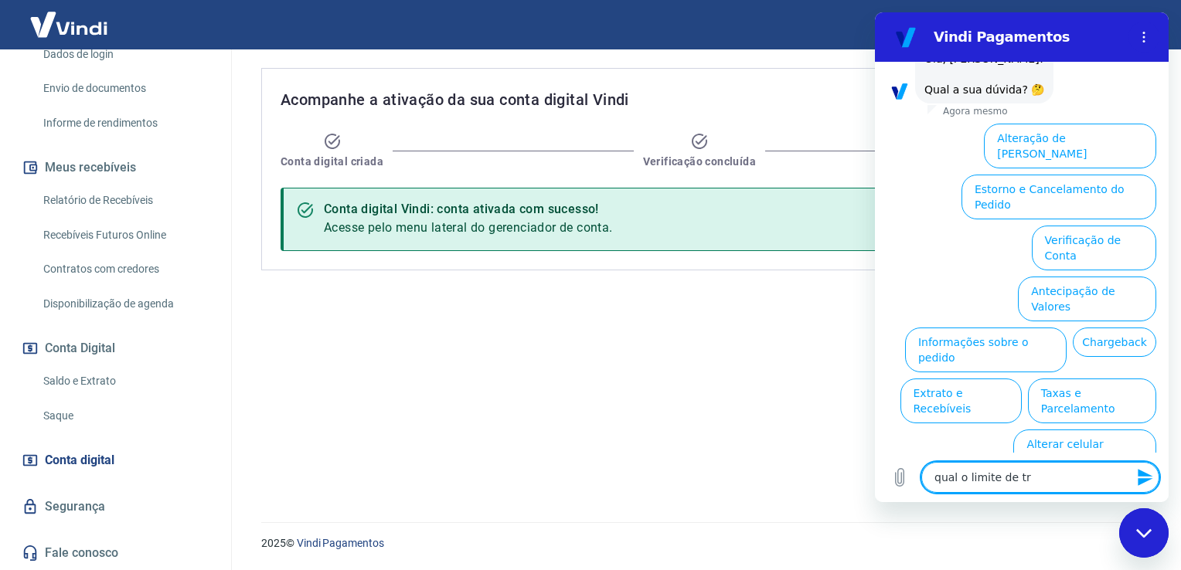
type textarea "qual o limite de tra"
type textarea "x"
type textarea "qual o limite de tran"
type textarea "x"
type textarea "qual o limite de trans"
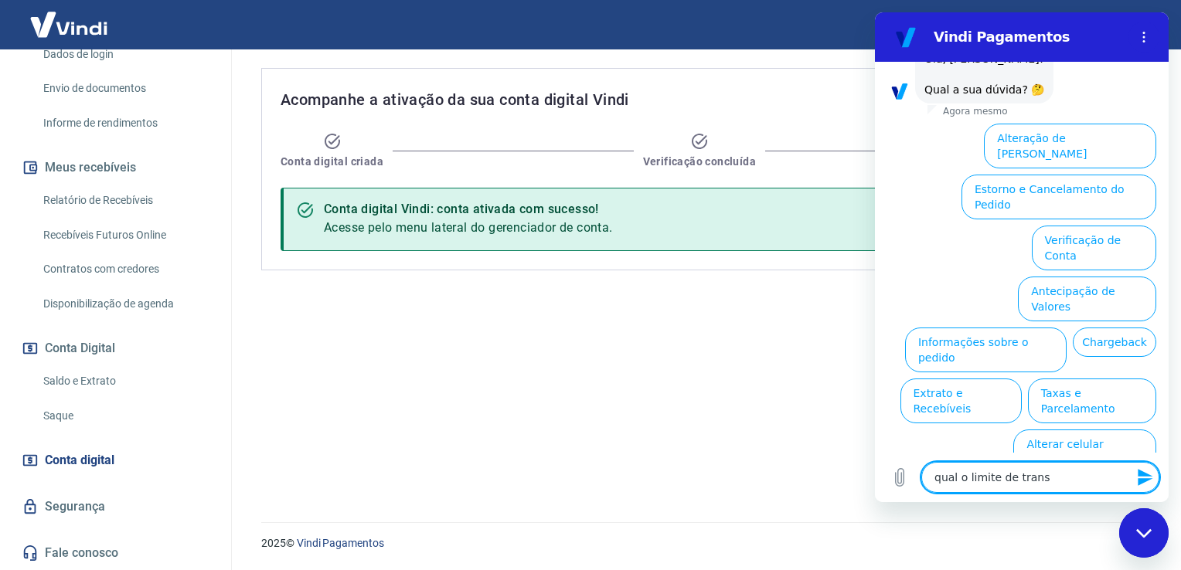
type textarea "x"
type textarea "qual o limite de transf"
type textarea "x"
type textarea "qual o limite de transfe"
type textarea "x"
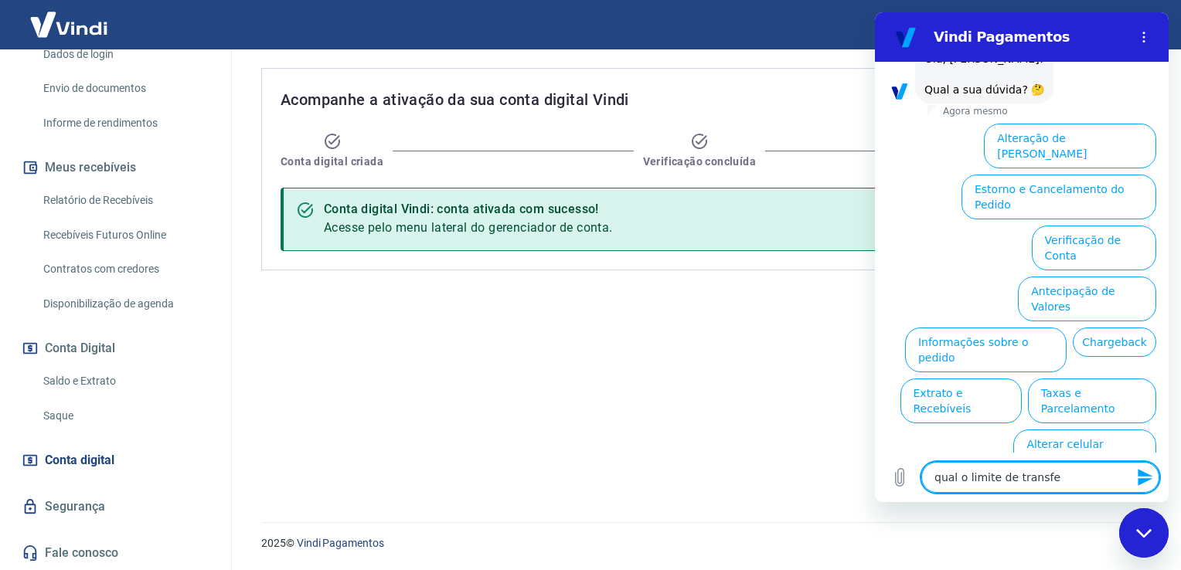
type textarea "qual o limite de transfer"
type textarea "x"
type textarea "qual o limite de transfere"
type textarea "x"
type textarea "qual o limite de transferen"
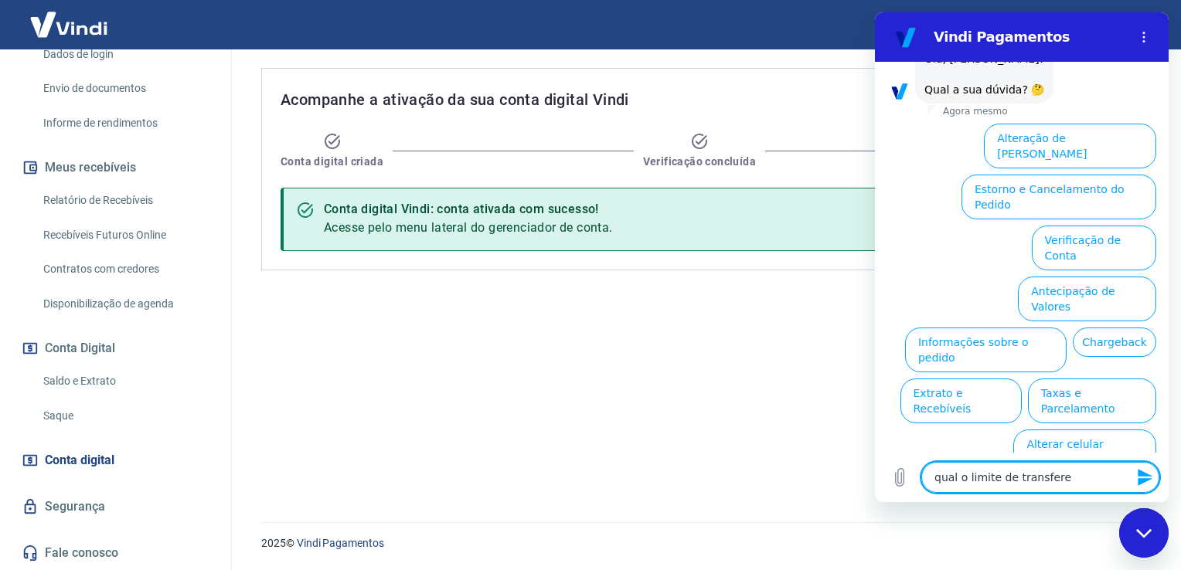
type textarea "x"
type textarea "qual o limite de transferenc"
type textarea "x"
type textarea "qual o limite de transferenci"
type textarea "x"
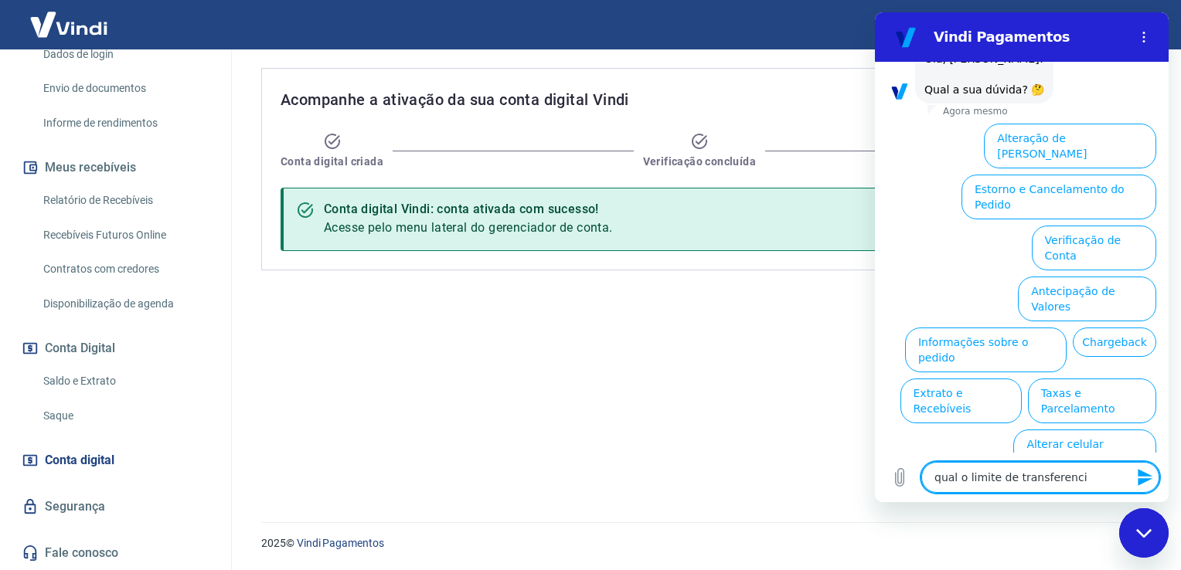
type textarea "qual o limite de transferencia"
type textarea "x"
type textarea "qual o limite de transferencia"
type textarea "x"
type textarea "qual o limite de transferencia v"
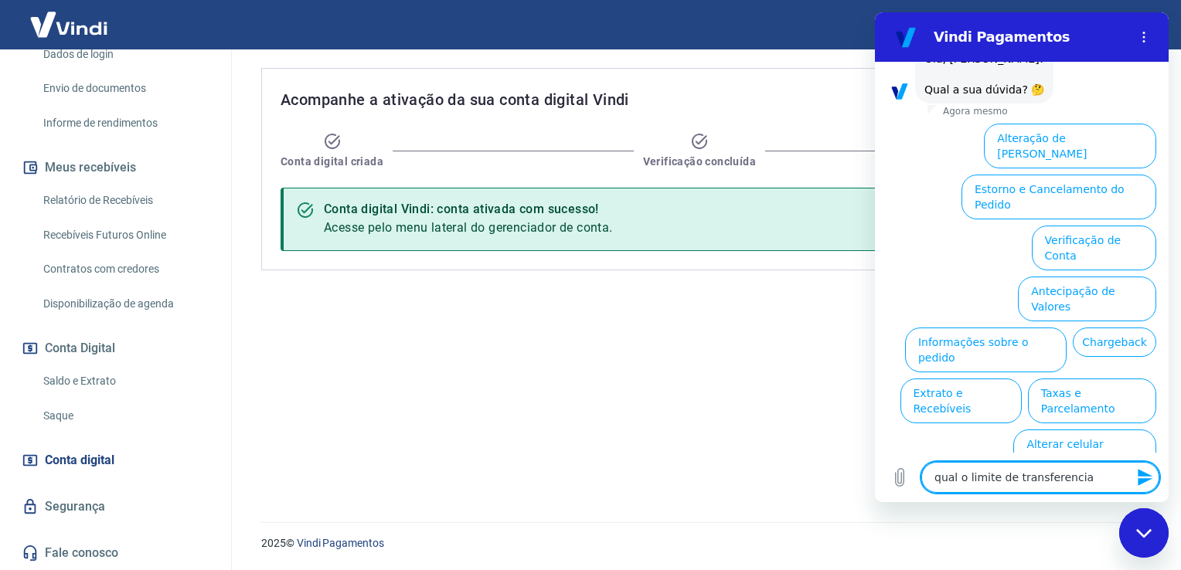
type textarea "x"
type textarea "qual o limite de transferencia vi"
type textarea "x"
type textarea "qual o limite de transferencia via"
type textarea "x"
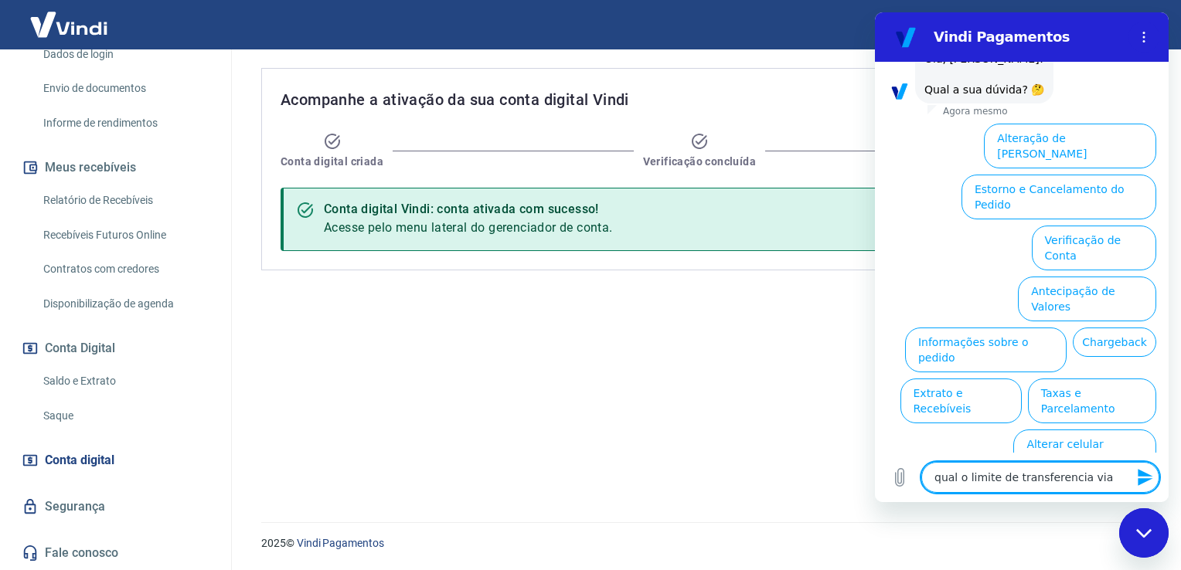
type textarea "qual o limite de transferencia via"
type textarea "x"
type textarea "qual o limite de transferencia via p"
type textarea "x"
type textarea "qual o limite de transferencia via pi"
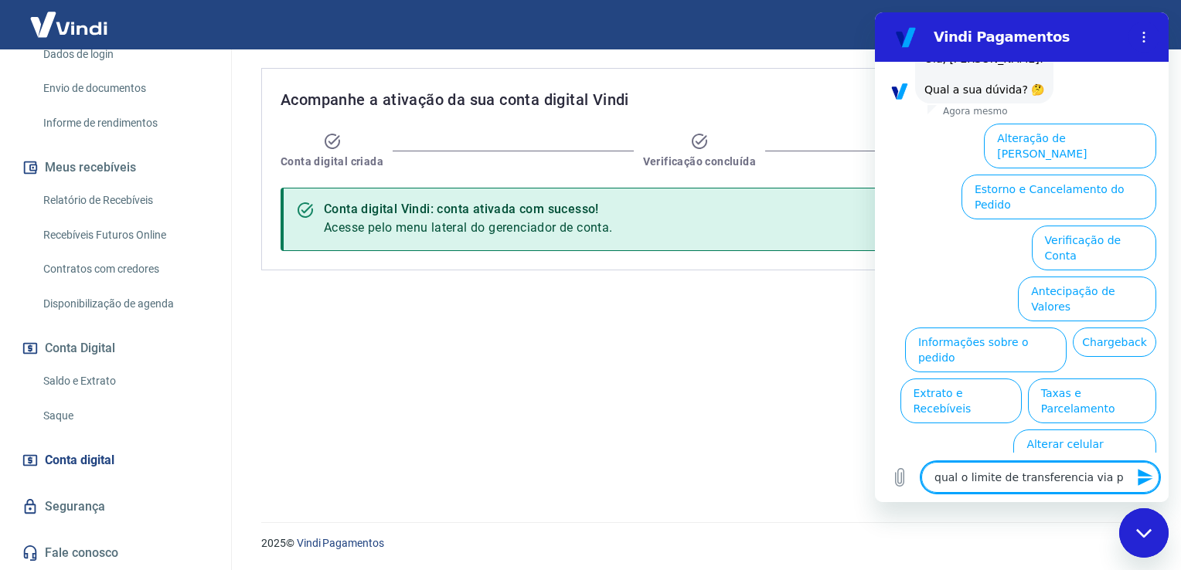
type textarea "x"
type textarea "qual o limite de transferencia via pix"
type textarea "x"
type textarea "qual o limite de transferencia via pix?"
type textarea "x"
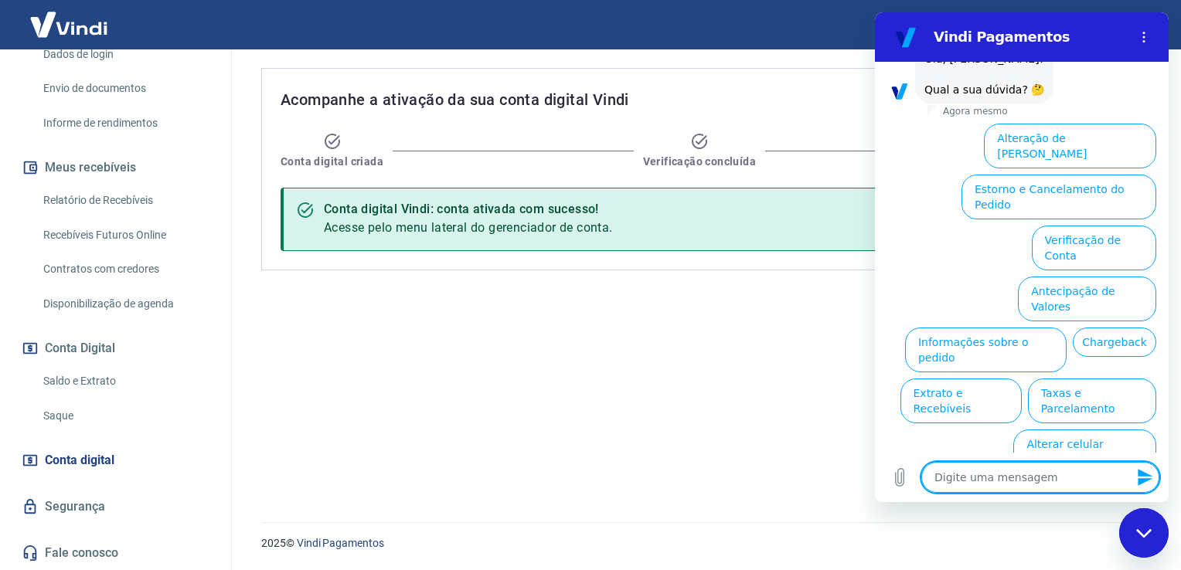
scroll to position [0, 0]
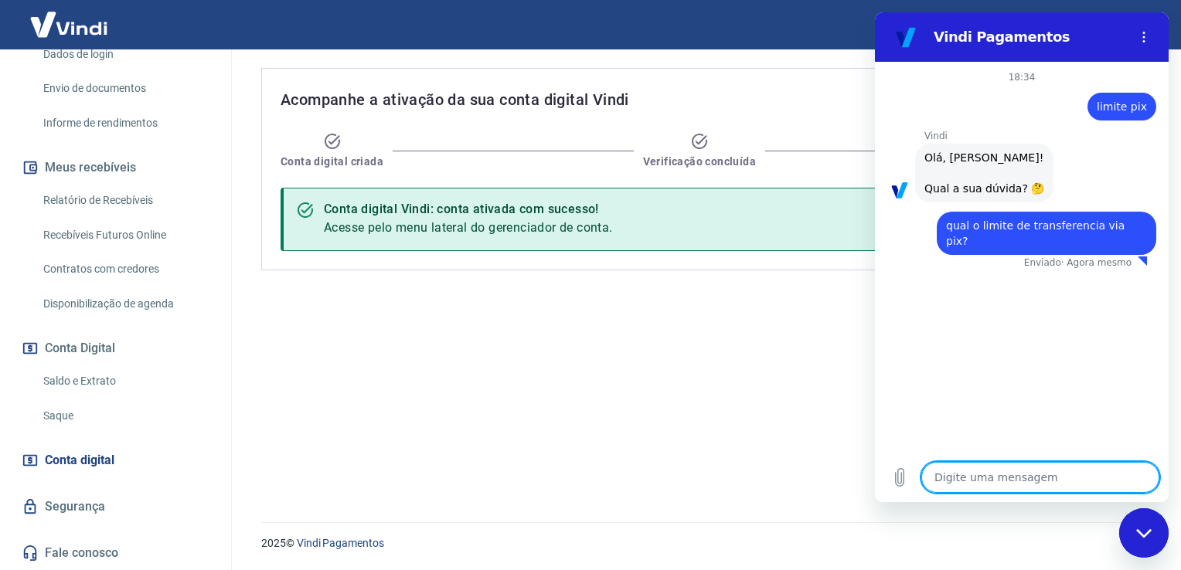
type textarea "x"
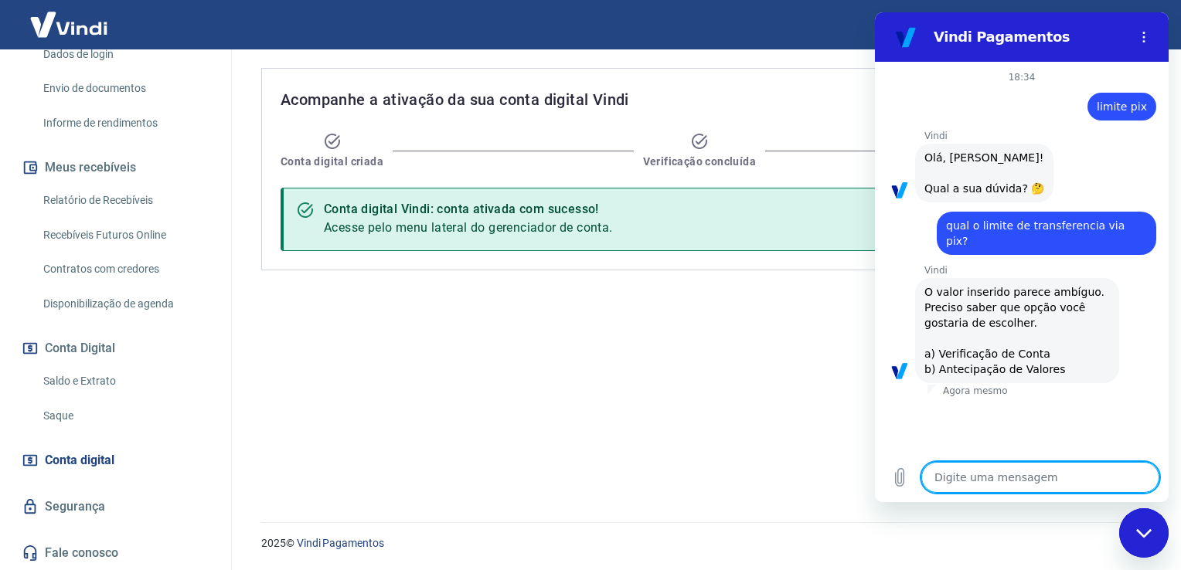
type textarea "b"
type textarea "x"
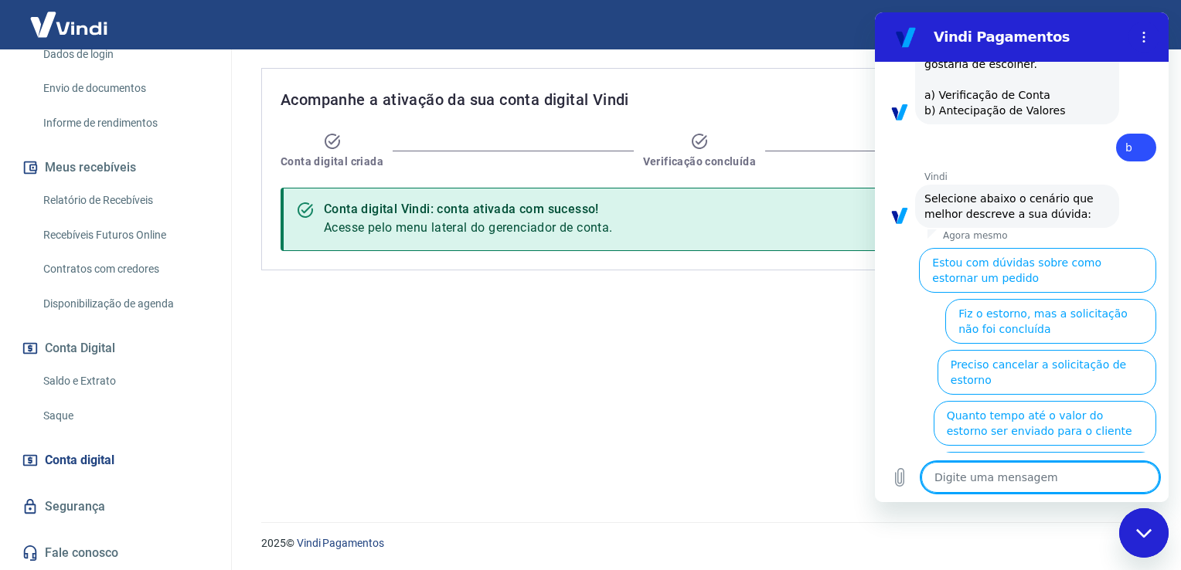
scroll to position [325, 0]
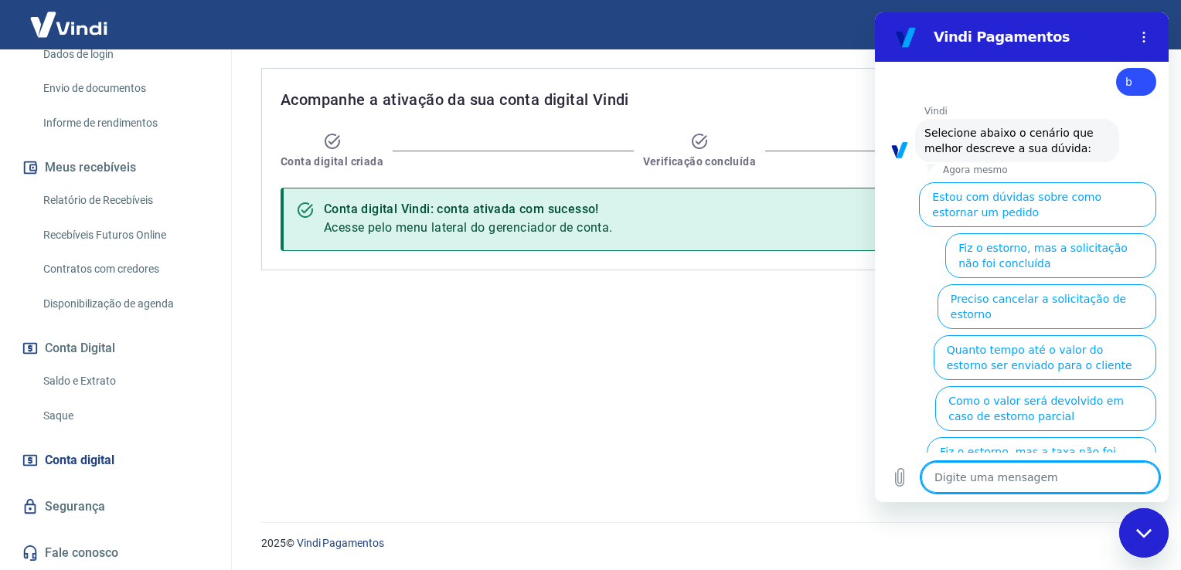
click at [996, 475] on textarea at bounding box center [1040, 477] width 238 height 31
type textarea "f"
type textarea "x"
type textarea "fa"
type textarea "x"
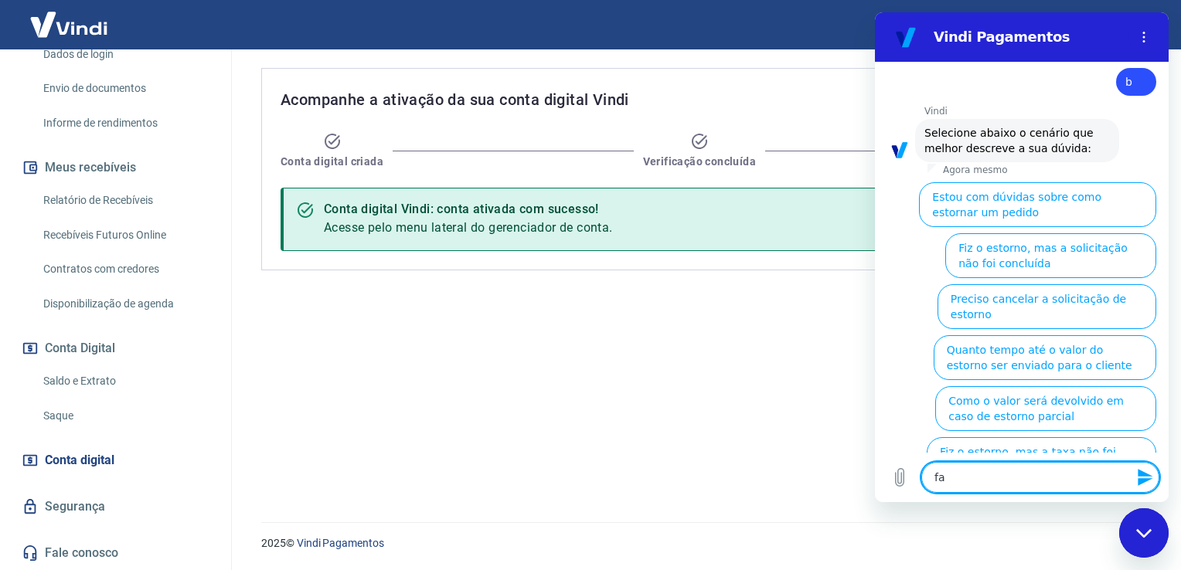
type textarea "fal"
type textarea "x"
type textarea "fala"
type textarea "x"
type textarea "falar"
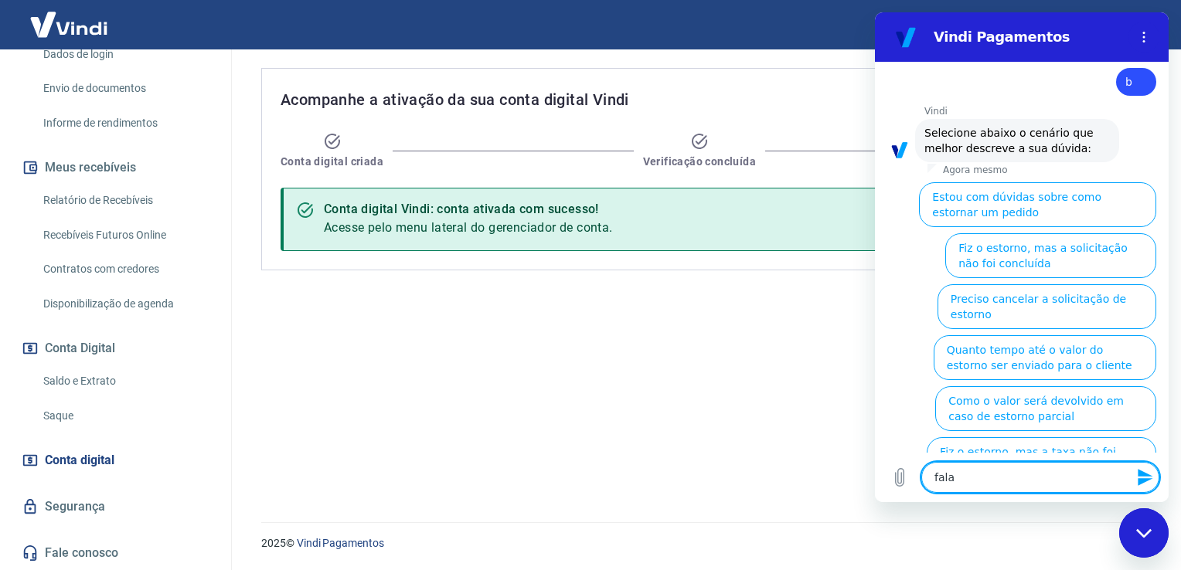
type textarea "x"
type textarea "falar"
type textarea "x"
type textarea "falar c"
type textarea "x"
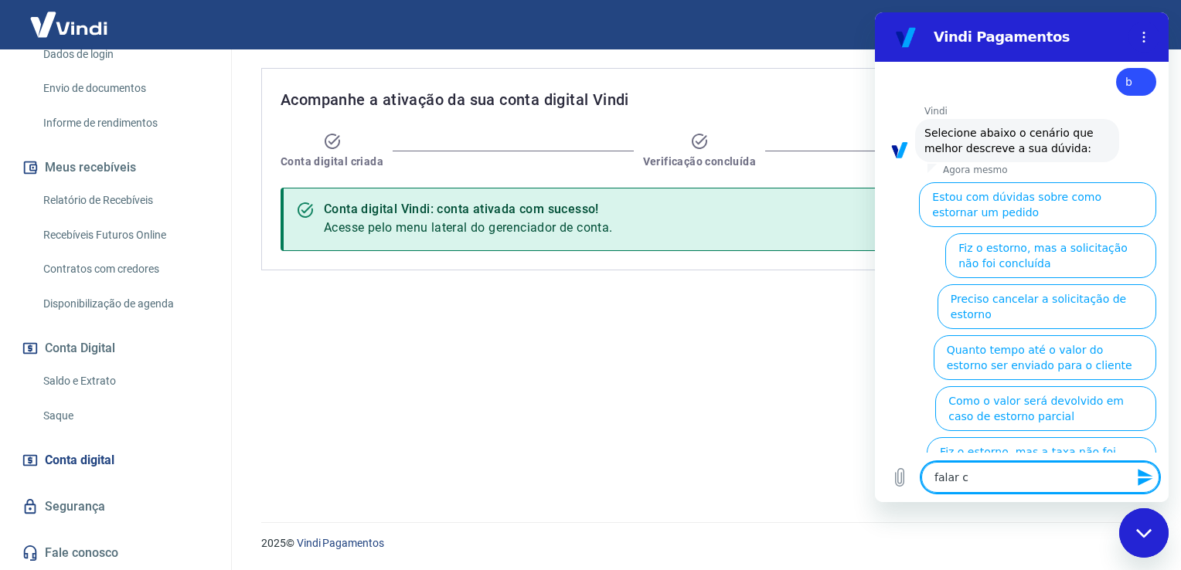
type textarea "falar co"
type textarea "x"
type textarea "falar com"
type textarea "x"
type textarea "falar com"
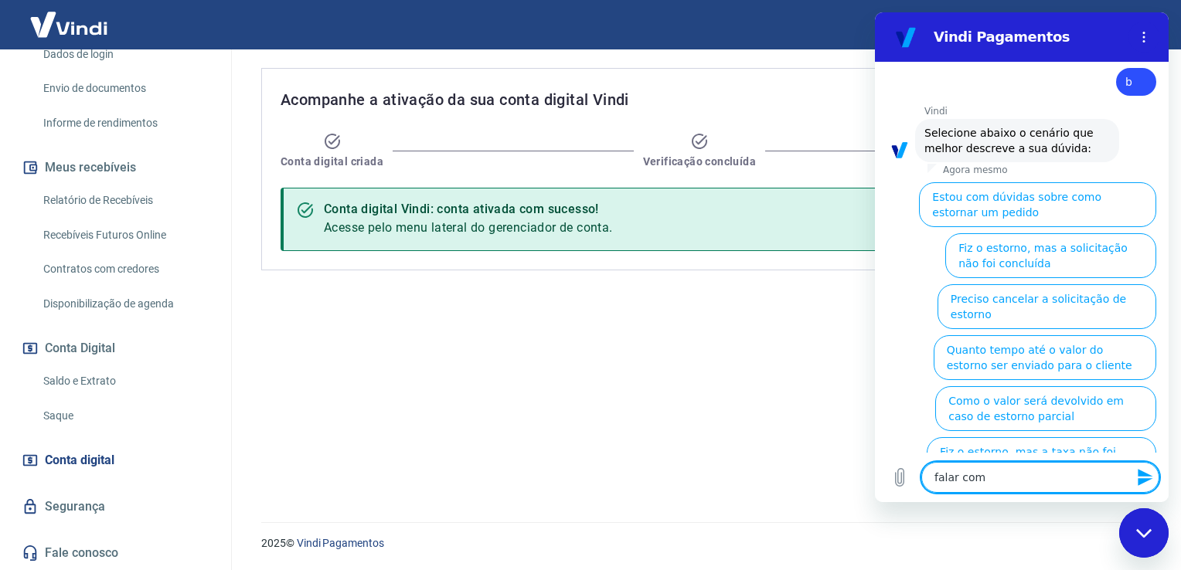
type textarea "x"
type textarea "falar com u"
type textarea "x"
type textarea "falar com um"
type textarea "x"
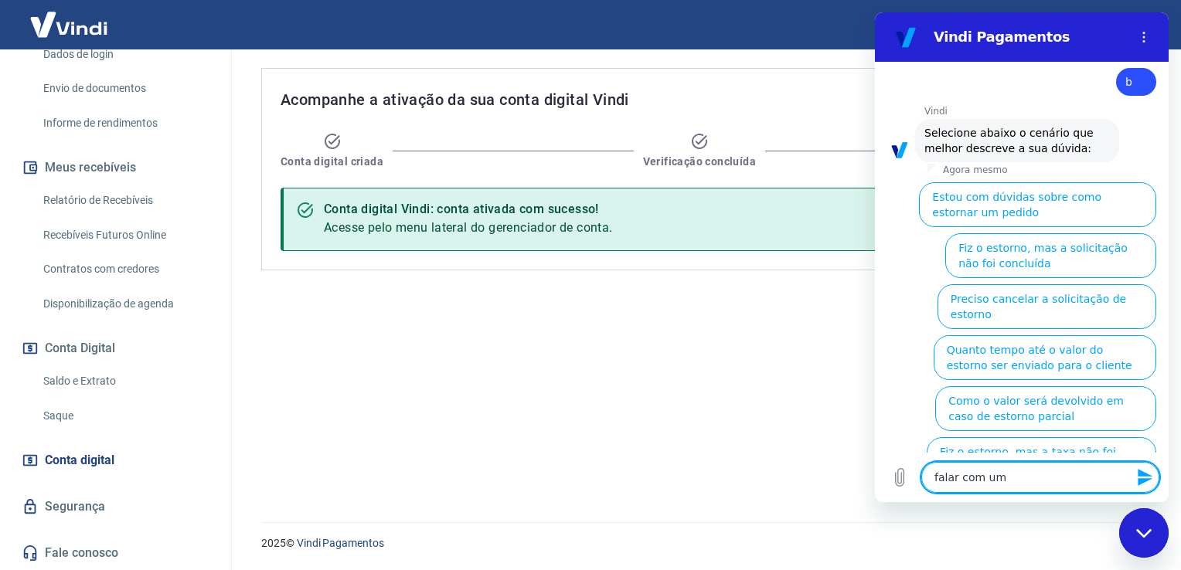
type textarea "falar com um"
type textarea "x"
type textarea "falar com um a"
type textarea "x"
type textarea "falar com um at"
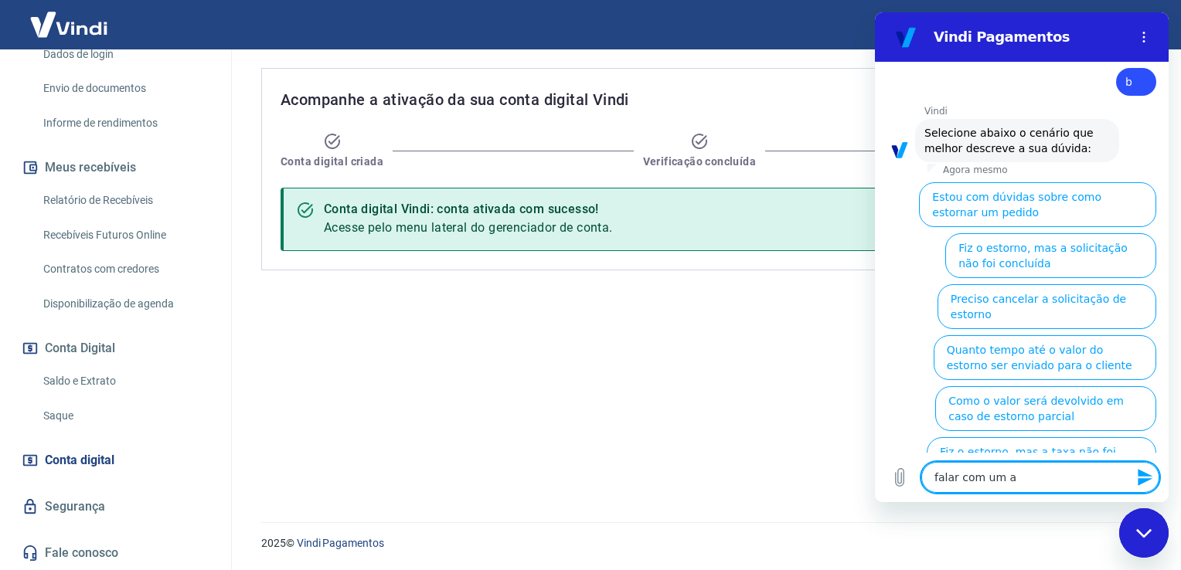
type textarea "x"
type textarea "falar com um ate"
type textarea "x"
type textarea "falar com um [GEOGRAPHIC_DATA]"
type textarea "x"
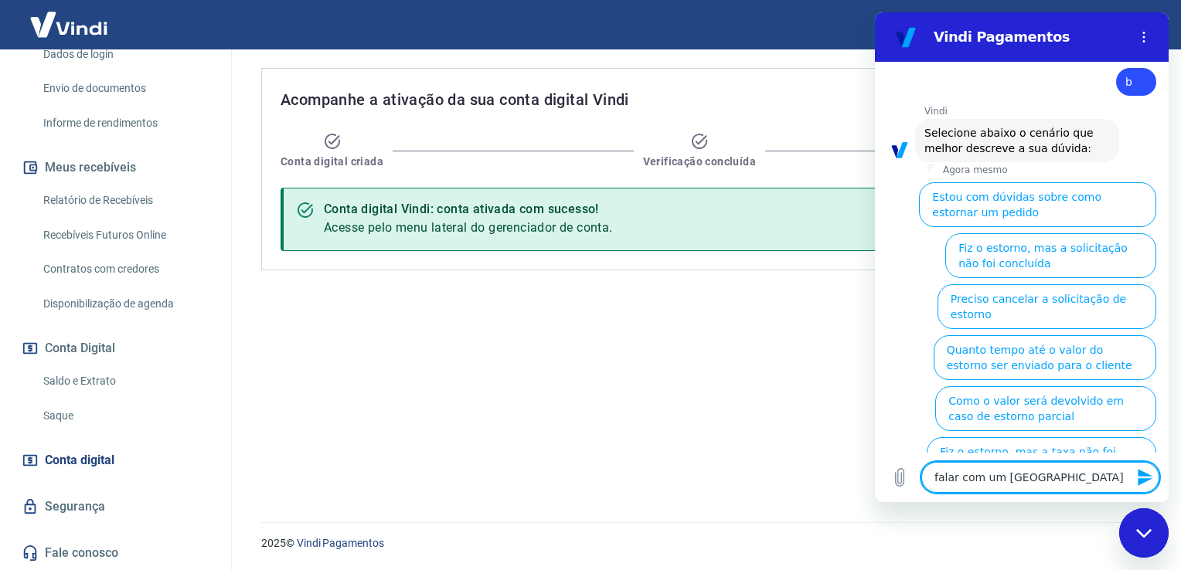
type textarea "falar com um atend"
type textarea "x"
type textarea "falar com um atende"
type textarea "x"
type textarea "falar com um atenden"
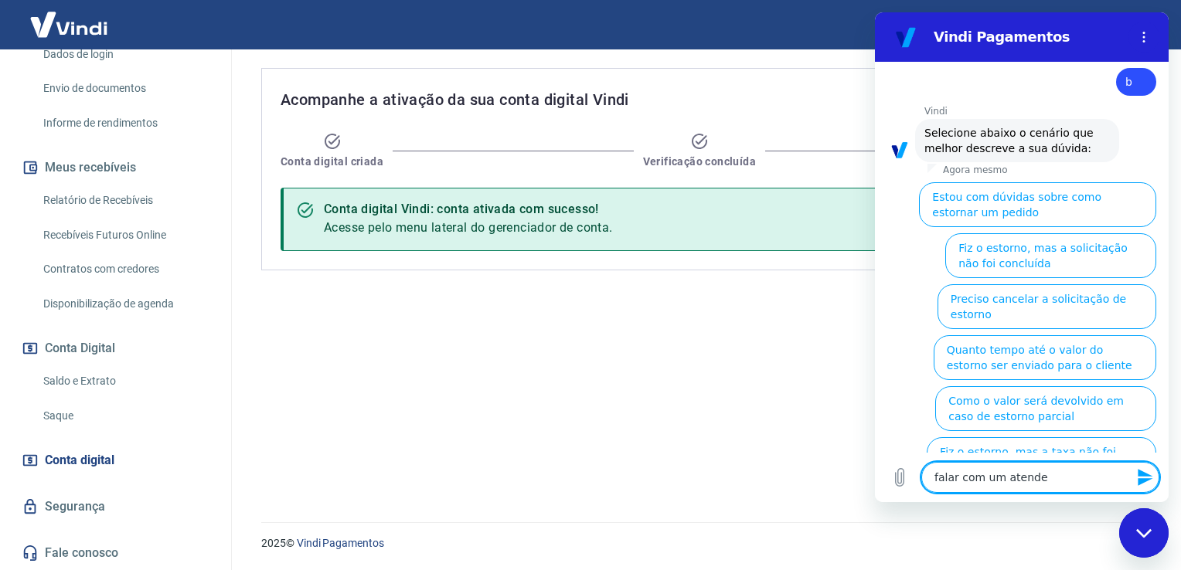
type textarea "x"
type textarea "falar com um atendent"
type textarea "x"
type textarea "falar com um atendente"
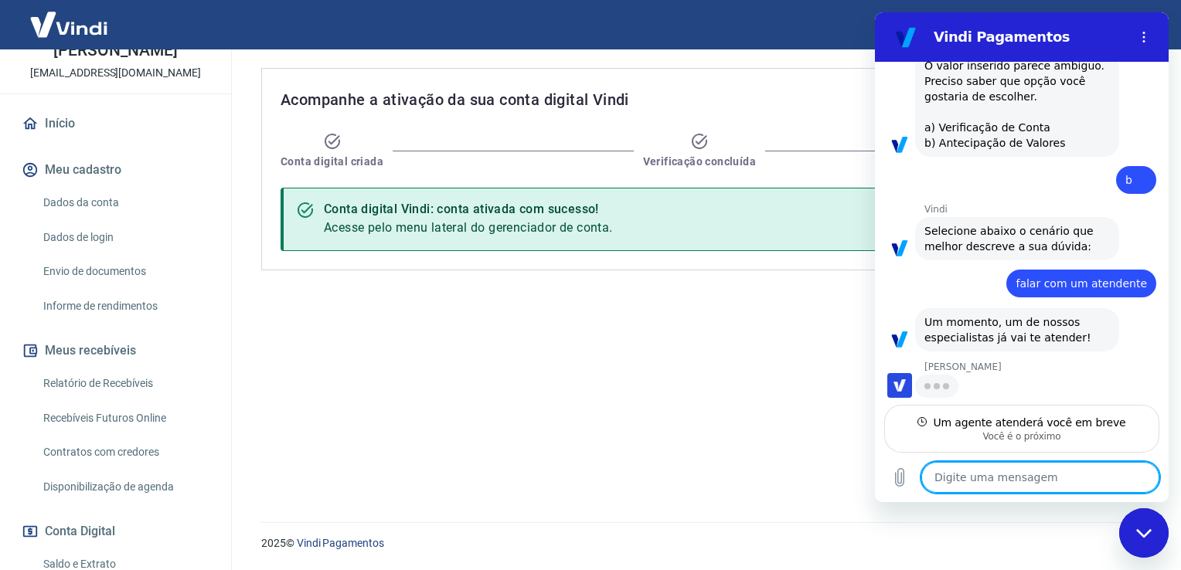
scroll to position [226, 0]
click at [1017, 478] on textarea at bounding box center [1040, 477] width 238 height 31
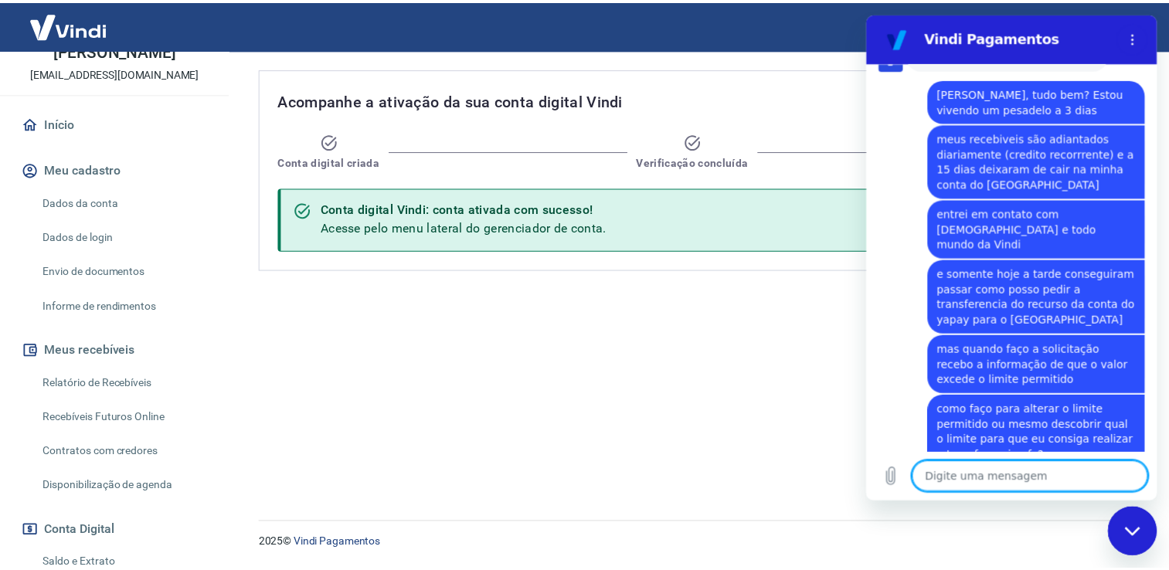
scroll to position [625, 0]
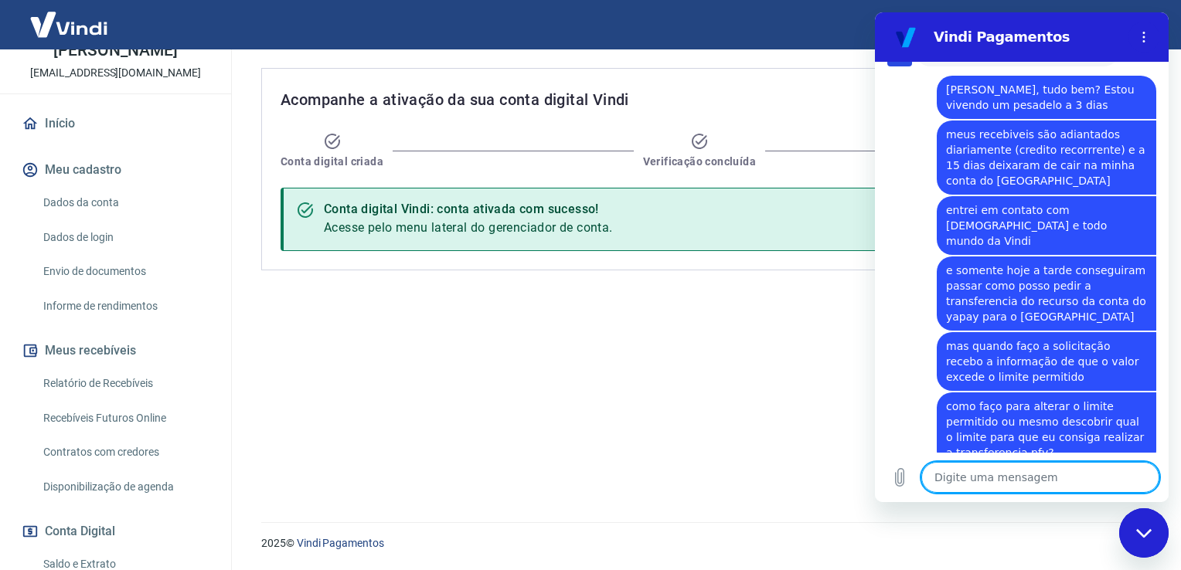
click at [747, 356] on div "Acompanhe a ativação da sua conta digital Vindi Conta digital criada Verificaçã…" at bounding box center [703, 276] width 920 height 454
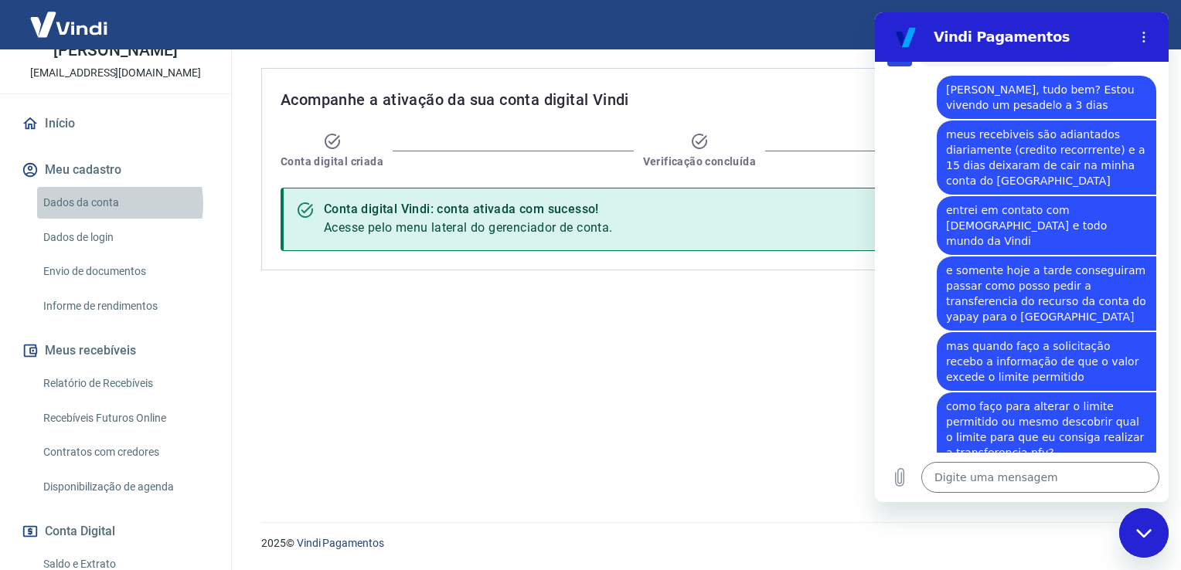
click at [99, 219] on link "Dados da conta" at bounding box center [124, 203] width 175 height 32
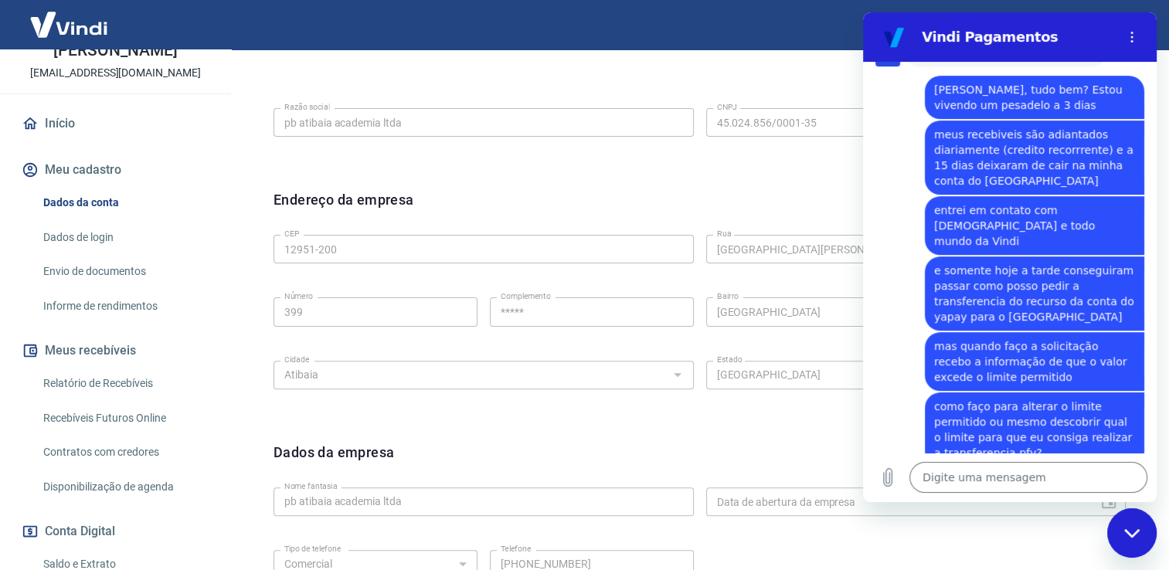
scroll to position [373, 0]
click at [104, 254] on link "Dados de login" at bounding box center [124, 238] width 175 height 32
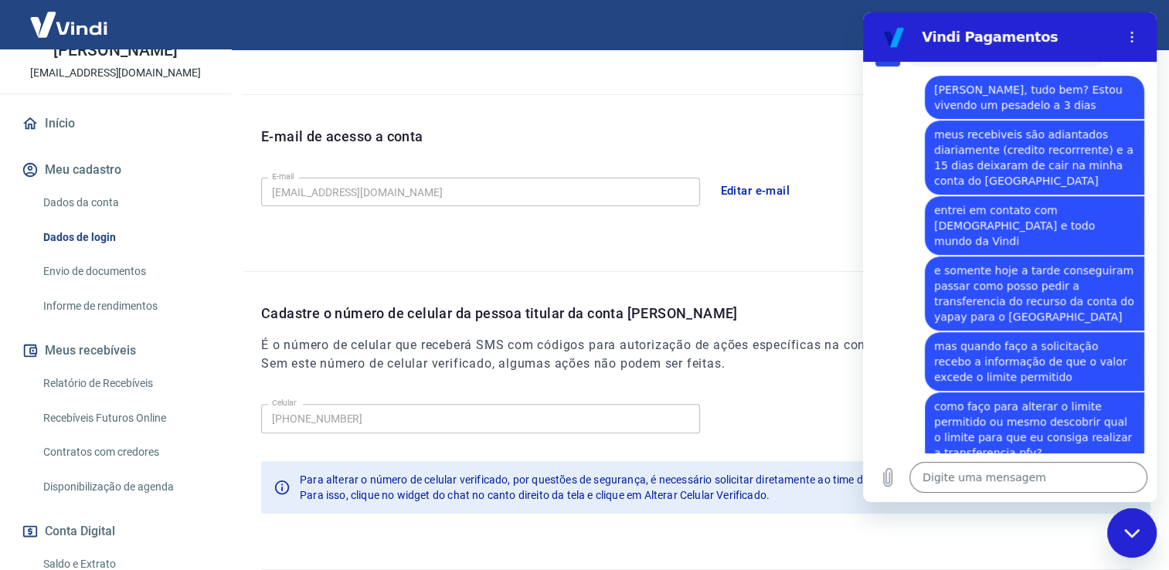
click at [1142, 521] on div "Fechar janela de mensagens" at bounding box center [1132, 533] width 46 height 46
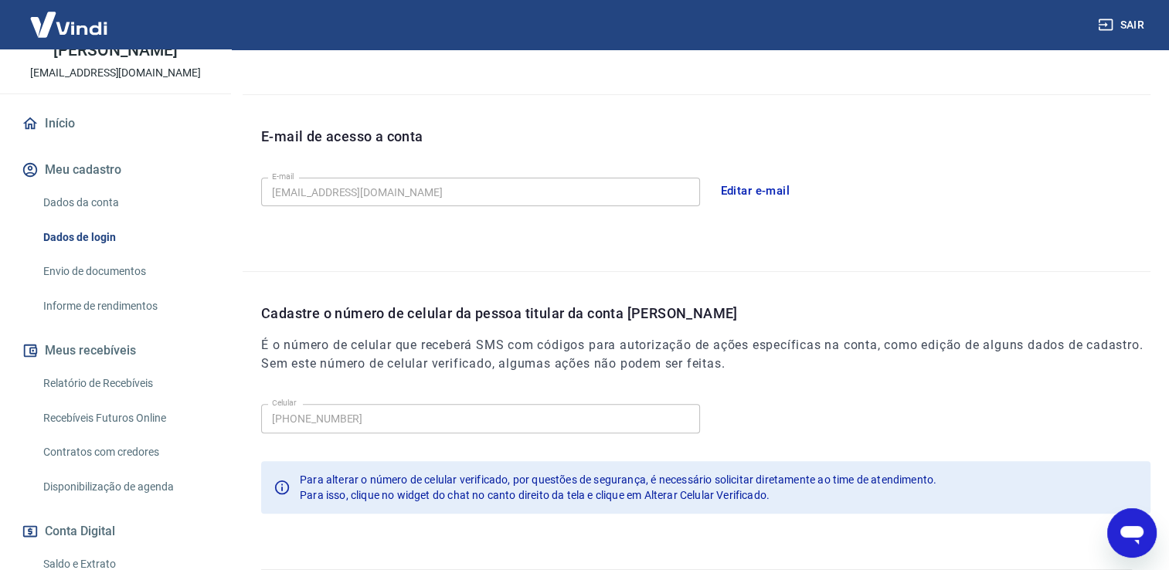
scroll to position [418, 0]
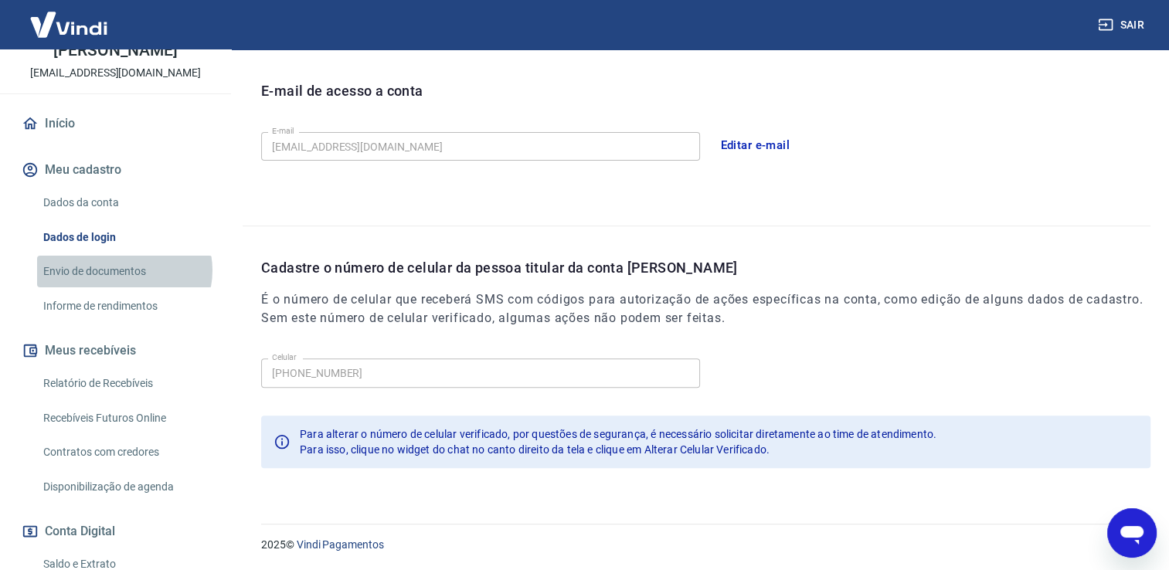
click at [124, 286] on link "Envio de documentos" at bounding box center [124, 272] width 175 height 32
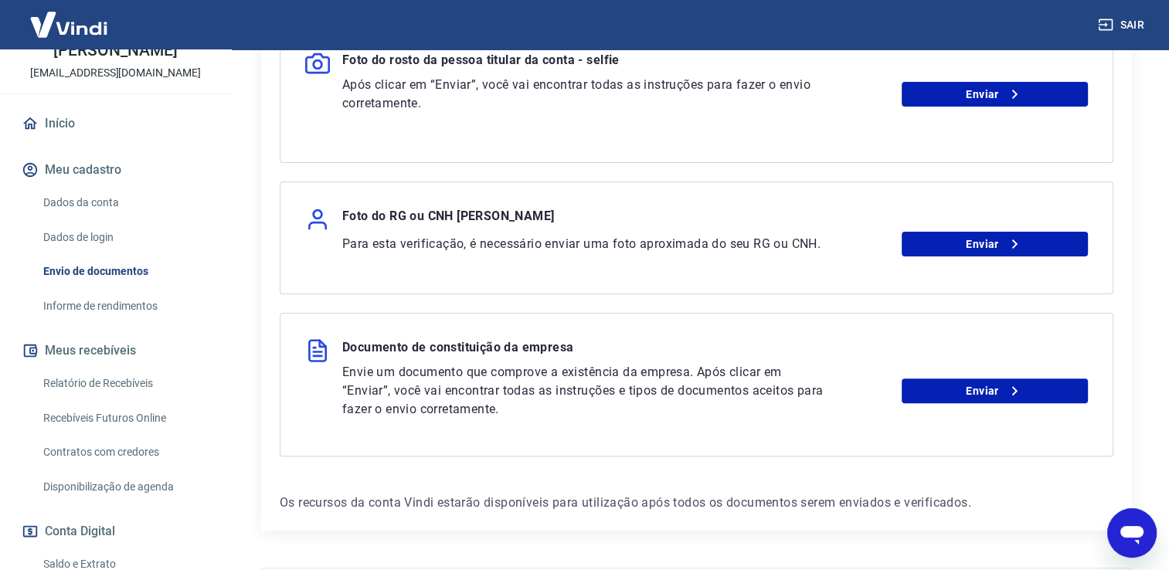
scroll to position [431, 0]
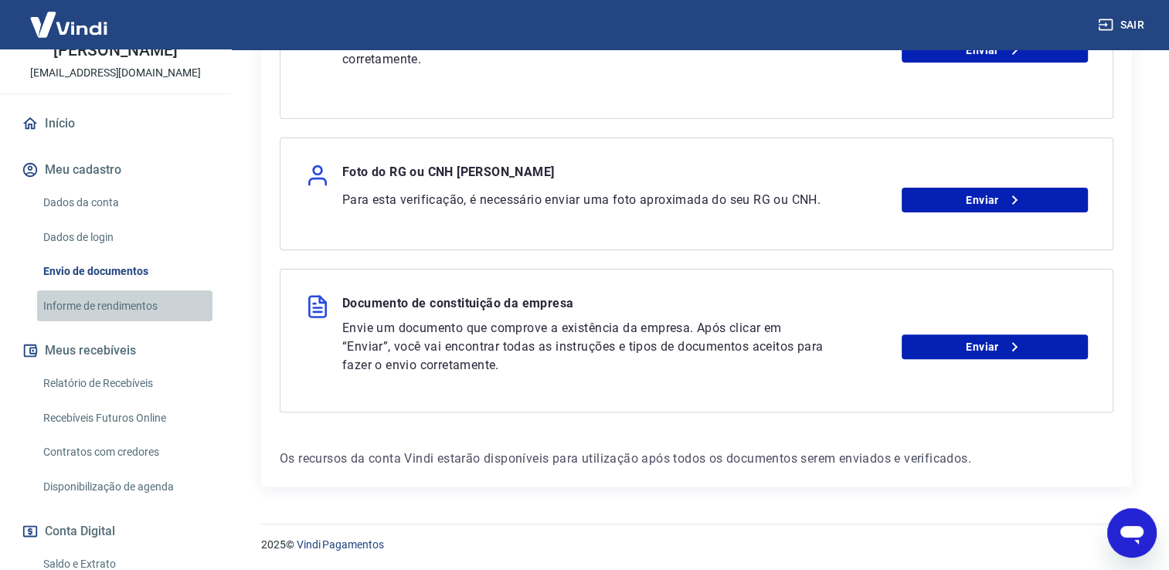
click at [133, 314] on link "Informe de rendimentos" at bounding box center [124, 307] width 175 height 32
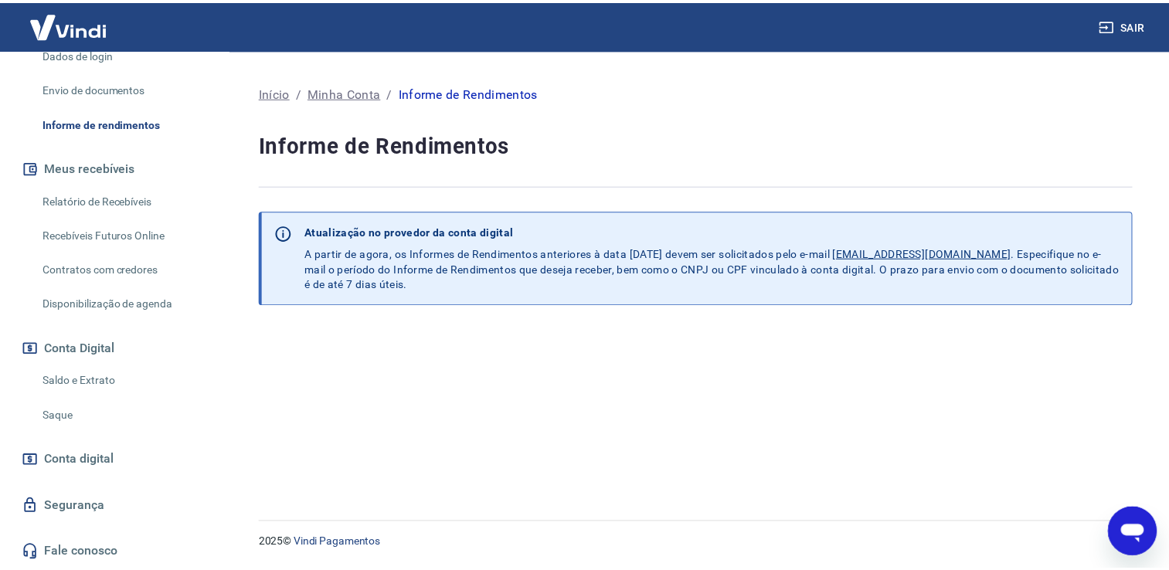
scroll to position [286, 0]
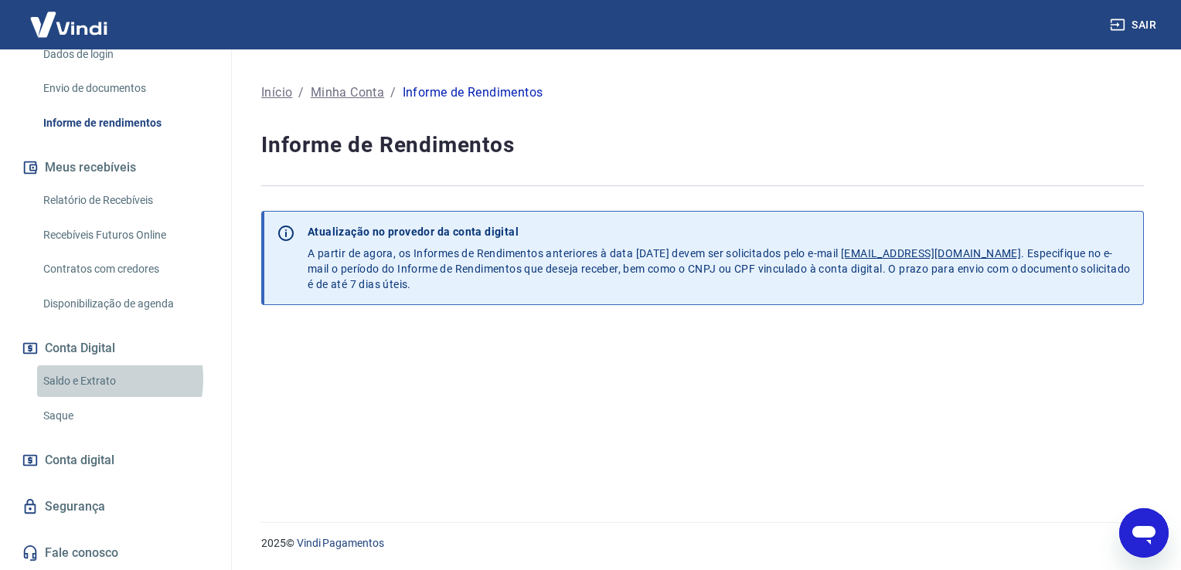
click at [93, 380] on link "Saldo e Extrato" at bounding box center [124, 382] width 175 height 32
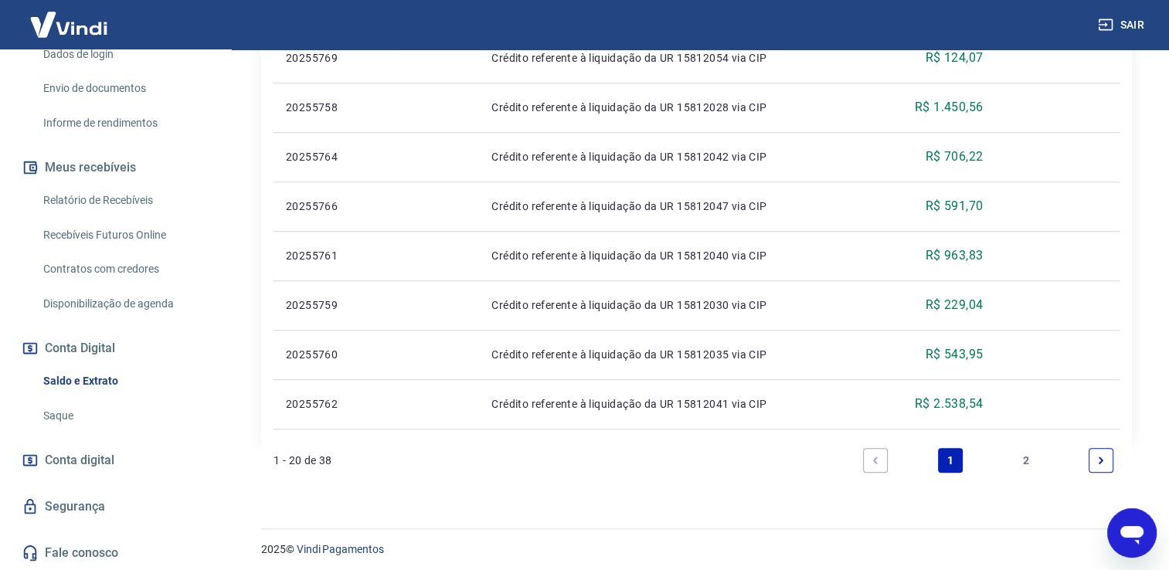
scroll to position [1097, 0]
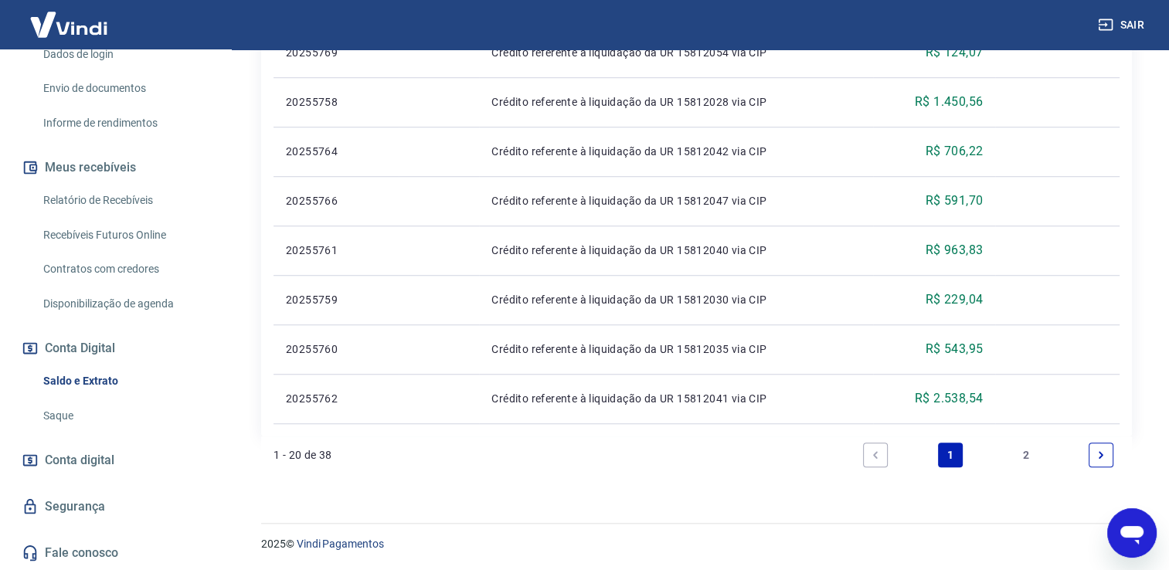
click at [66, 417] on link "Saque" at bounding box center [124, 416] width 175 height 32
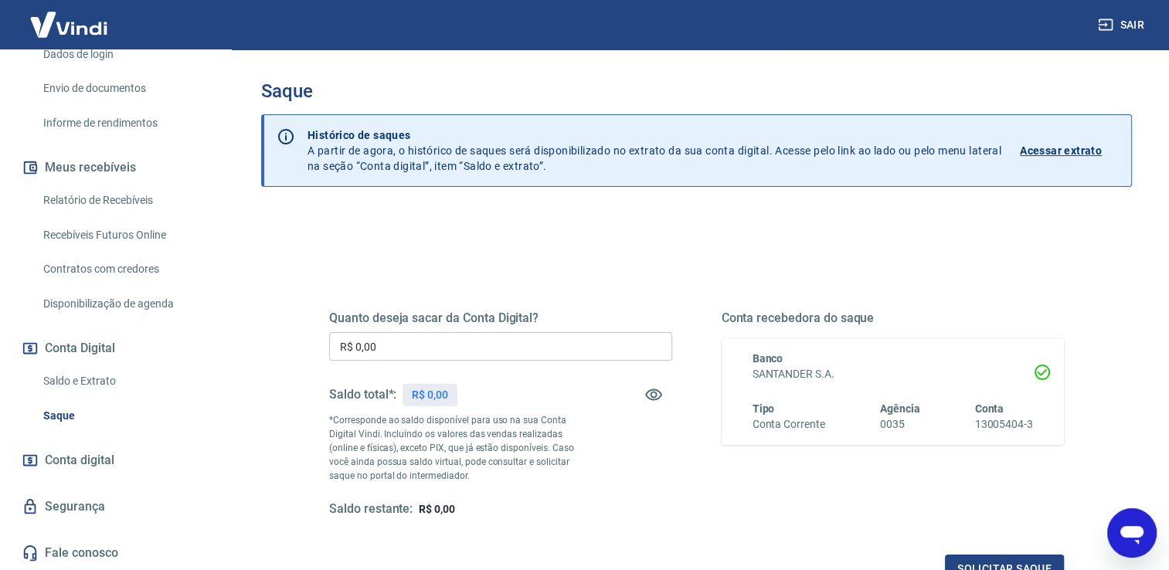
scroll to position [192, 0]
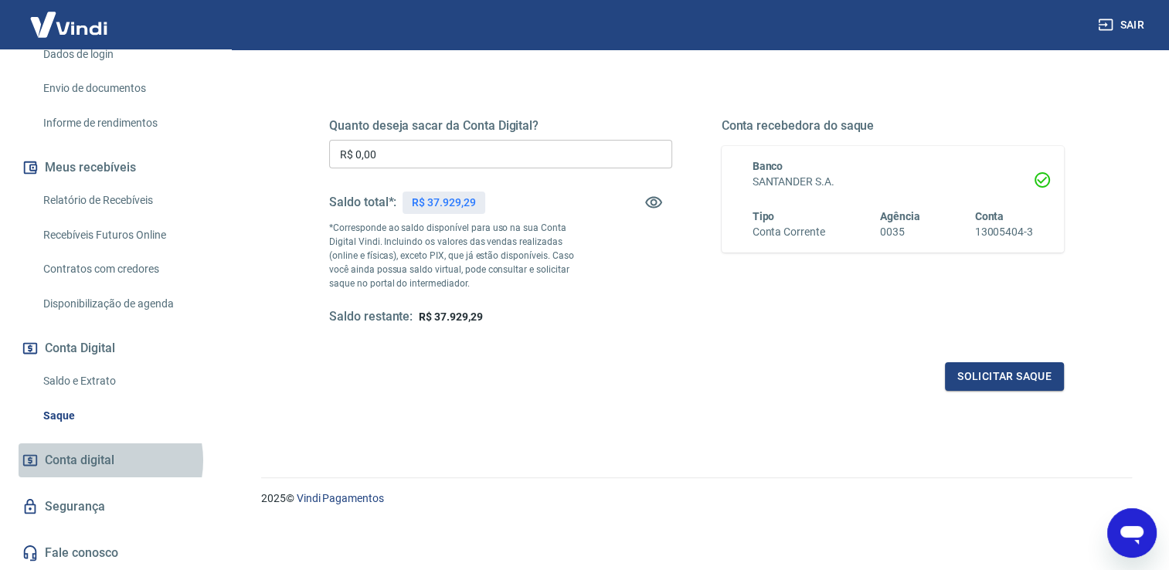
click at [99, 461] on span "Conta digital" at bounding box center [80, 461] width 70 height 22
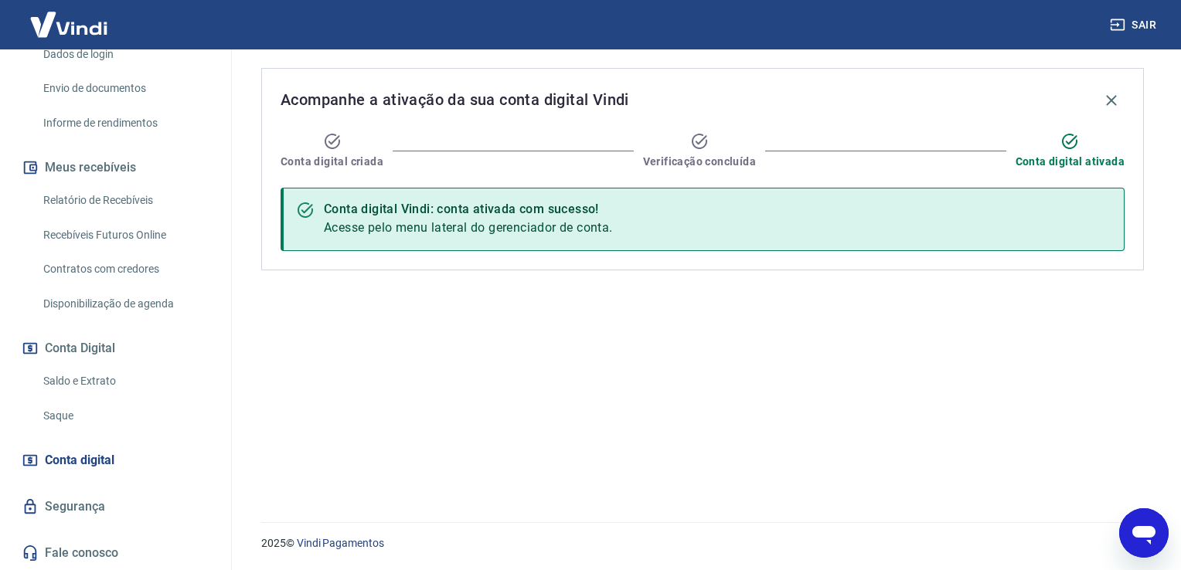
click at [91, 515] on link "Segurança" at bounding box center [116, 507] width 194 height 34
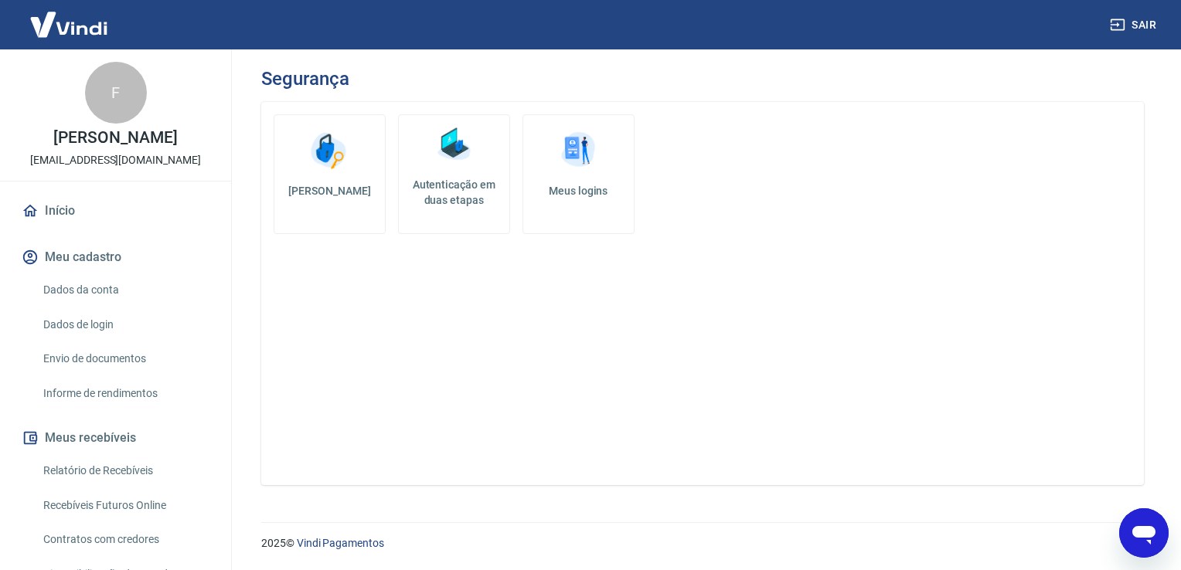
click at [1137, 535] on icon "Abrir janela de mensagens" at bounding box center [1143, 535] width 23 height 19
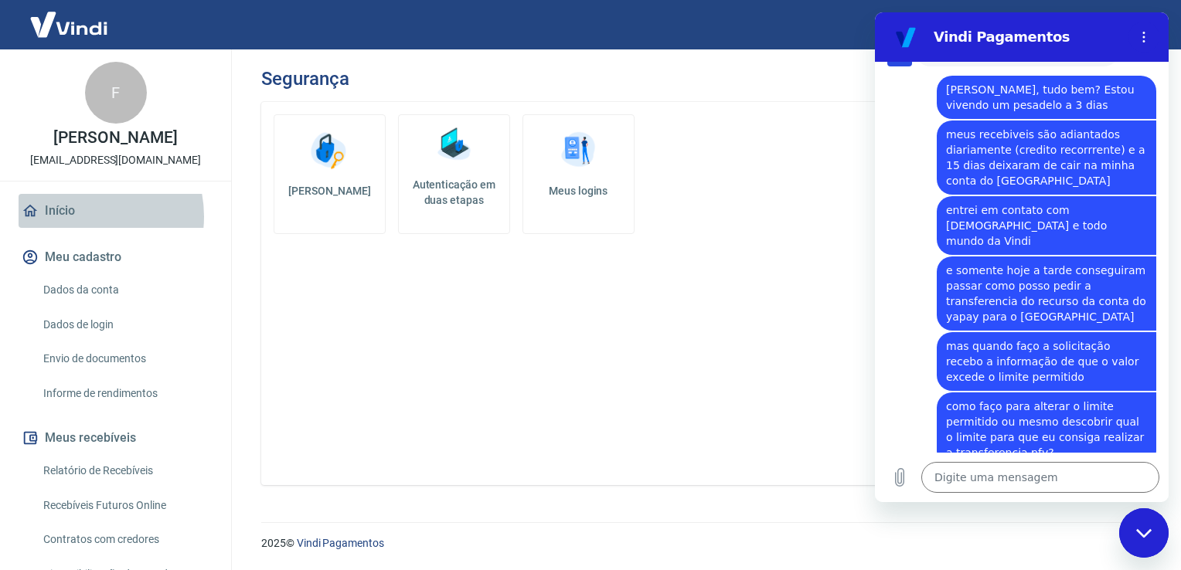
click at [82, 228] on link "Início" at bounding box center [116, 211] width 194 height 34
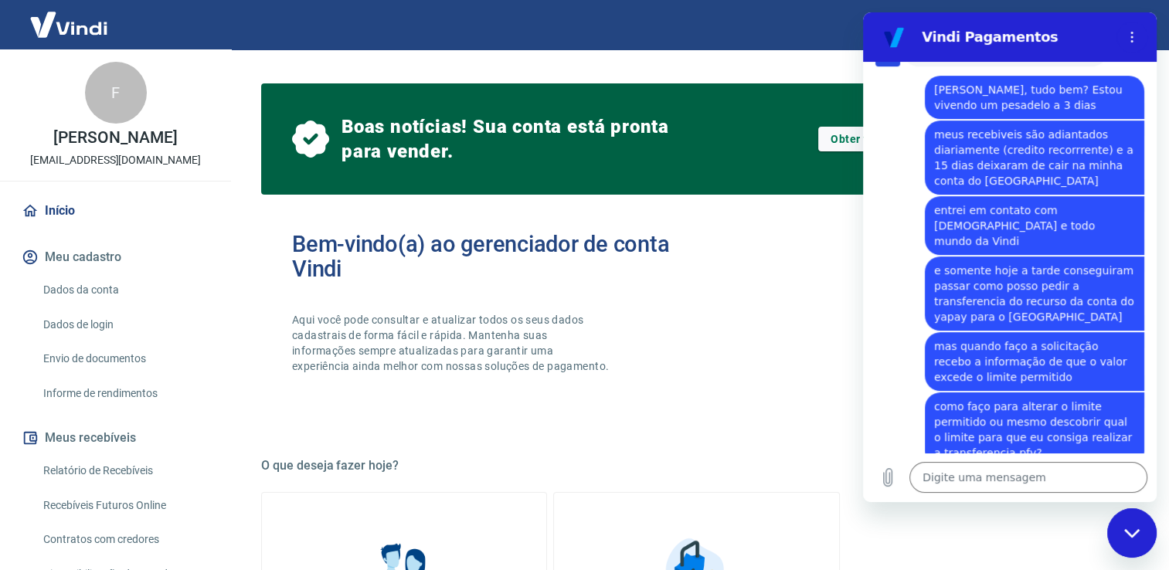
click at [1131, 538] on div "Fechar janela de mensagens" at bounding box center [1132, 533] width 46 height 46
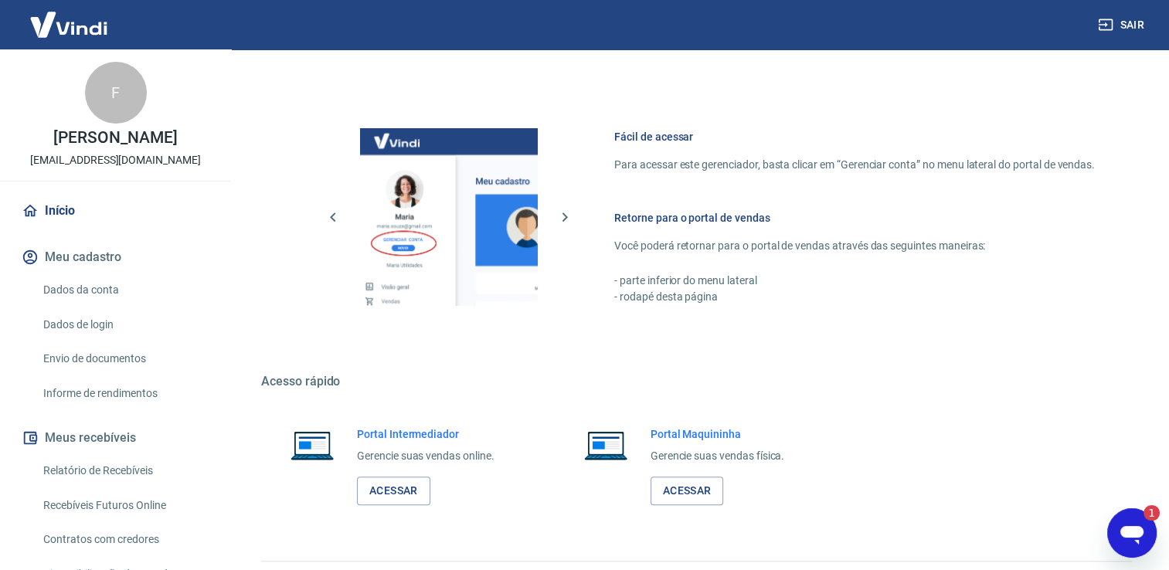
click at [1132, 539] on icon "Abrir janela de mensagens, 1 mensagem não lida" at bounding box center [1132, 533] width 28 height 28
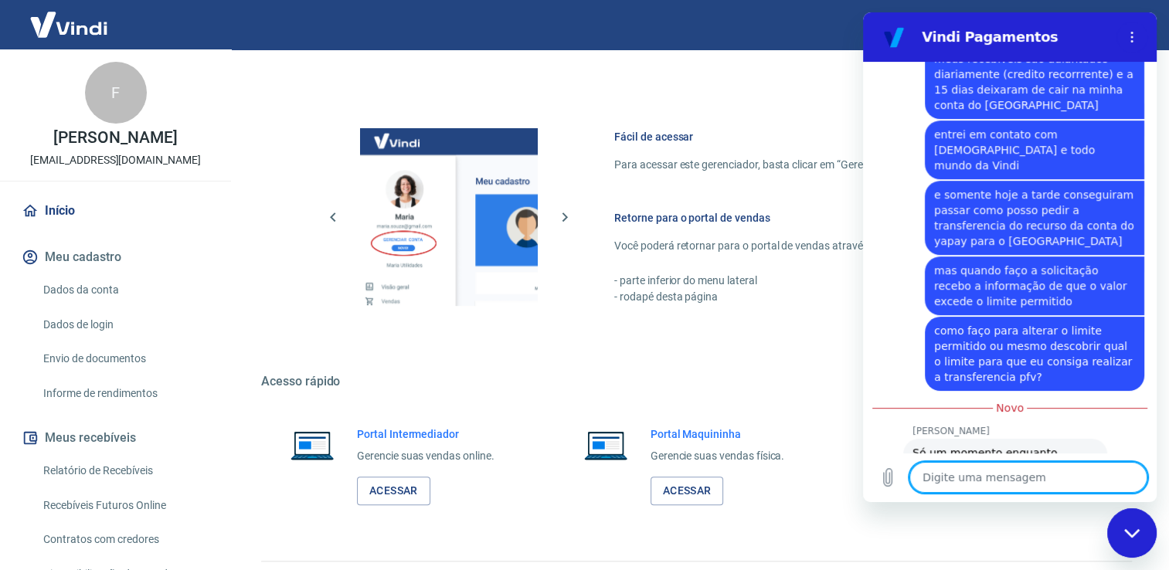
scroll to position [65, 0]
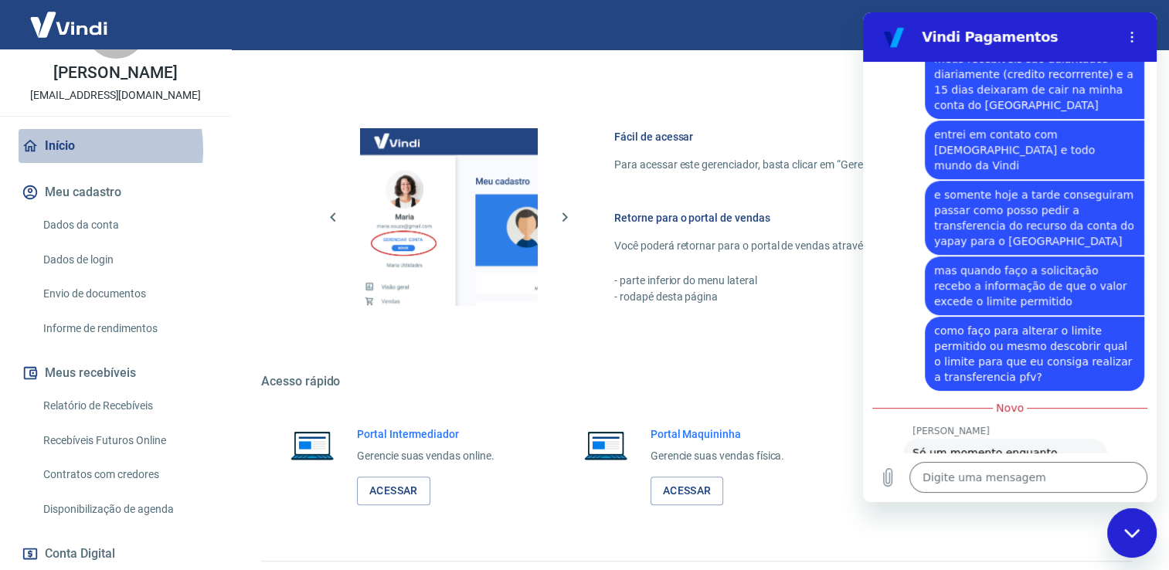
click at [68, 163] on link "Início" at bounding box center [116, 146] width 194 height 34
click at [66, 159] on link "Início" at bounding box center [116, 146] width 194 height 34
click at [764, 264] on div "Retorne para o portal de vendas Você poderá retornar para o portal de vendas at…" at bounding box center [854, 257] width 481 height 95
click at [1132, 535] on icon "Fechar janela de mensagens" at bounding box center [1133, 534] width 16 height 10
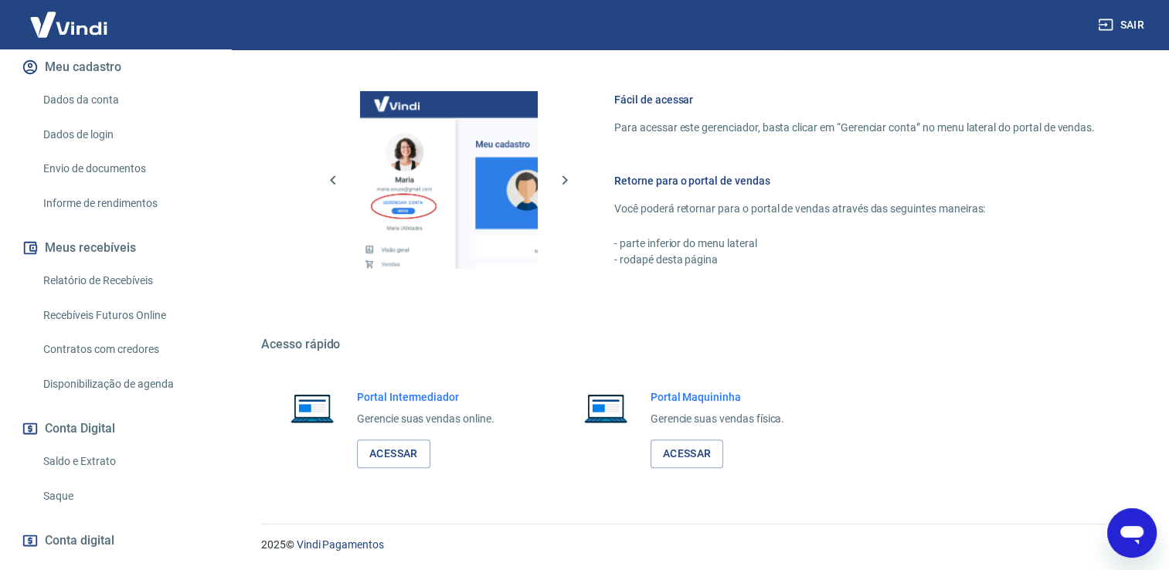
scroll to position [286, 0]
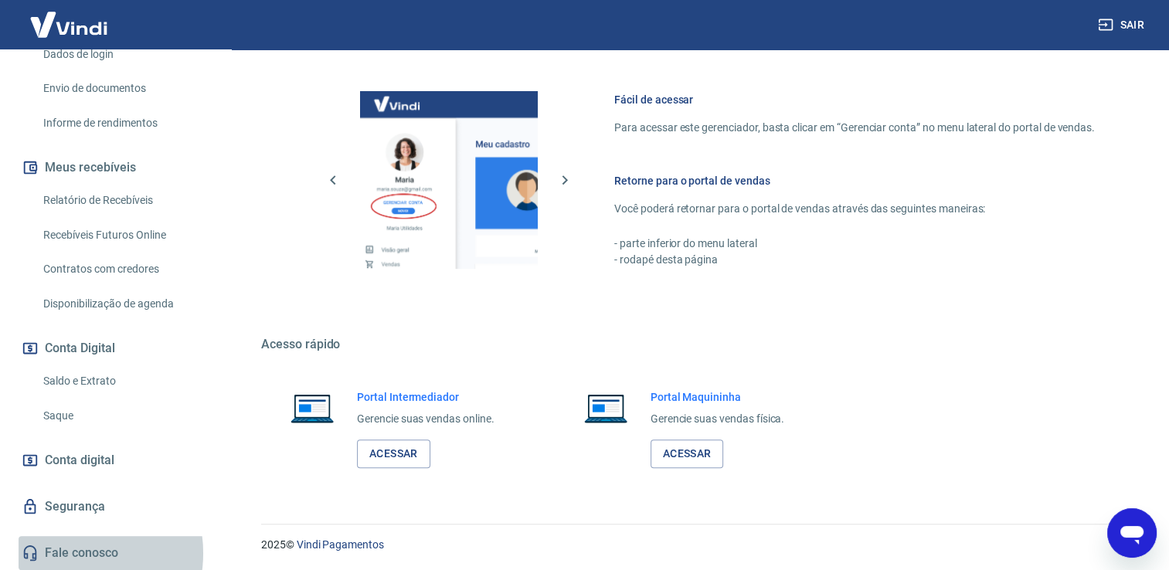
click at [71, 553] on link "Fale conosco" at bounding box center [116, 553] width 194 height 34
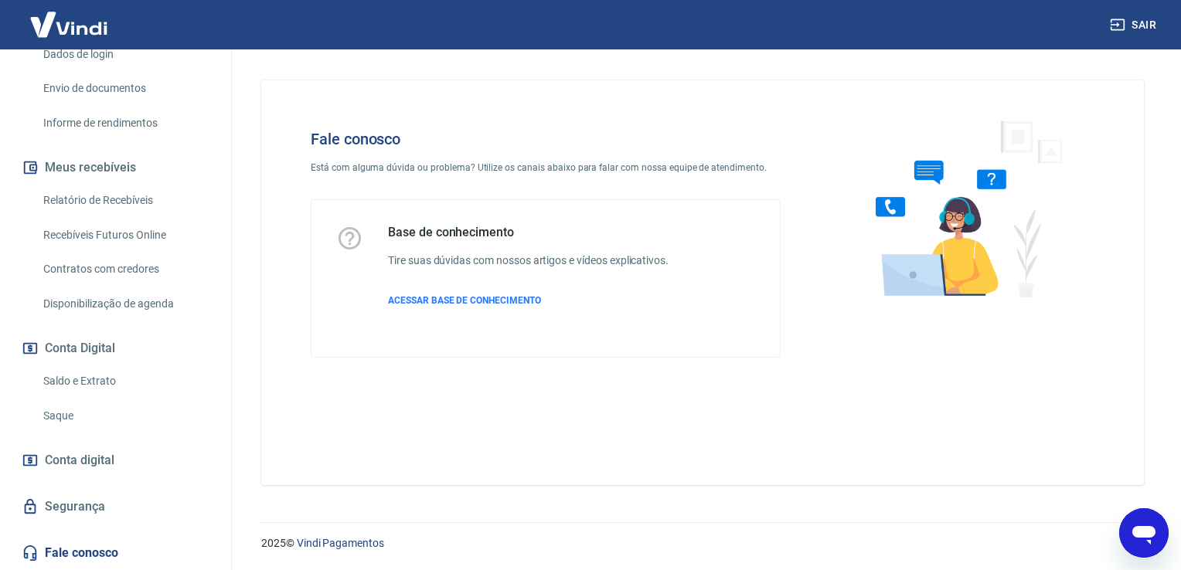
click at [146, 451] on link "Conta digital" at bounding box center [116, 461] width 194 height 34
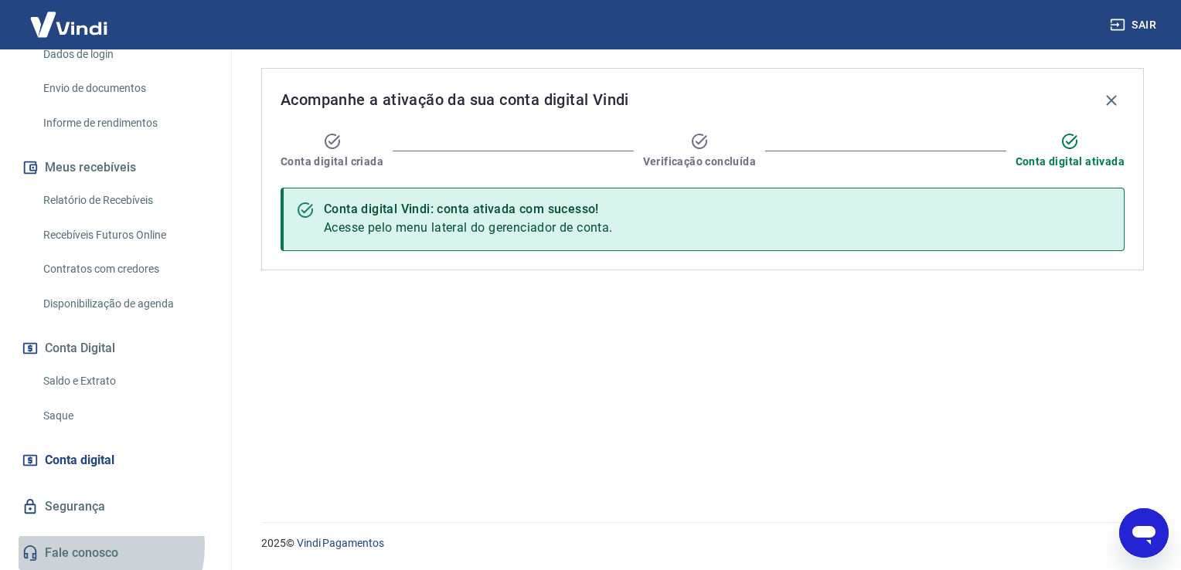
click at [95, 546] on link "Fale conosco" at bounding box center [116, 553] width 194 height 34
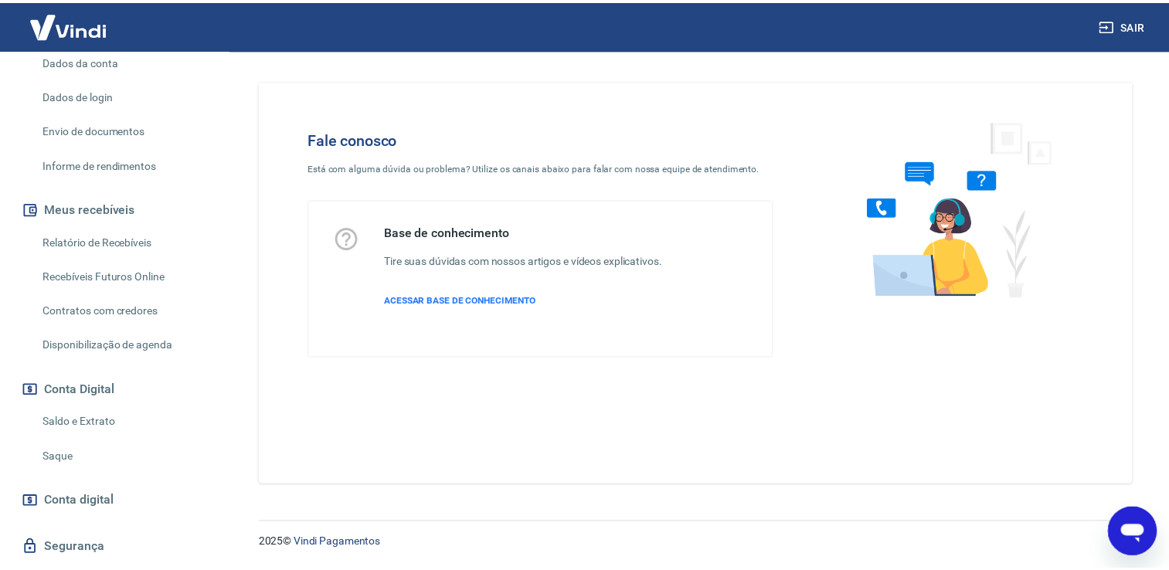
scroll to position [229, 0]
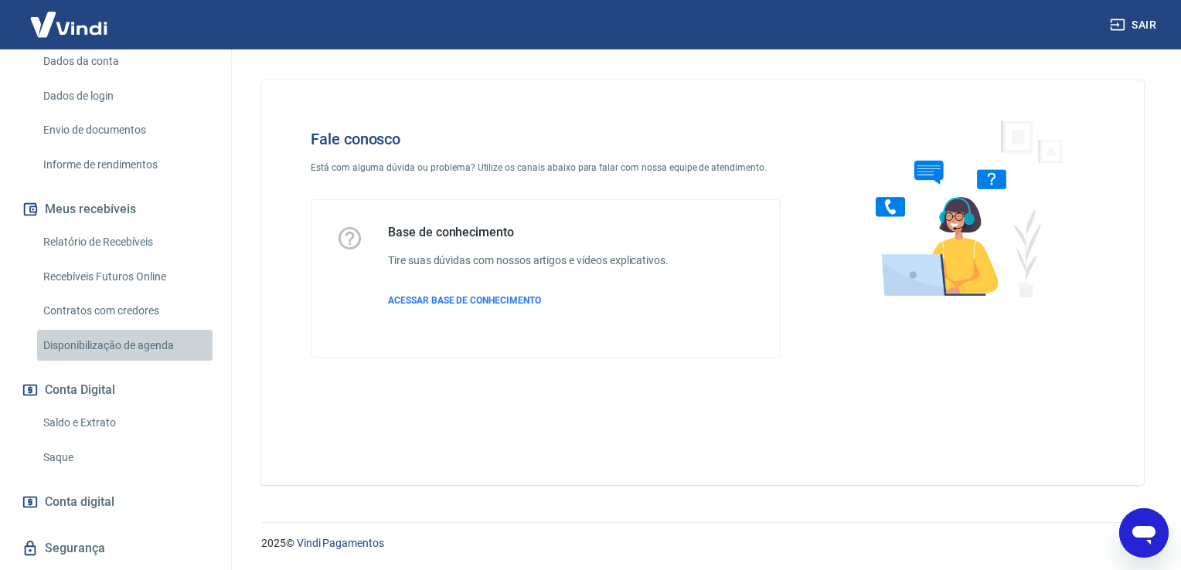
click at [155, 362] on link "Disponibilização de agenda" at bounding box center [124, 346] width 175 height 32
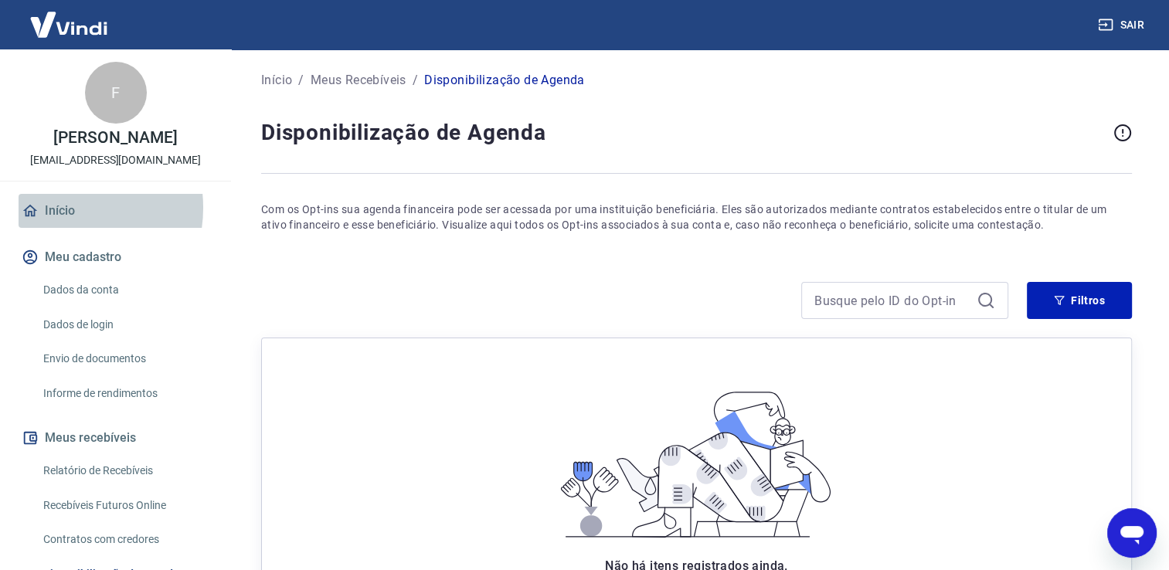
click at [60, 224] on link "Início" at bounding box center [116, 211] width 194 height 34
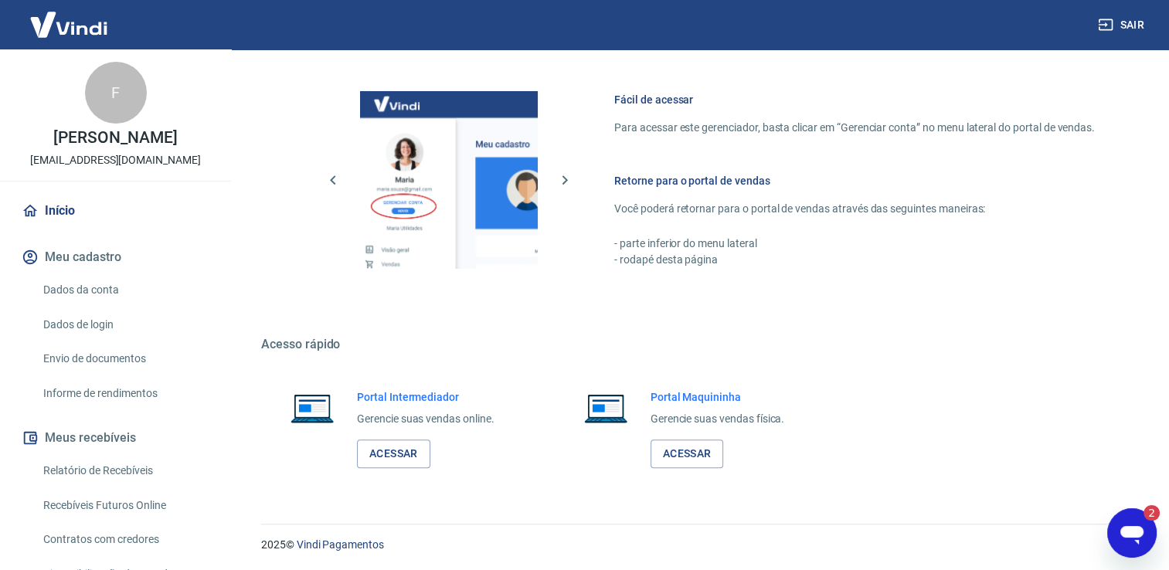
click at [1132, 532] on icon "Abrir janela de mensagens, 2 mensagens não lidas" at bounding box center [1132, 535] width 23 height 19
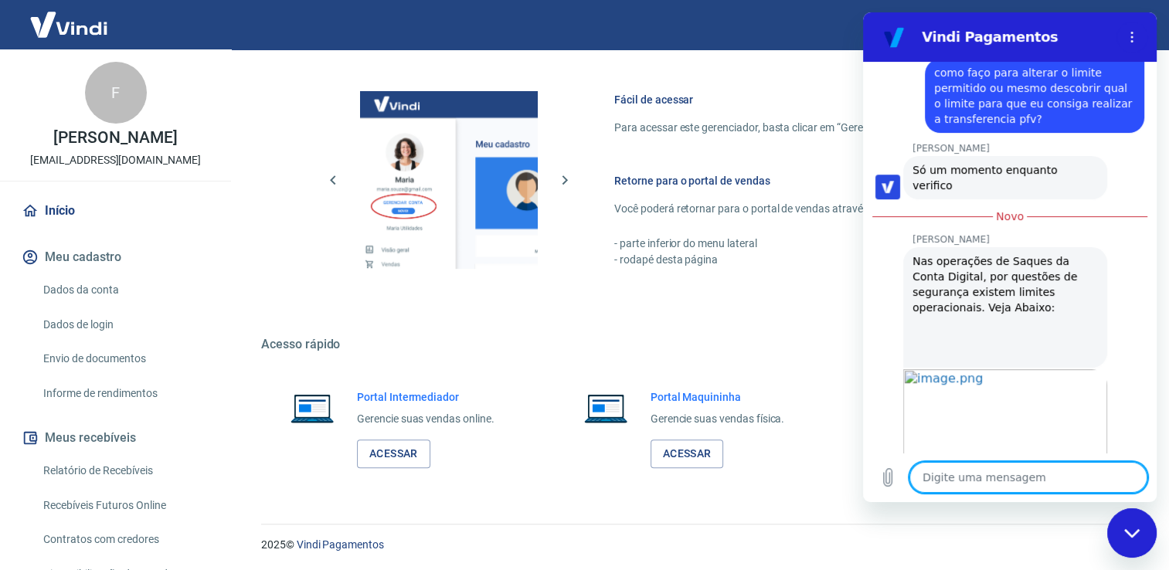
scroll to position [958, 0]
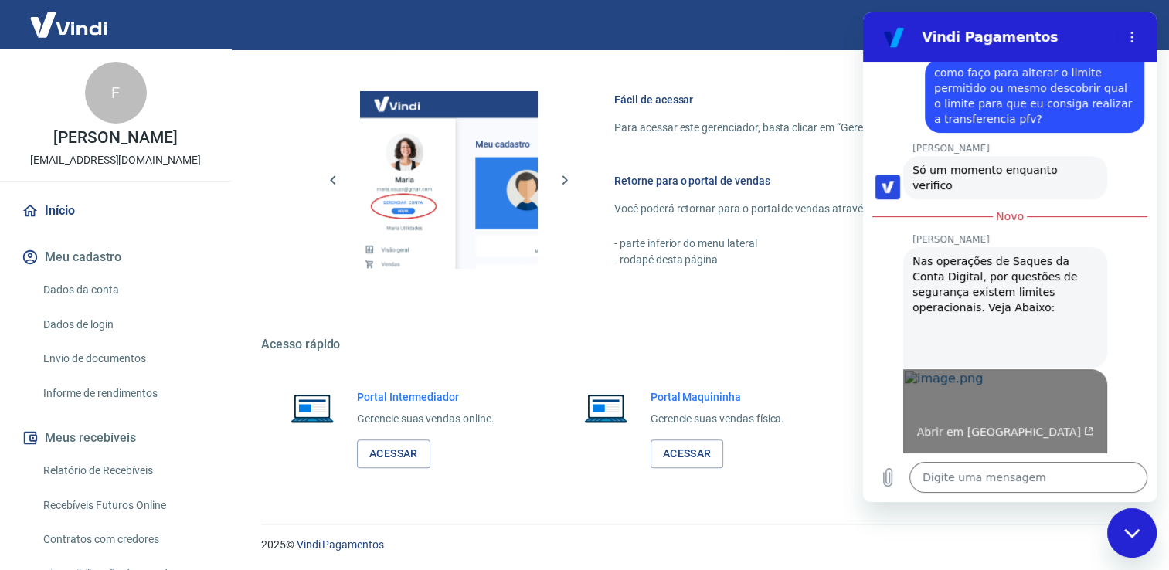
click at [975, 369] on link "Abrir em [GEOGRAPHIC_DATA]" at bounding box center [1006, 425] width 204 height 113
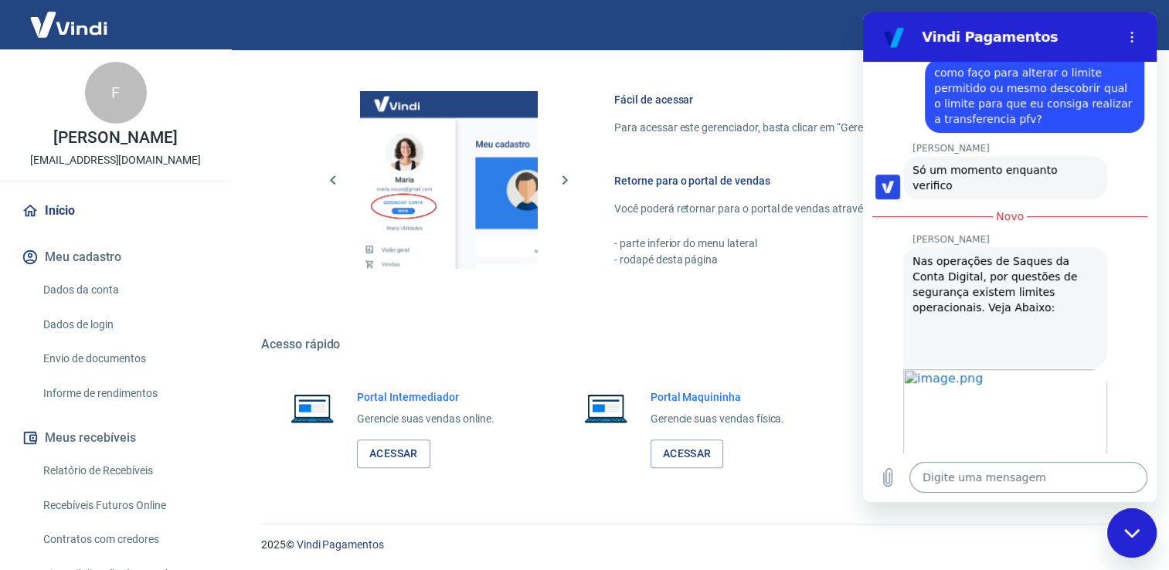
click at [986, 483] on textarea at bounding box center [1029, 477] width 238 height 31
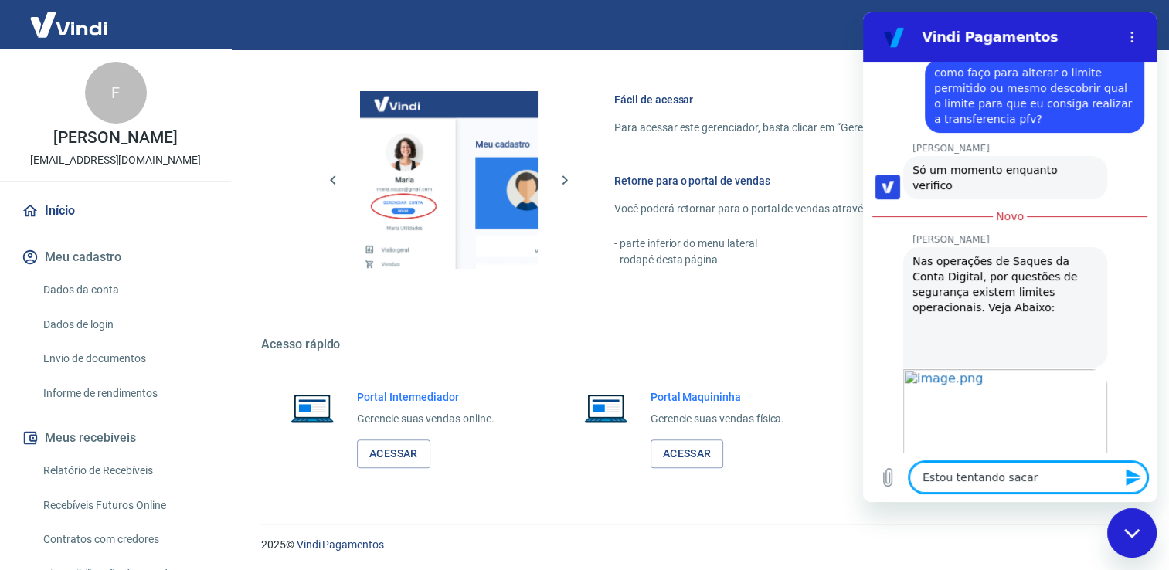
click at [1071, 472] on textarea "Estou tentando sacar" at bounding box center [1029, 477] width 238 height 31
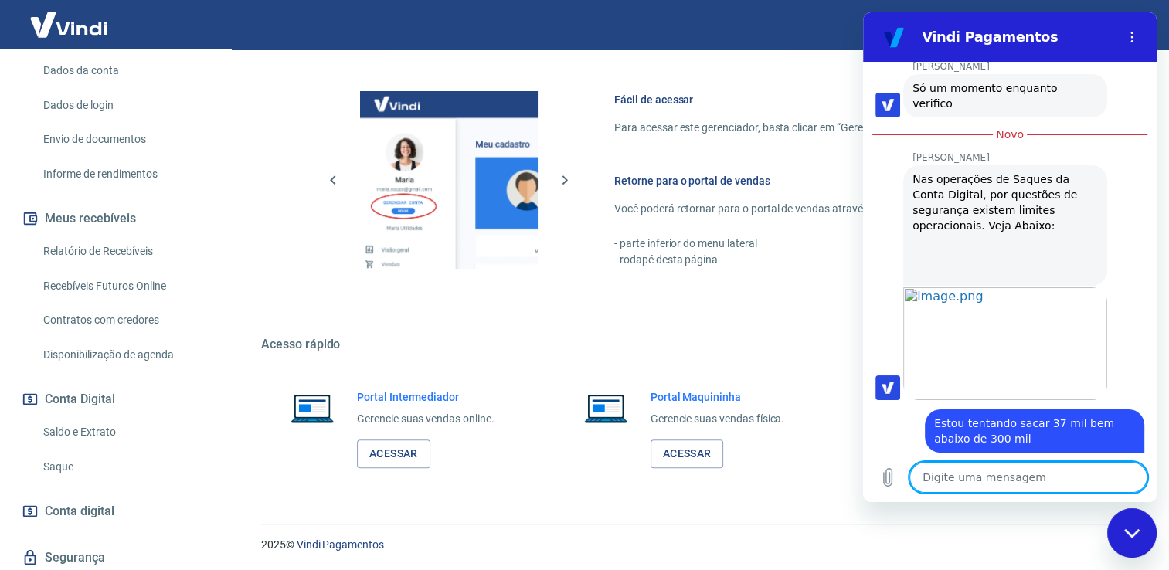
scroll to position [222, 0]
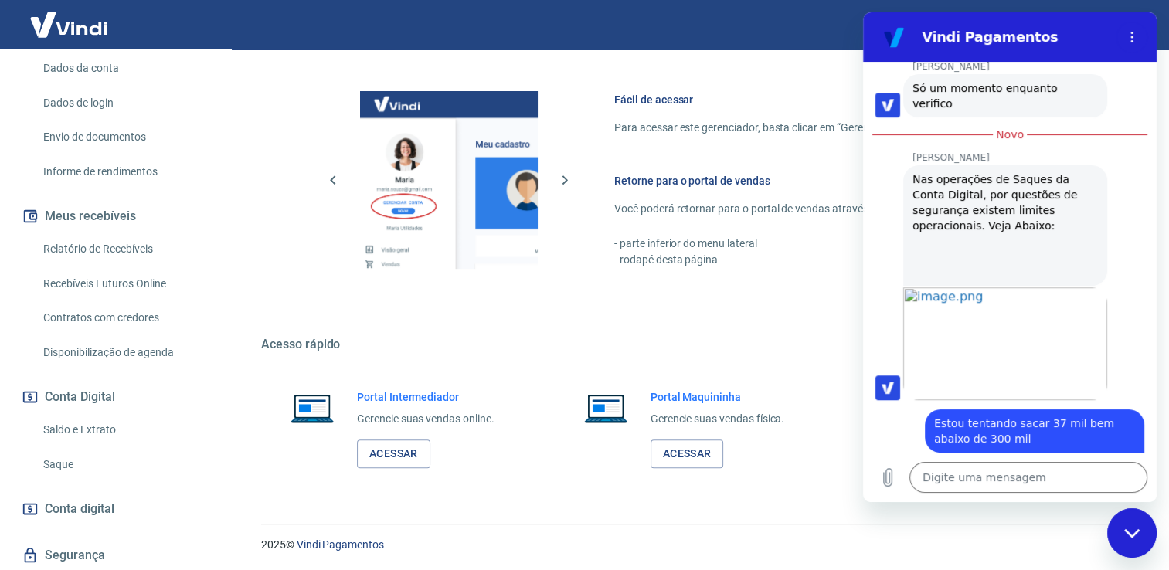
click at [60, 481] on link "Saque" at bounding box center [124, 465] width 175 height 32
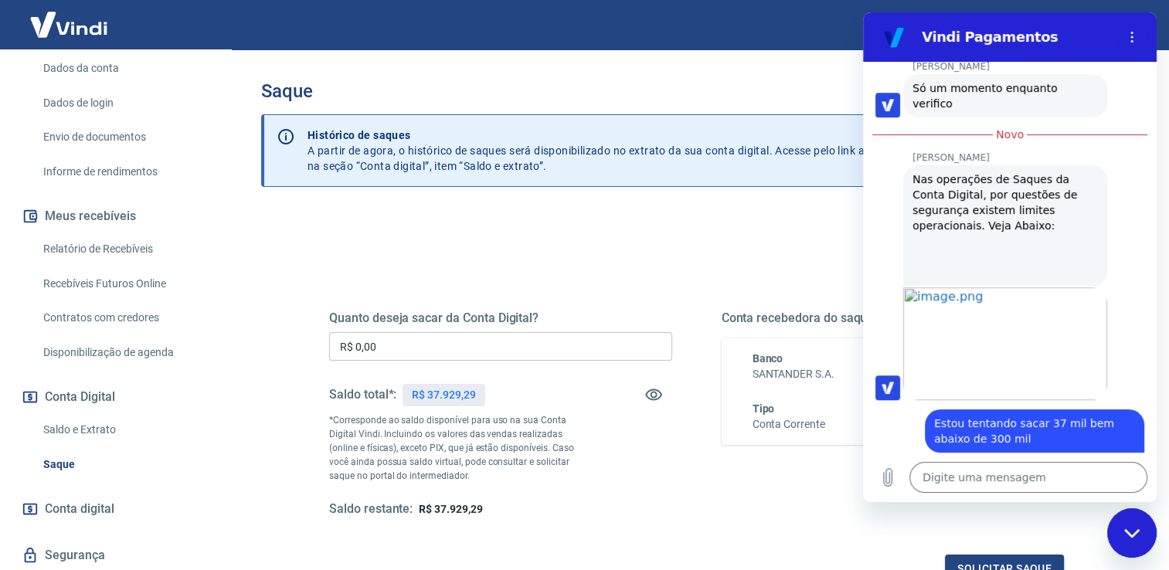
click at [1128, 533] on icon "Fechar janela de mensagens" at bounding box center [1131, 533] width 15 height 9
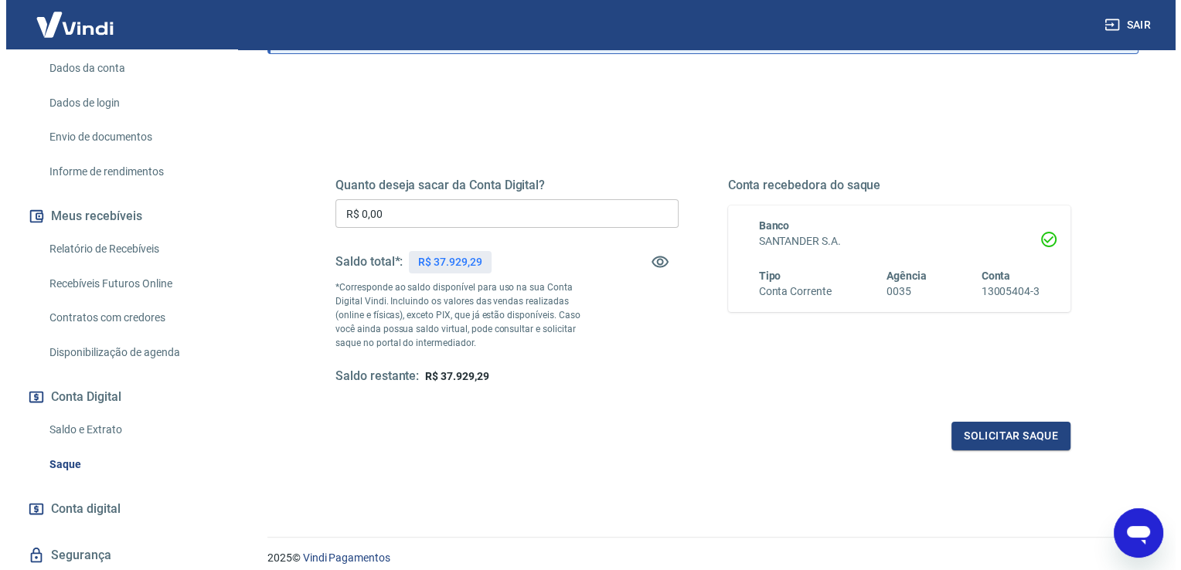
scroll to position [135, 0]
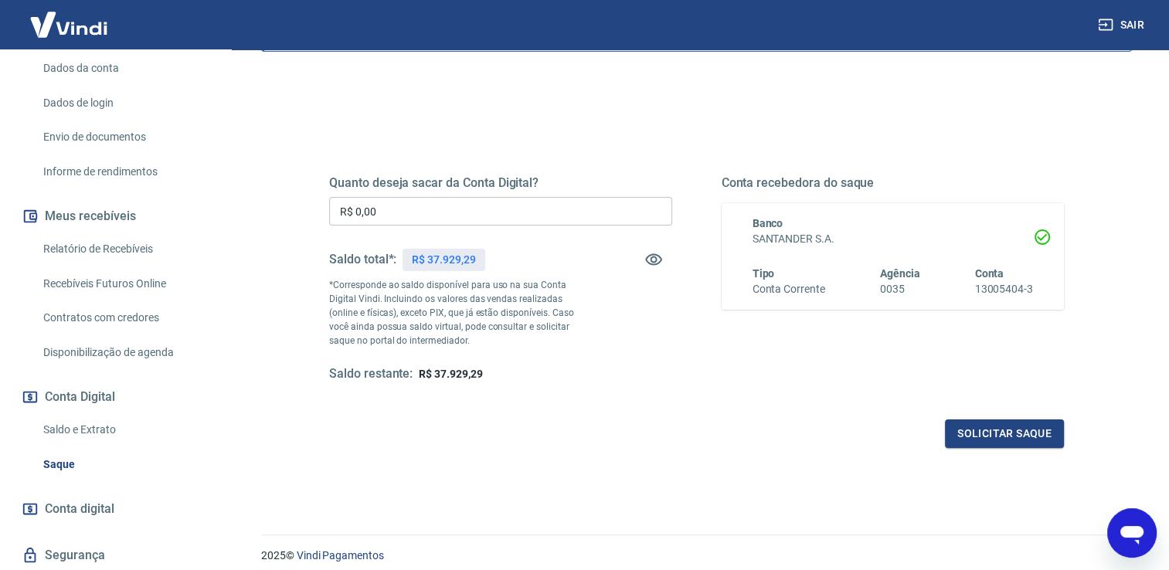
click at [464, 202] on input "R$ 0,00" at bounding box center [500, 211] width 343 height 29
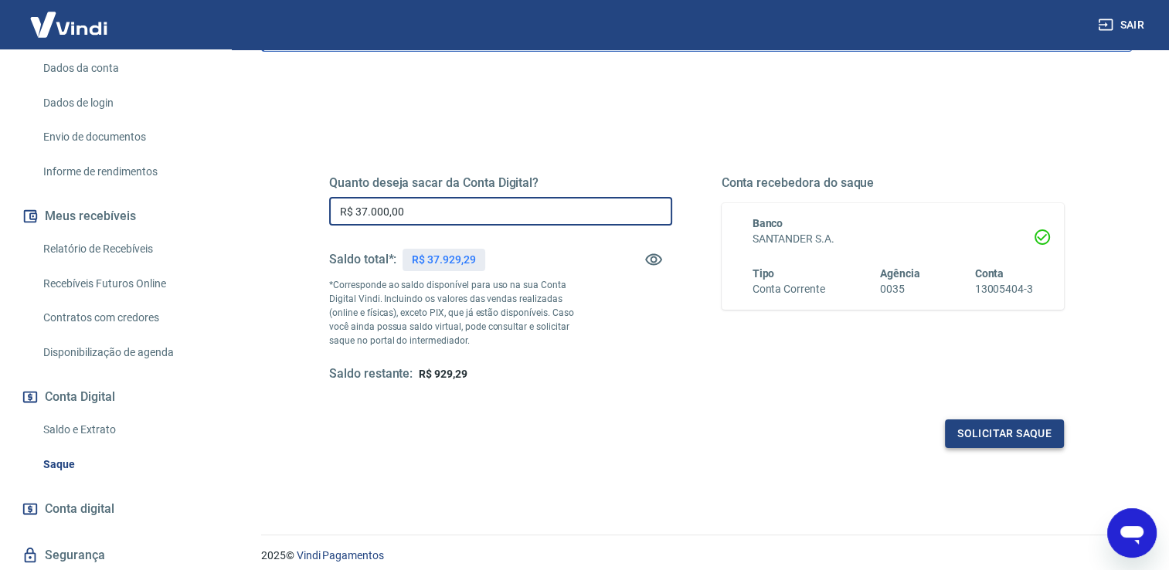
click at [1021, 435] on button "Solicitar saque" at bounding box center [1004, 434] width 119 height 29
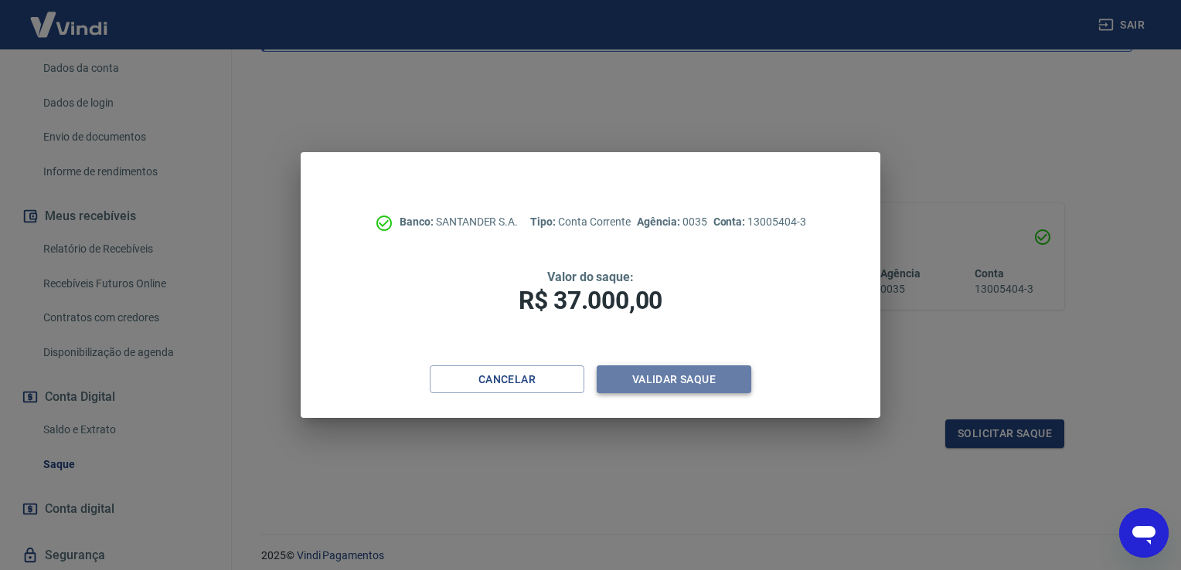
click at [682, 381] on button "Validar saque" at bounding box center [674, 380] width 155 height 29
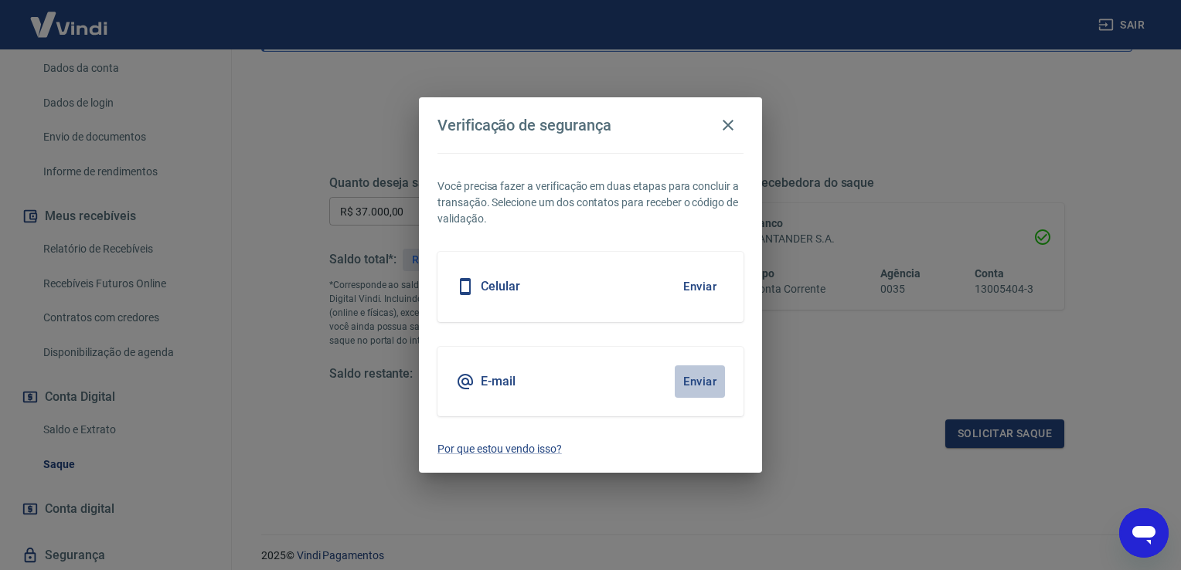
click at [687, 380] on button "Enviar" at bounding box center [700, 382] width 50 height 32
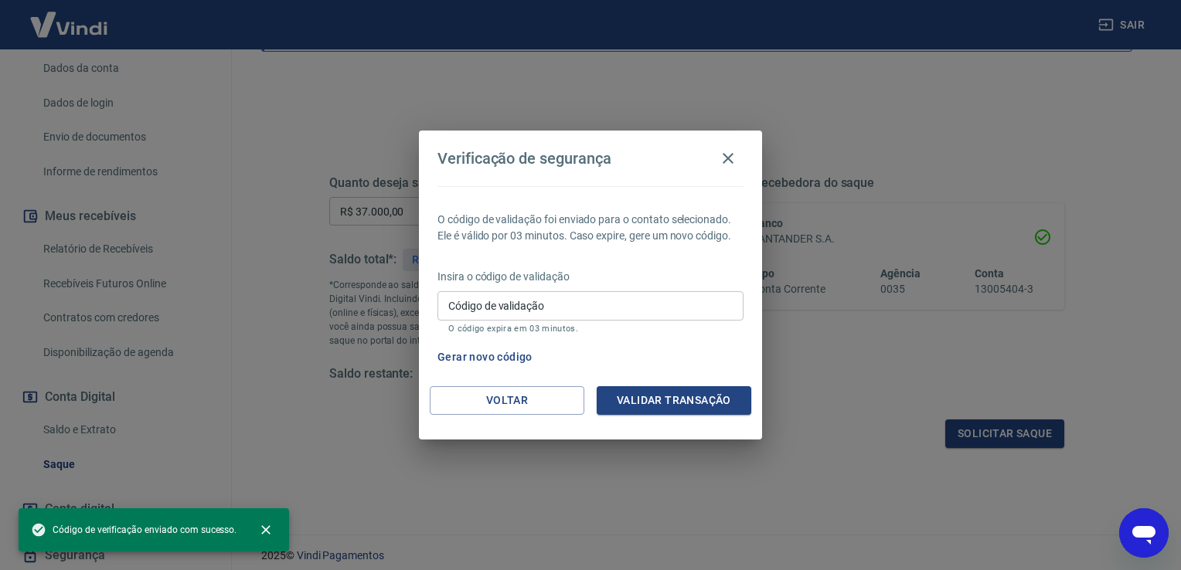
click at [676, 312] on input "Código de validação" at bounding box center [590, 305] width 306 height 29
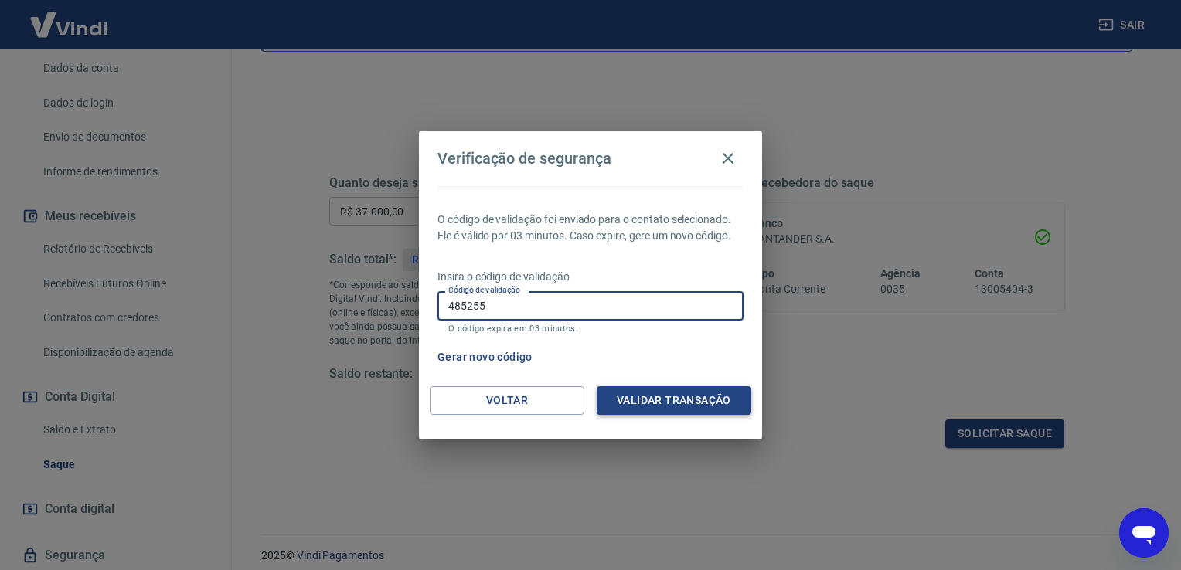
click at [678, 396] on button "Validar transação" at bounding box center [674, 400] width 155 height 29
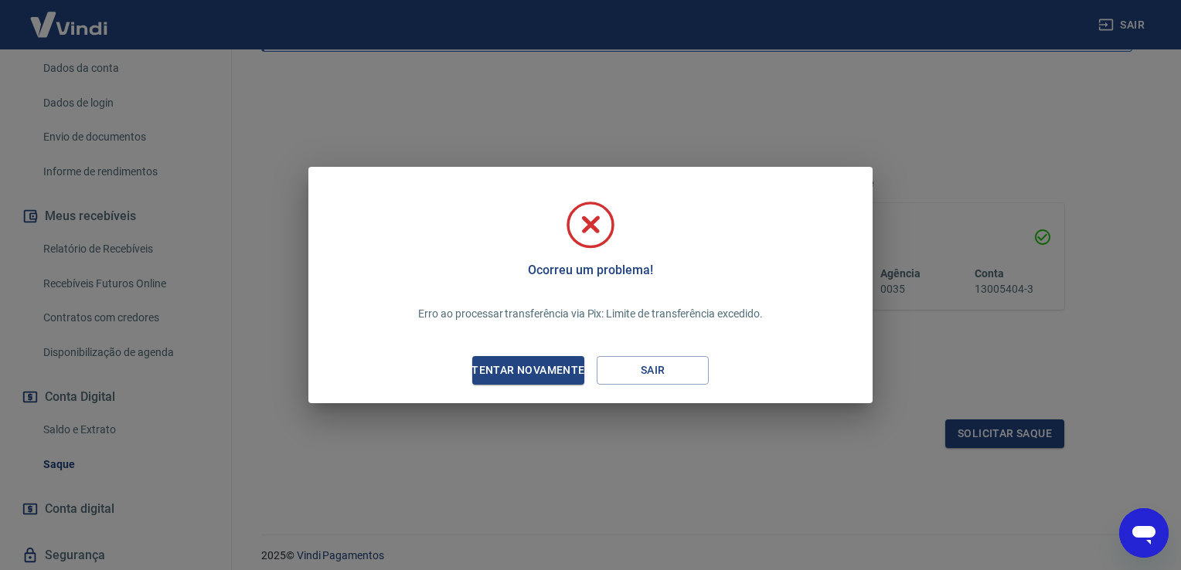
click at [1145, 539] on icon "Abrir janela de mensagens" at bounding box center [1144, 533] width 28 height 28
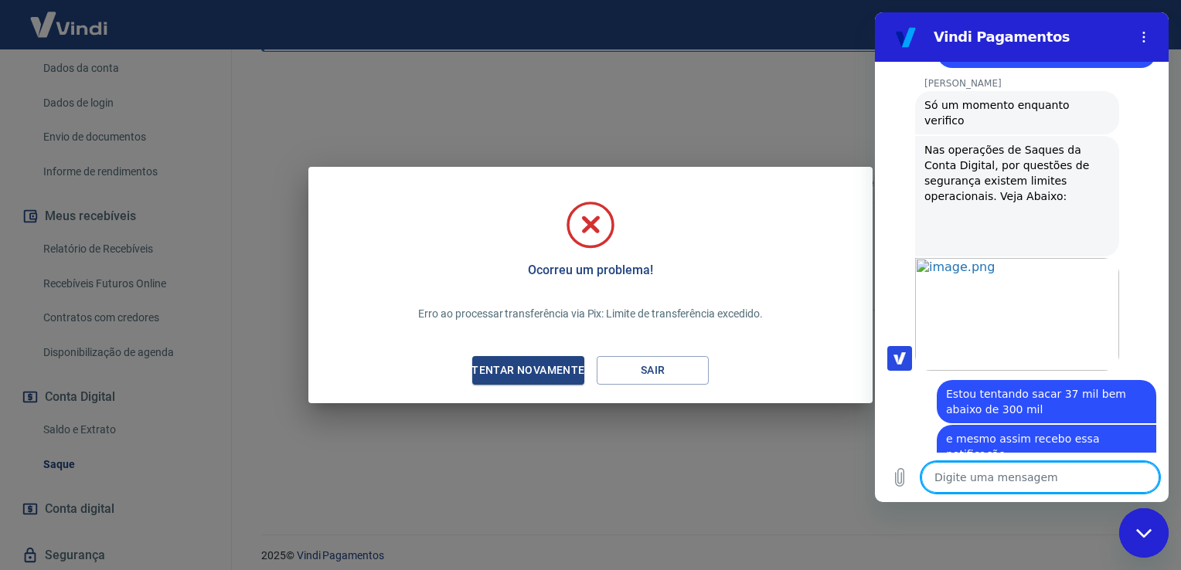
click at [1026, 482] on textarea at bounding box center [1040, 477] width 238 height 31
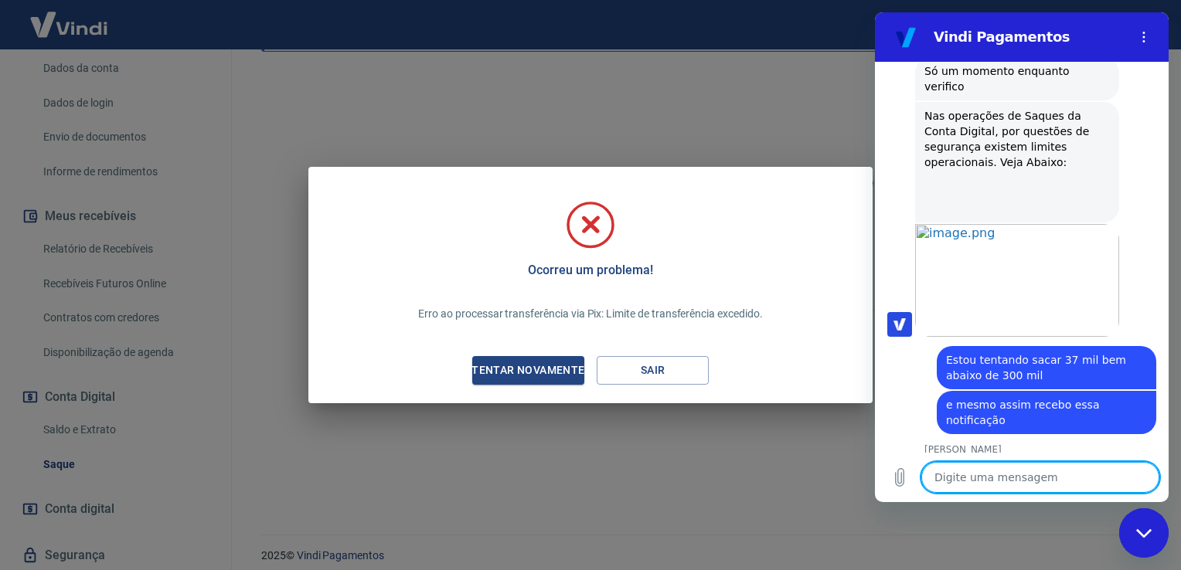
scroll to position [1060, 0]
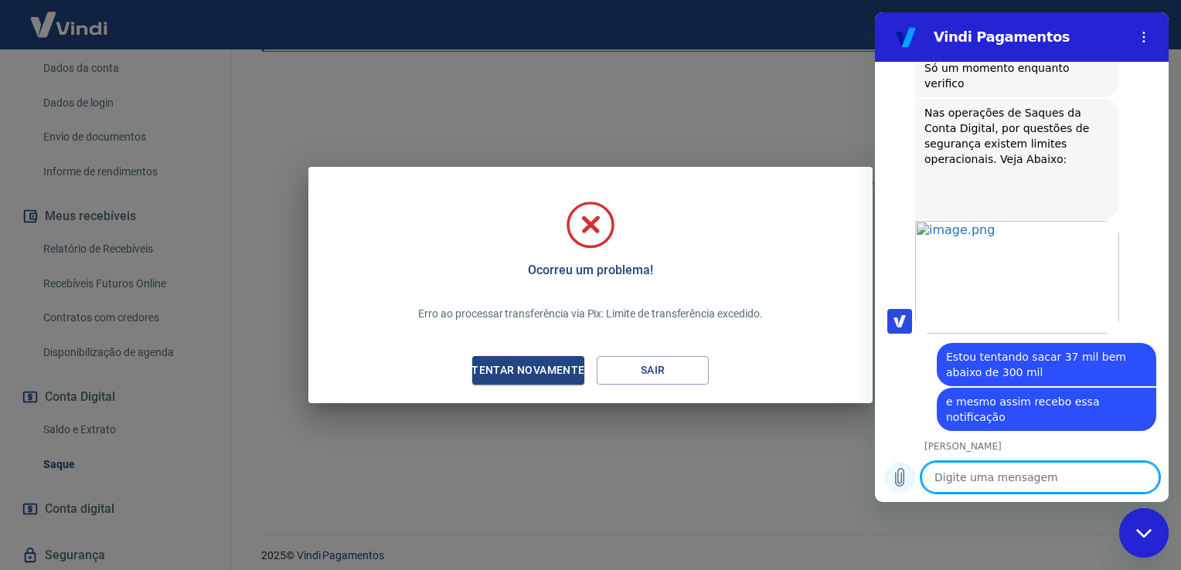
click at [899, 475] on icon "Carregar arquivo" at bounding box center [899, 477] width 19 height 19
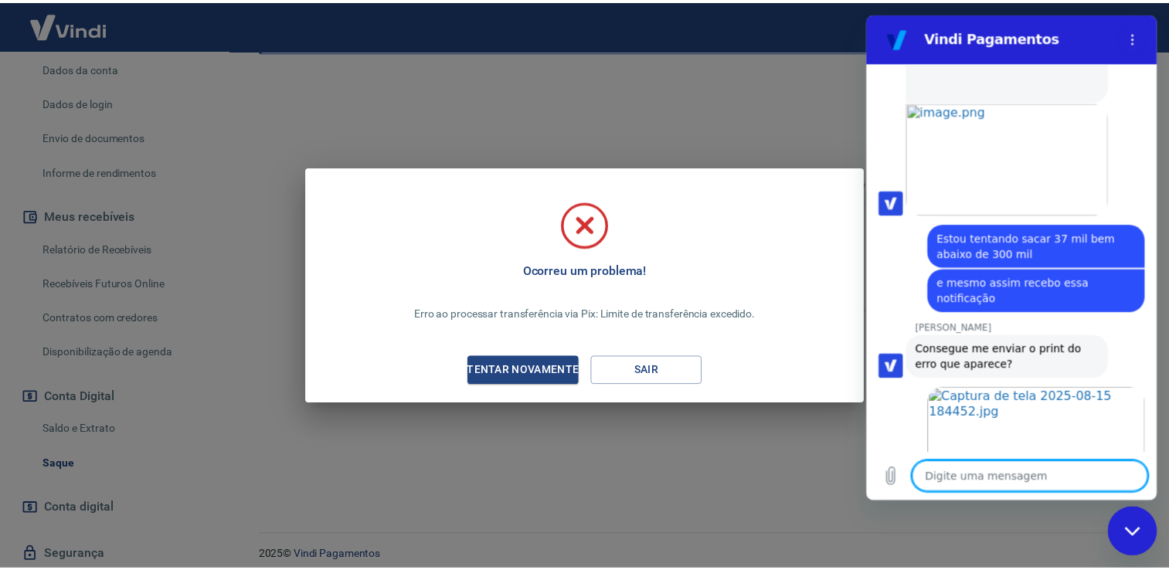
scroll to position [1183, 0]
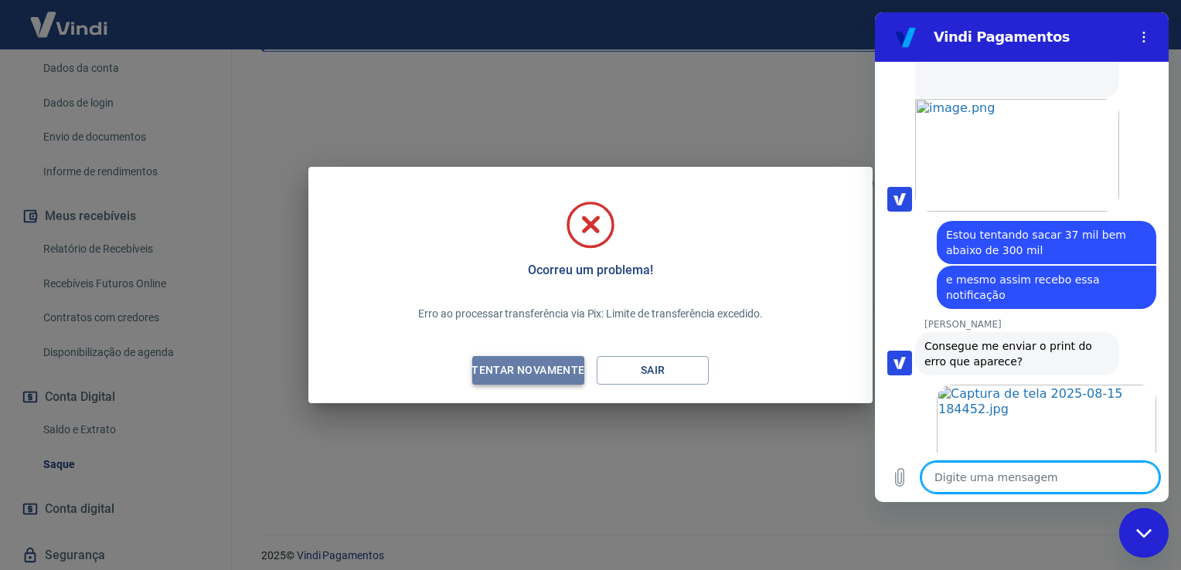
click at [563, 374] on div "Tentar novamente" at bounding box center [528, 370] width 150 height 19
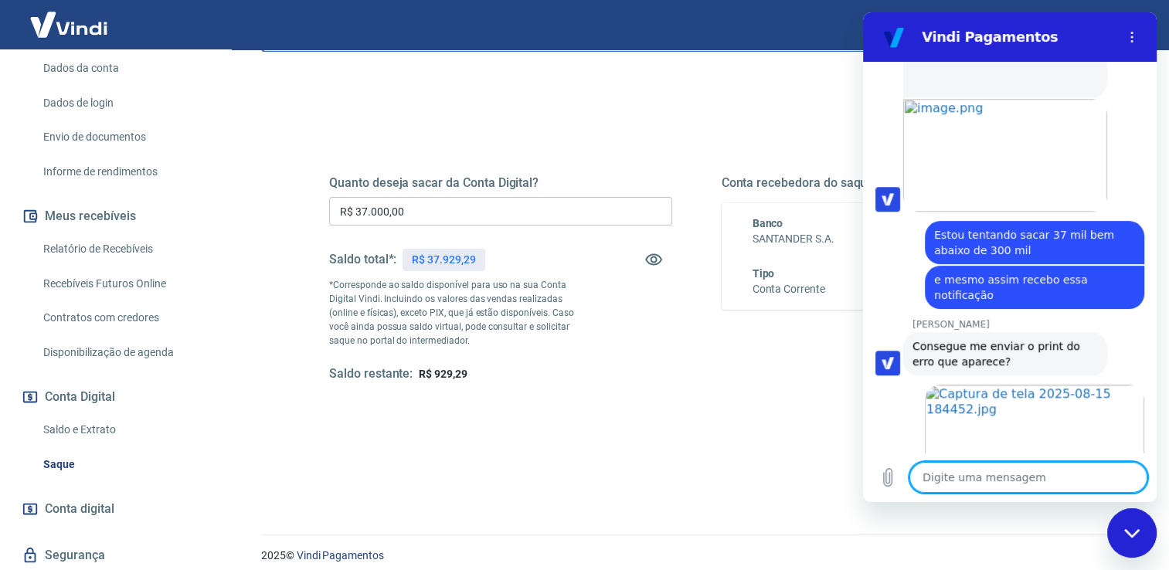
click at [1005, 475] on textarea at bounding box center [1029, 477] width 238 height 31
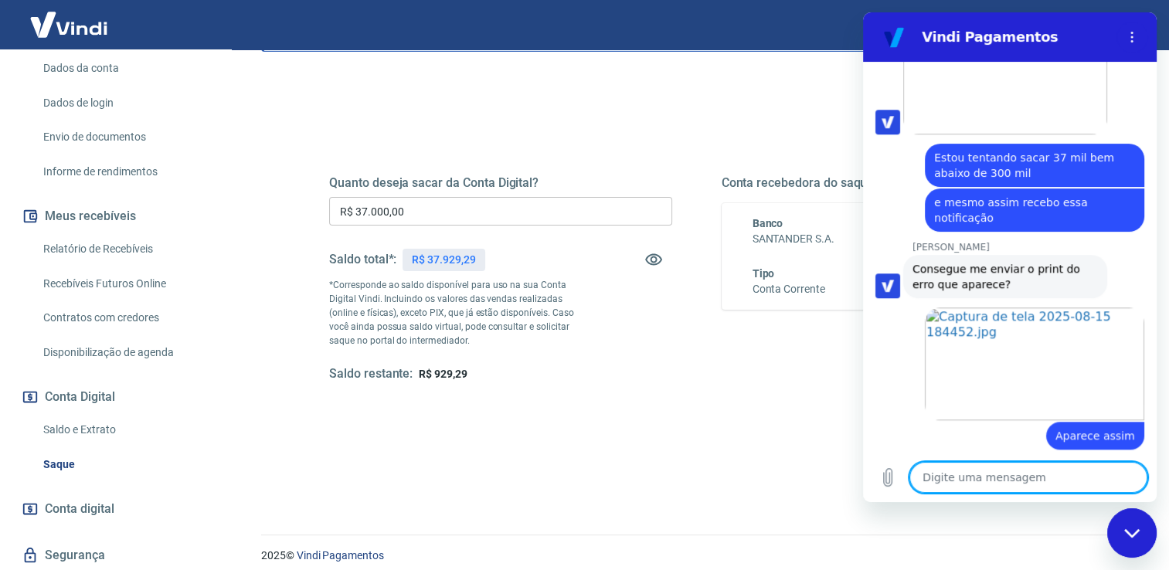
scroll to position [1263, 0]
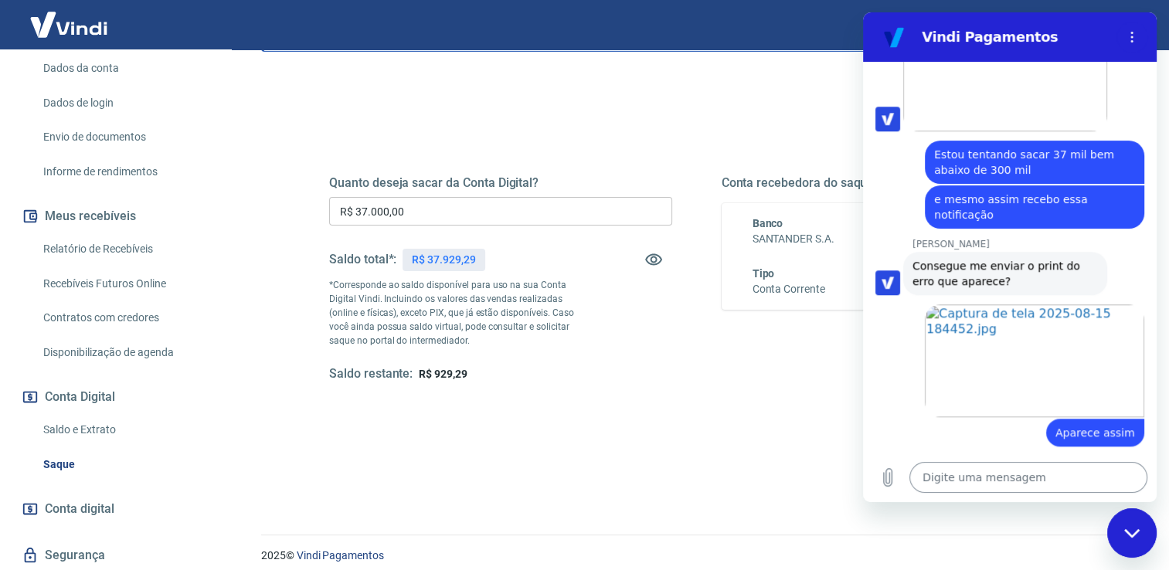
click at [1013, 469] on textarea at bounding box center [1029, 477] width 238 height 31
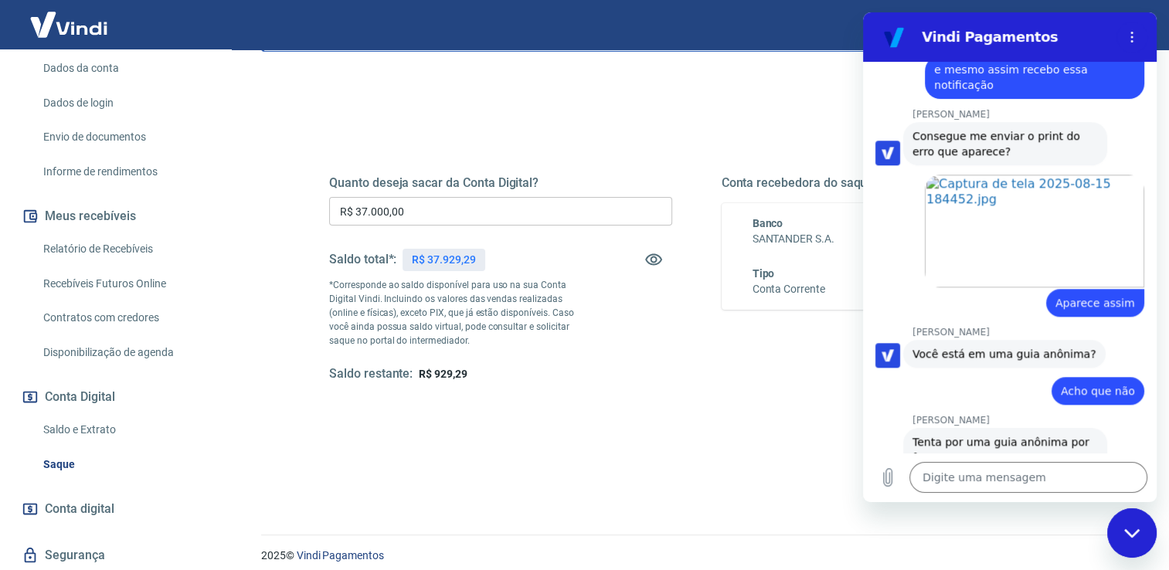
scroll to position [1396, 0]
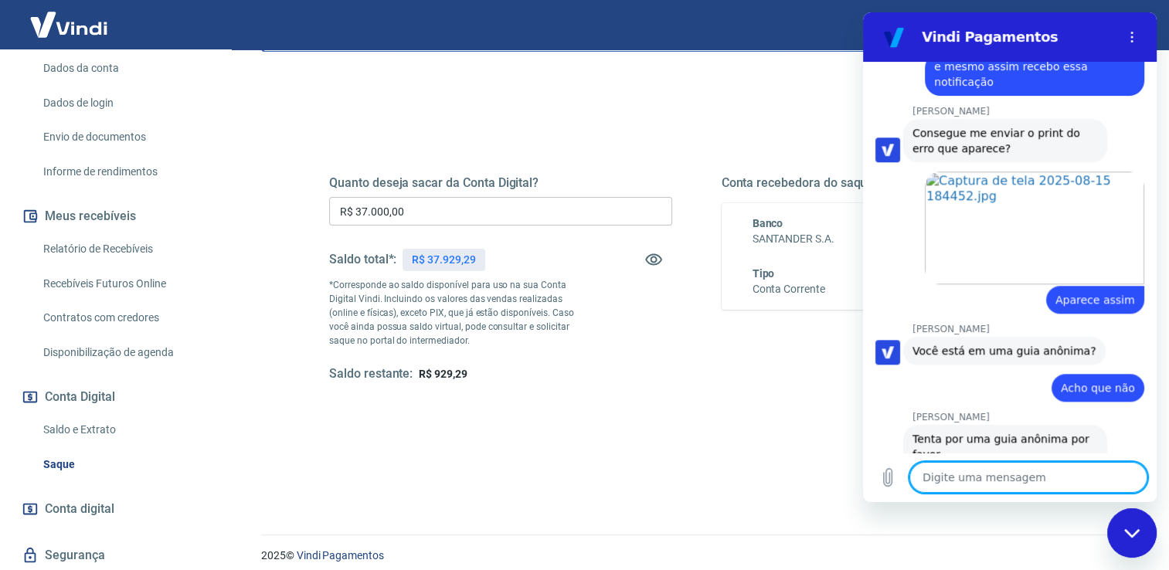
click at [965, 484] on textarea at bounding box center [1029, 477] width 238 height 31
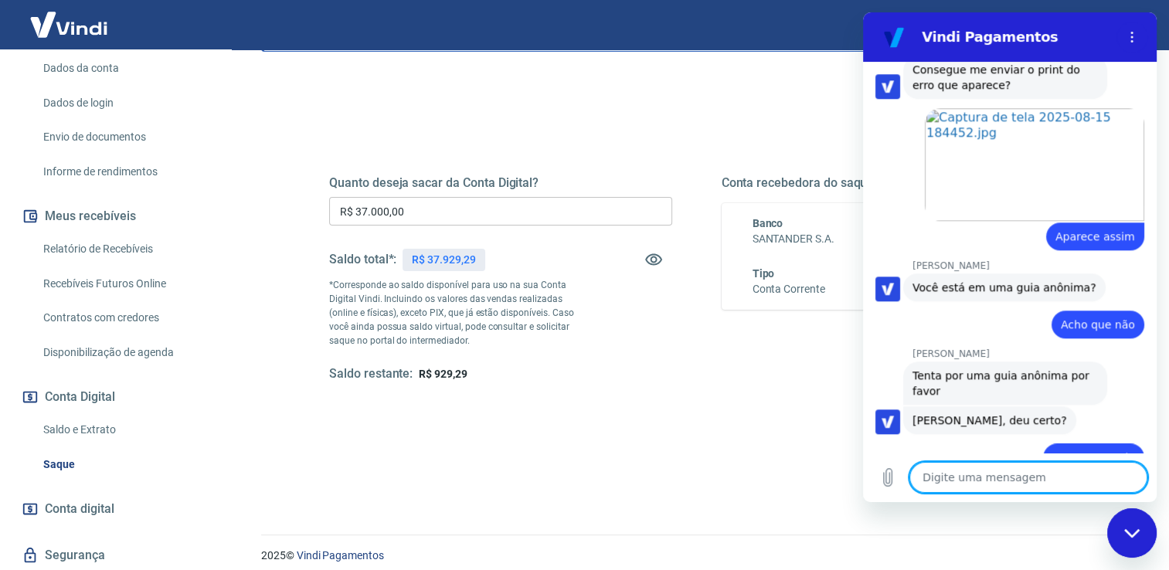
scroll to position [1462, 0]
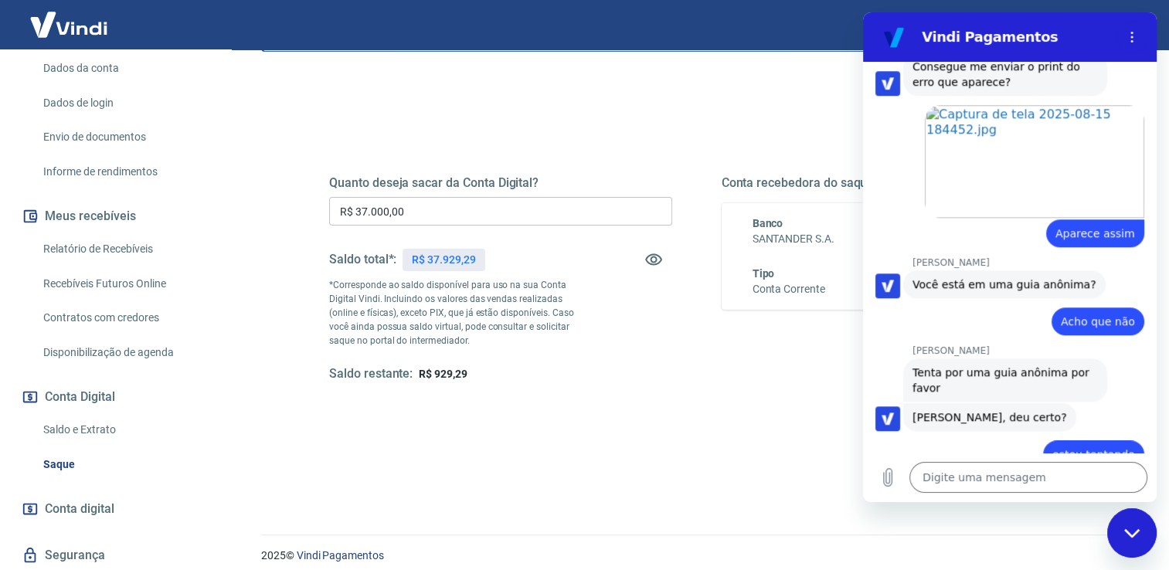
click at [738, 443] on div "Solicitar saque" at bounding box center [696, 434] width 735 height 29
click at [996, 469] on textarea at bounding box center [1029, 477] width 238 height 31
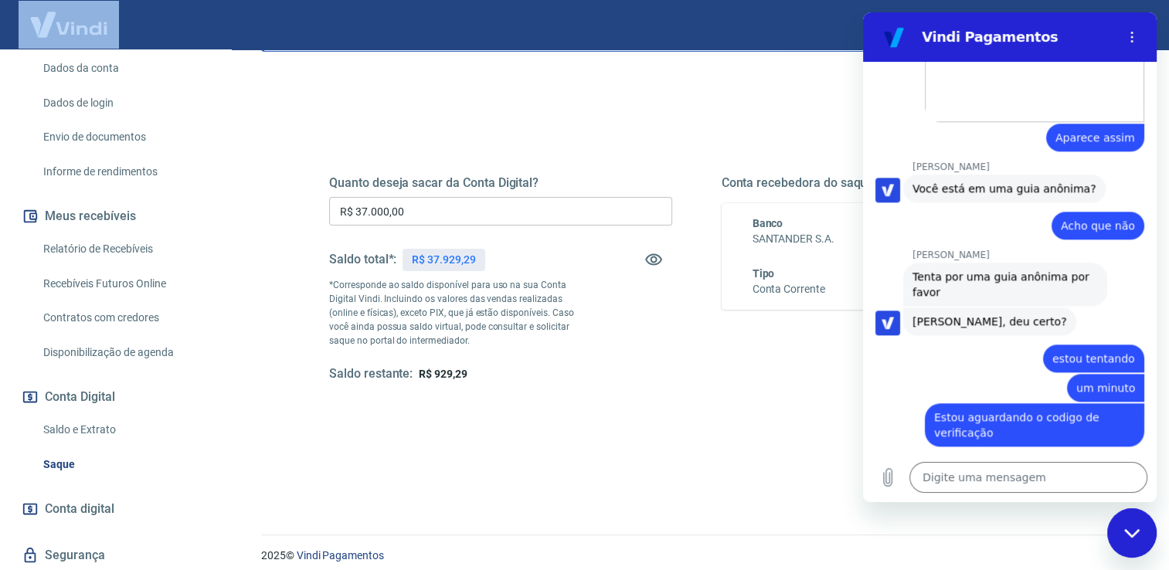
scroll to position [210, 0]
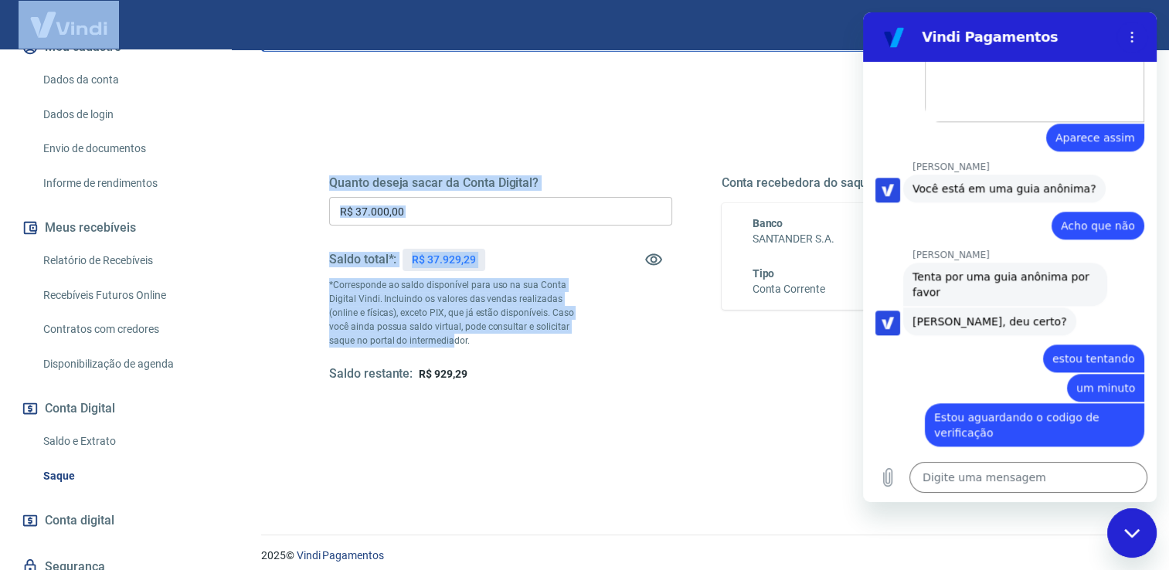
drag, startPoint x: 151, startPoint y: 23, endPoint x: 526, endPoint y: 407, distance: 535.7
click at [526, 407] on div "Sair F [PERSON_NAME] [PERSON_NAME][EMAIL_ADDRESS][DOMAIN_NAME] Início Meu cadas…" at bounding box center [584, 150] width 1169 height 570
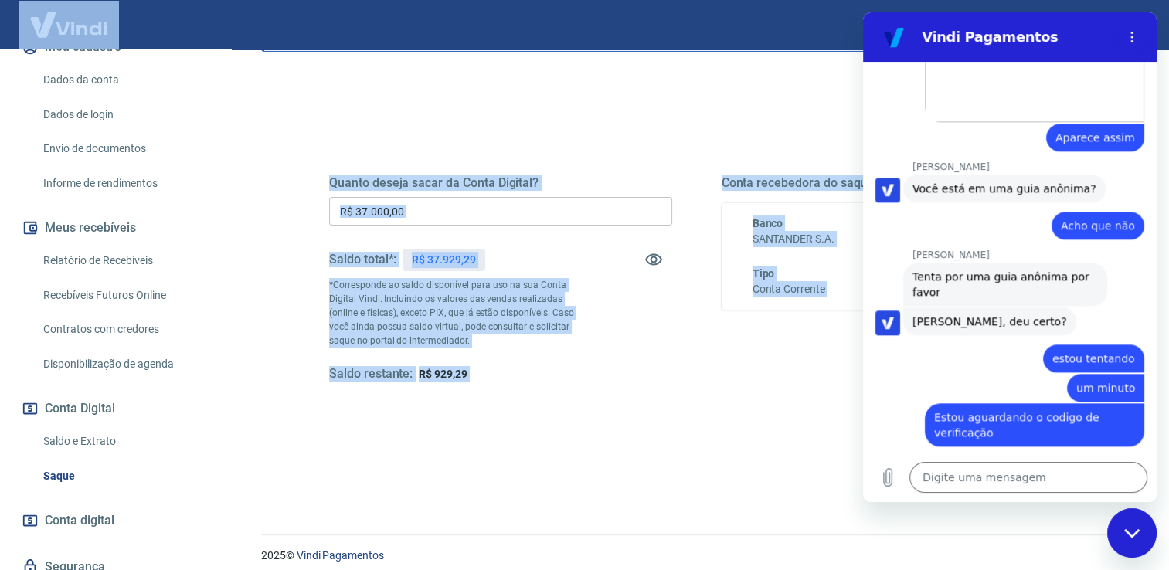
drag, startPoint x: 526, startPoint y: 407, endPoint x: 476, endPoint y: 417, distance: 50.6
click at [476, 417] on div "Quanto deseja sacar da Conta Digital? R$ 37.000,00 ​ Saldo total*: R$ 37.929,29…" at bounding box center [696, 293] width 735 height 310
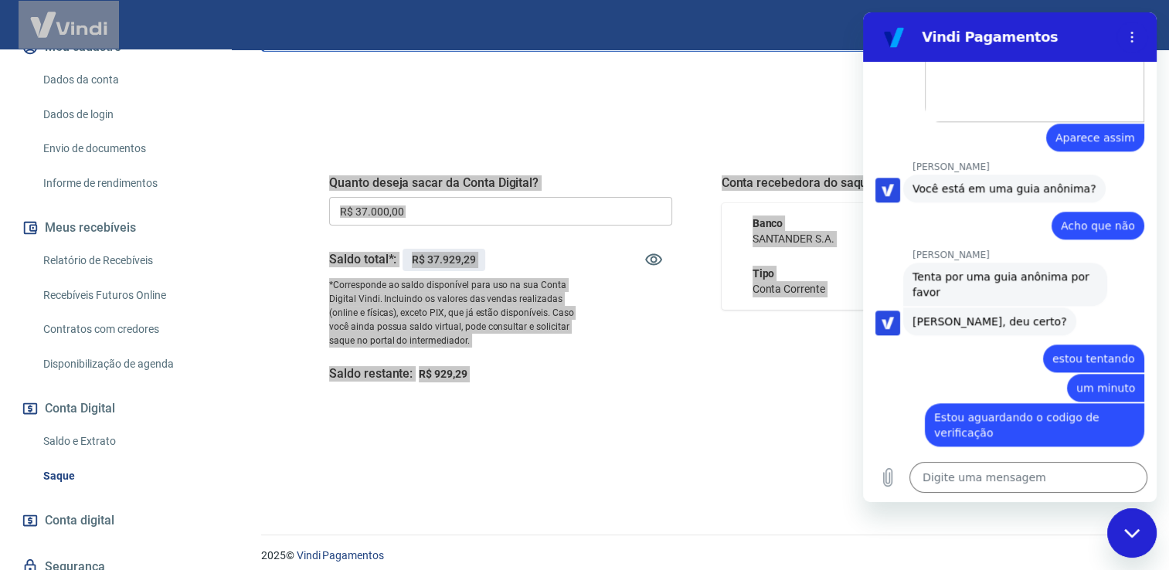
click at [1126, 531] on icon "Fechar janela de mensagens" at bounding box center [1131, 533] width 15 height 9
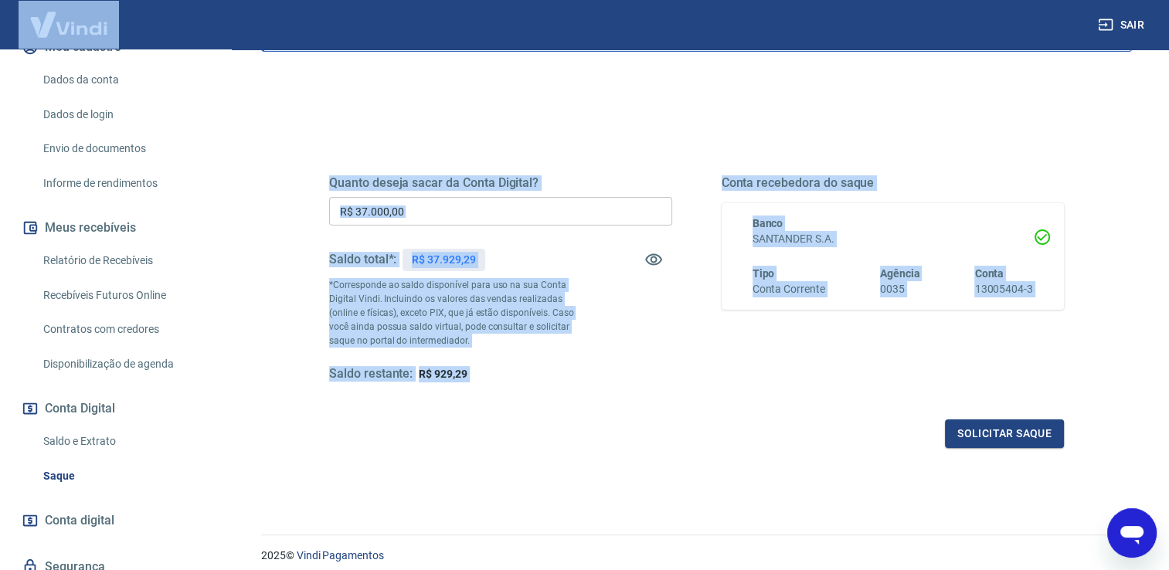
click at [785, 466] on div "Quanto deseja sacar da Conta Digital? R$ 37.000,00 ​ Saldo total*: R$ 37.929,29…" at bounding box center [696, 353] width 871 height 553
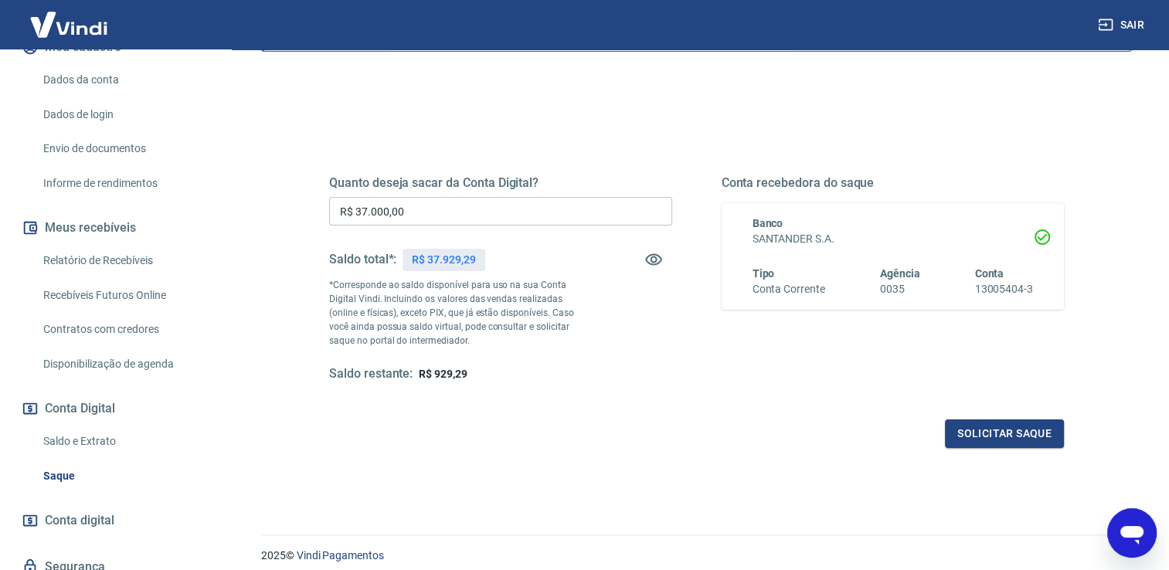
click at [1143, 528] on icon "Abrir janela de mensagens" at bounding box center [1132, 533] width 28 height 28
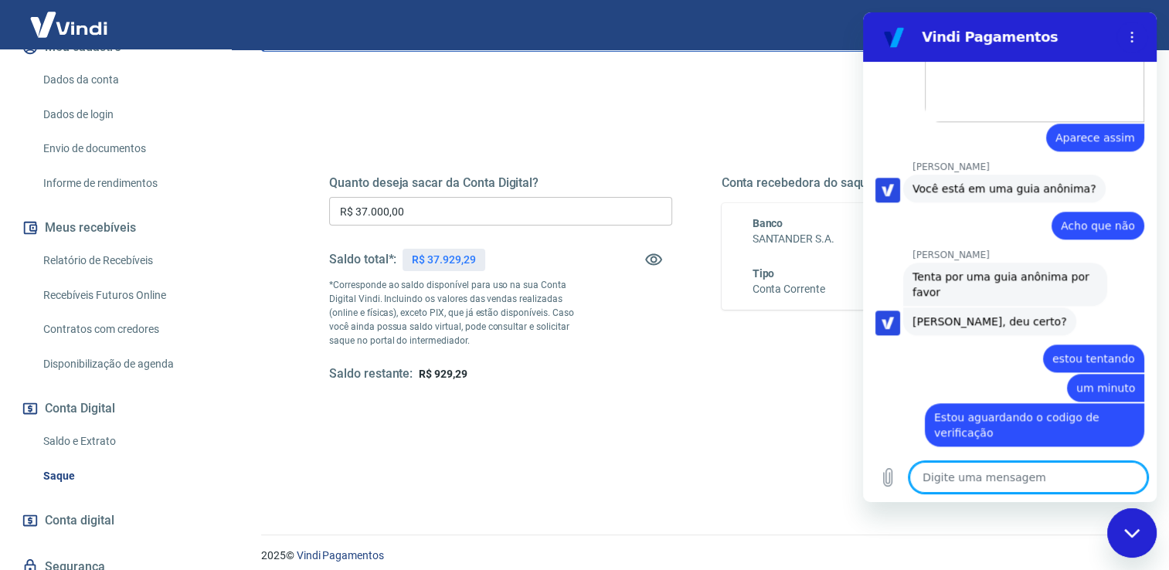
click at [1003, 472] on textarea at bounding box center [1029, 477] width 238 height 31
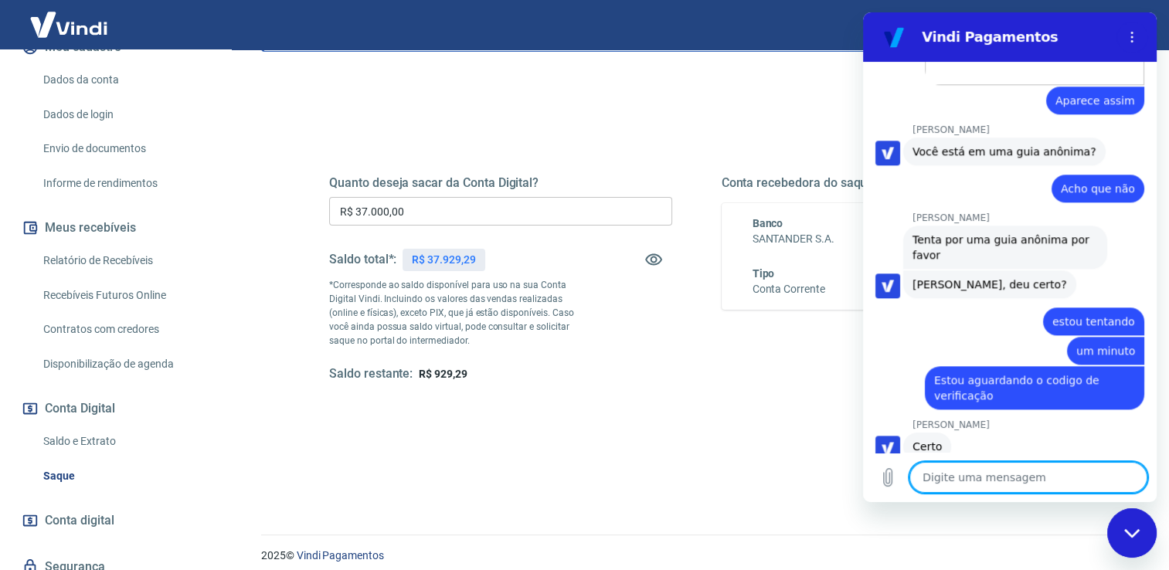
scroll to position [1646, 0]
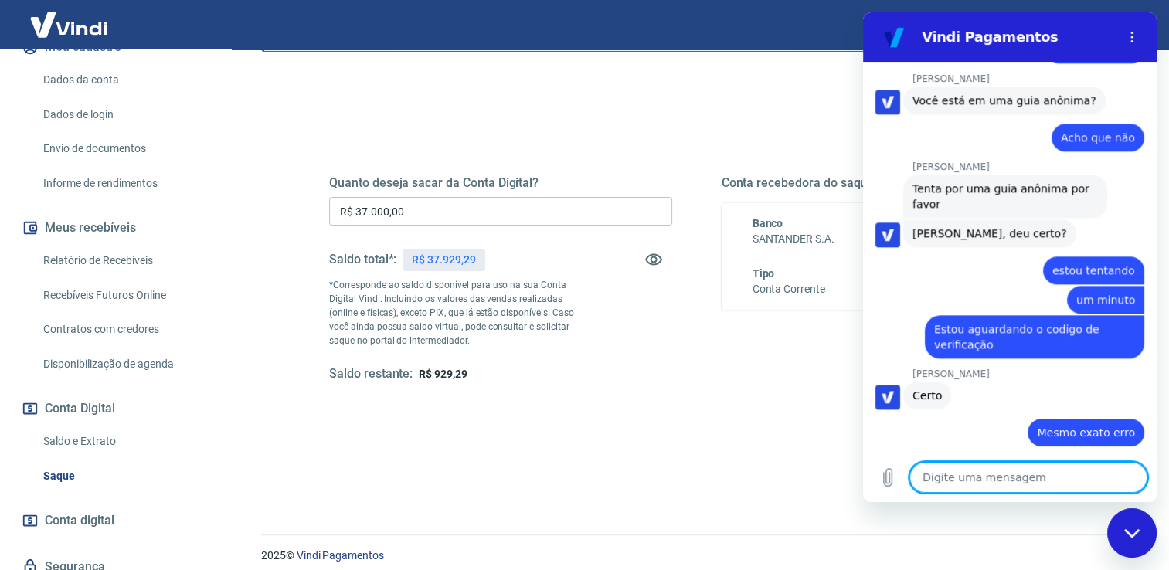
click at [1003, 475] on textarea at bounding box center [1029, 477] width 238 height 31
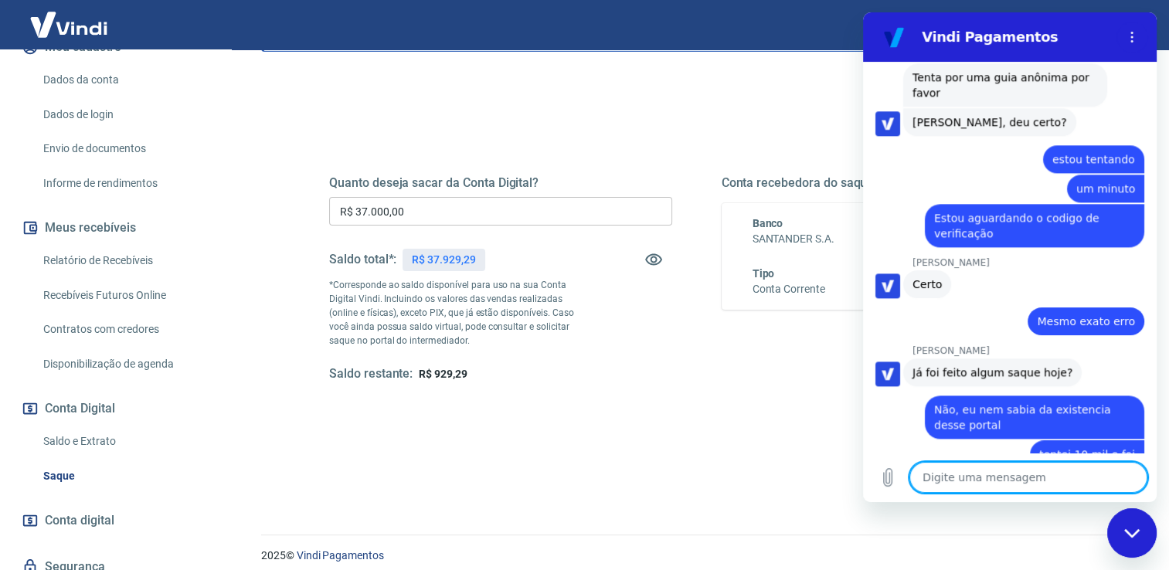
scroll to position [1840, 0]
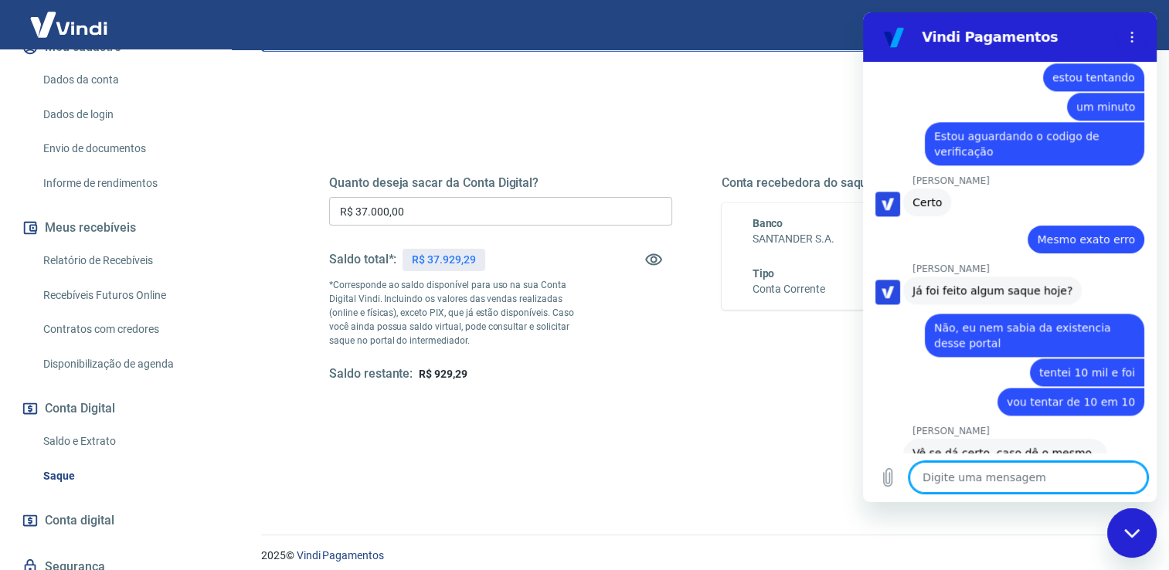
click at [972, 473] on textarea at bounding box center [1029, 477] width 238 height 31
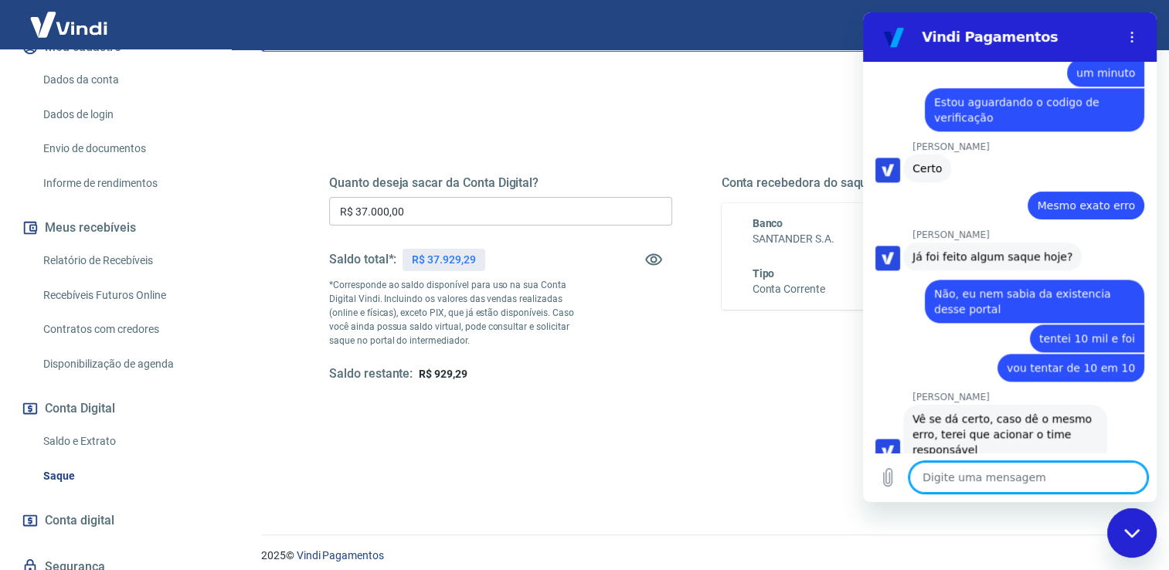
scroll to position [1877, 0]
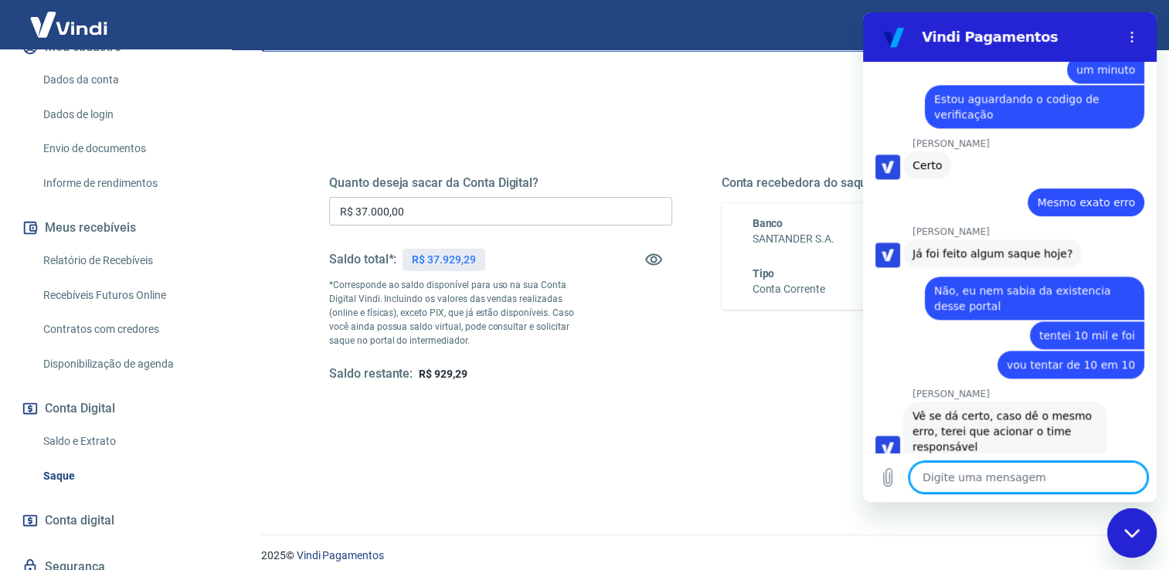
click at [1034, 476] on textarea at bounding box center [1029, 477] width 238 height 31
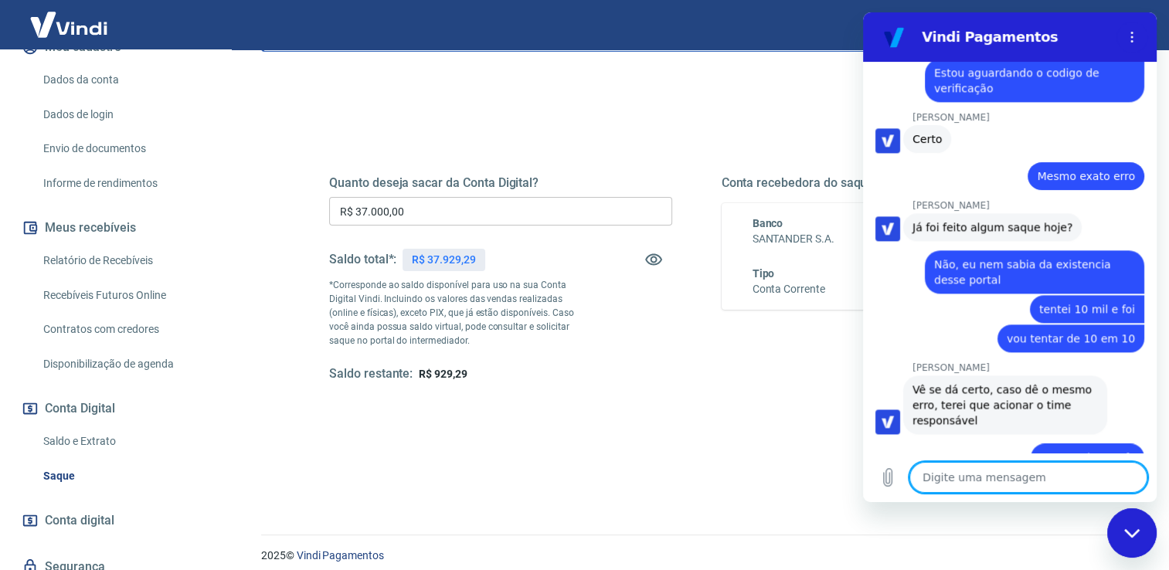
scroll to position [1906, 0]
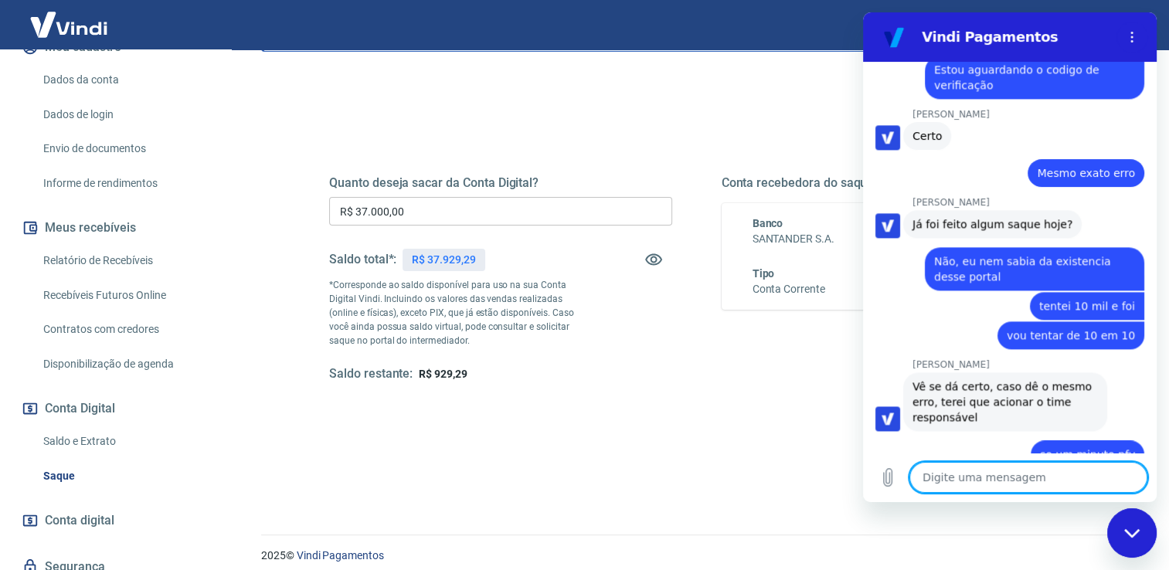
click at [1015, 475] on textarea at bounding box center [1029, 477] width 238 height 31
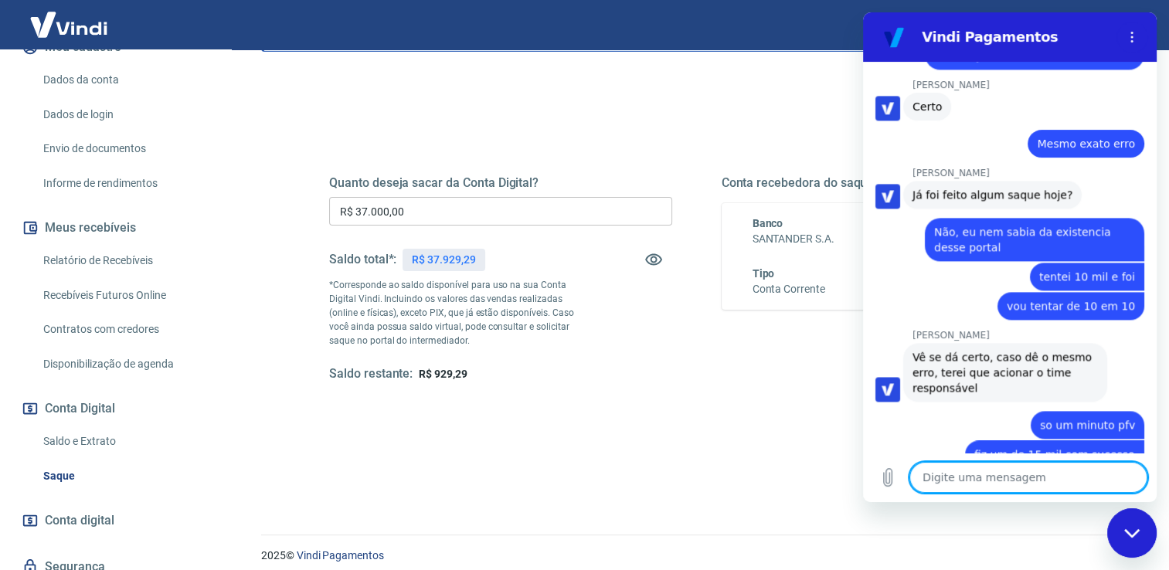
scroll to position [1986, 0]
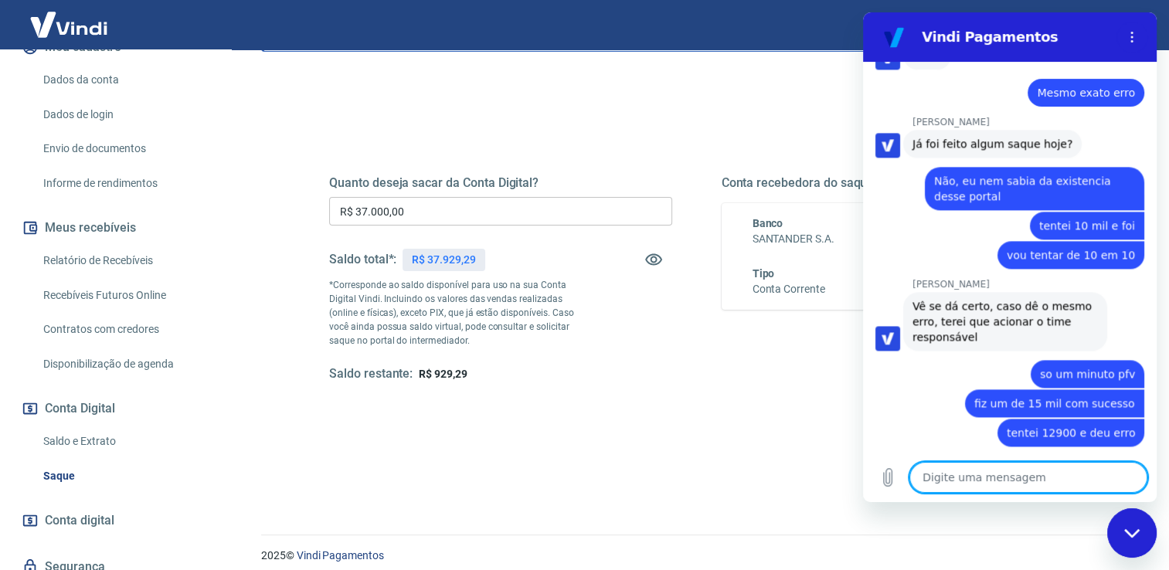
click at [1022, 484] on textarea at bounding box center [1029, 477] width 238 height 31
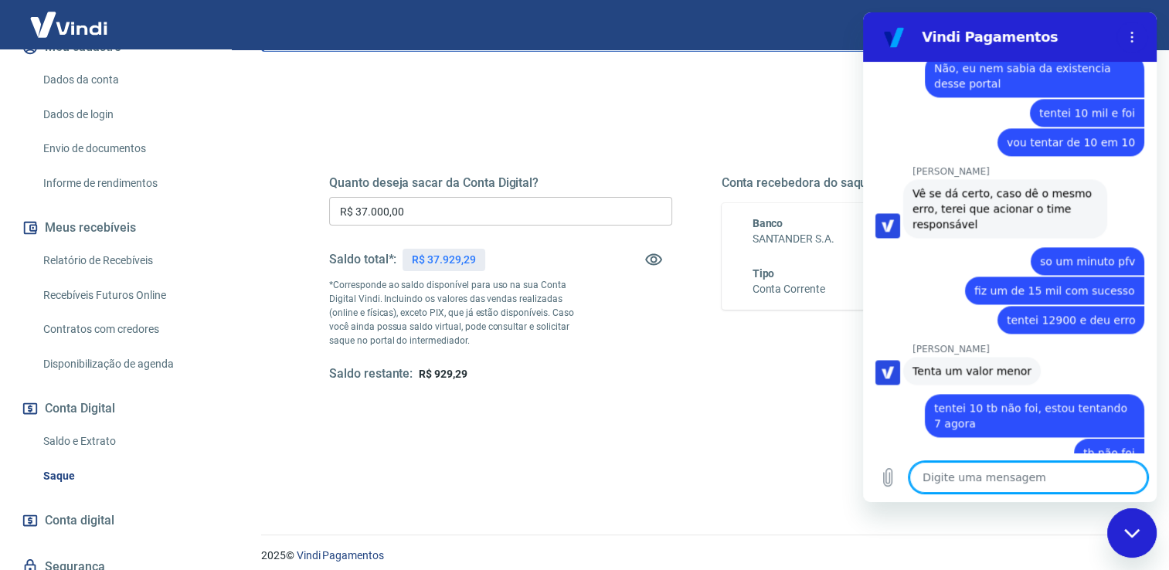
scroll to position [2098, 0]
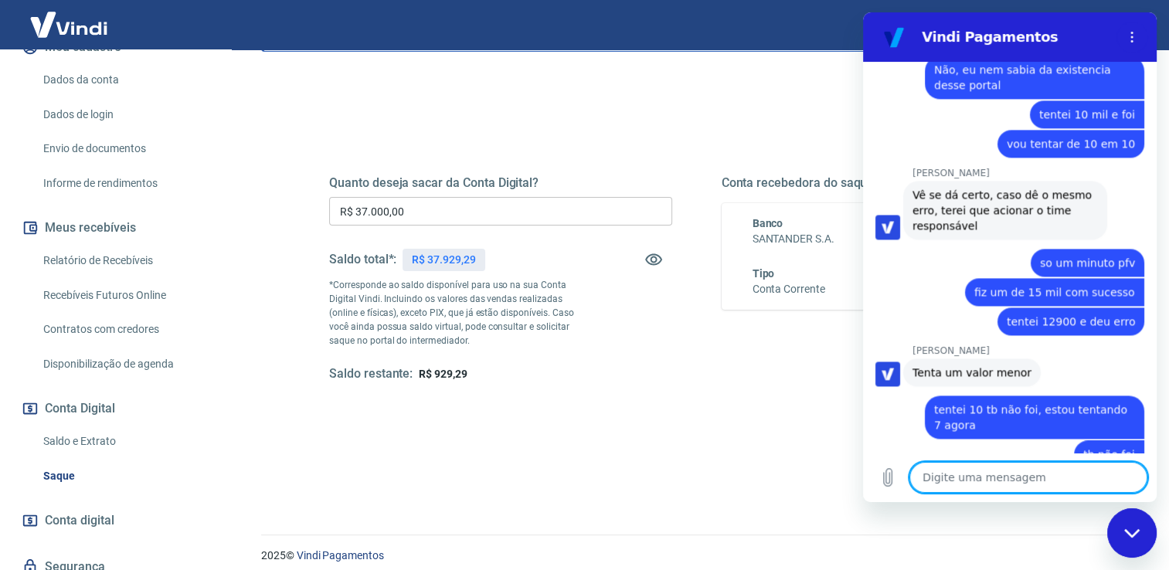
click at [1021, 483] on textarea at bounding box center [1029, 477] width 238 height 31
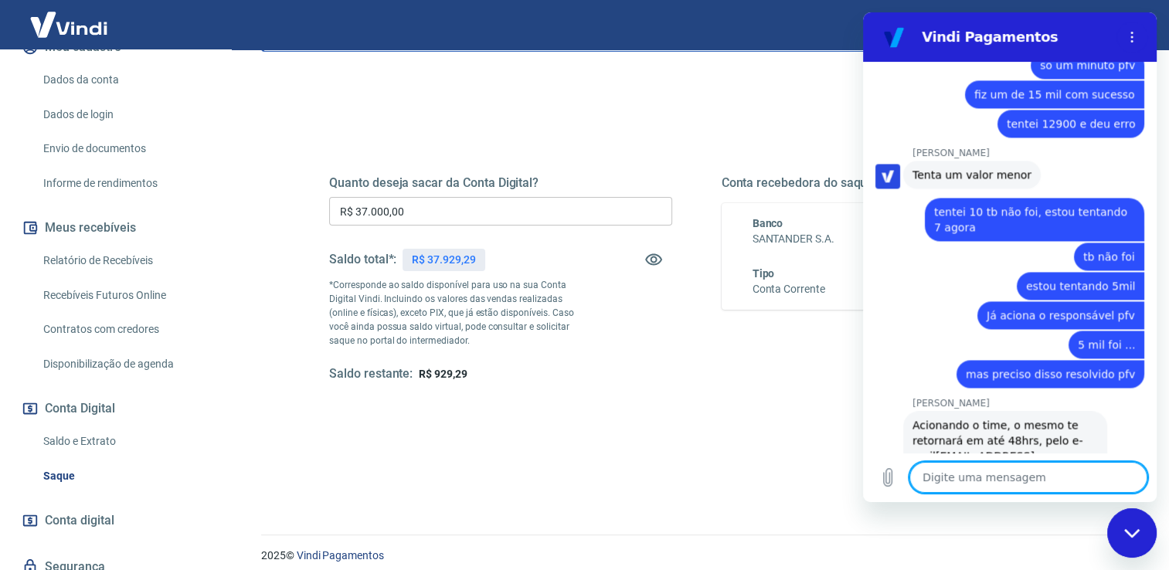
scroll to position [2299, 0]
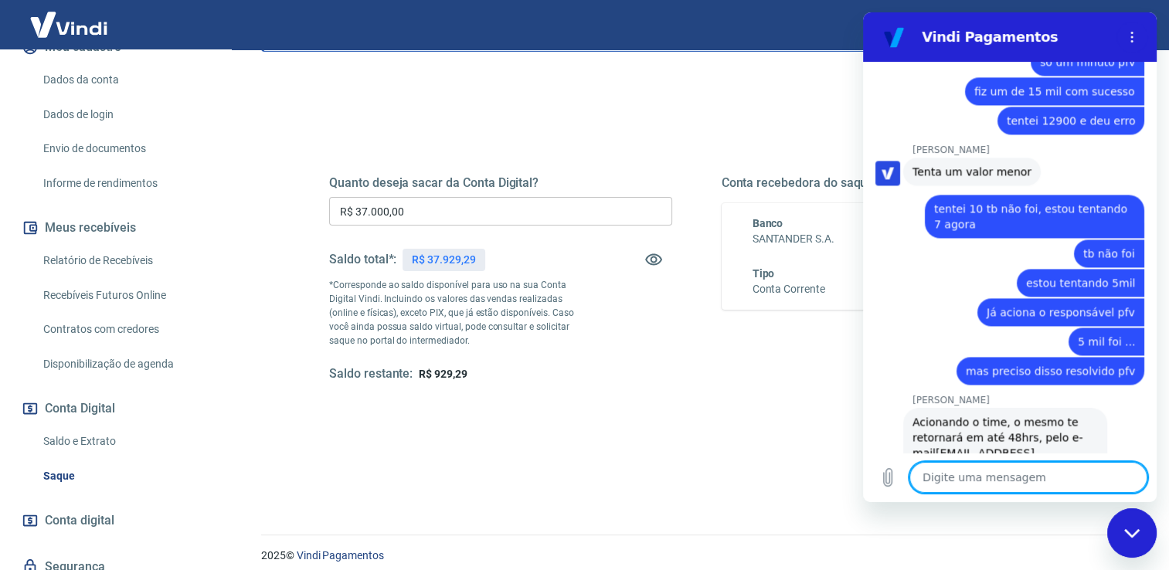
click at [1009, 473] on textarea at bounding box center [1029, 477] width 238 height 31
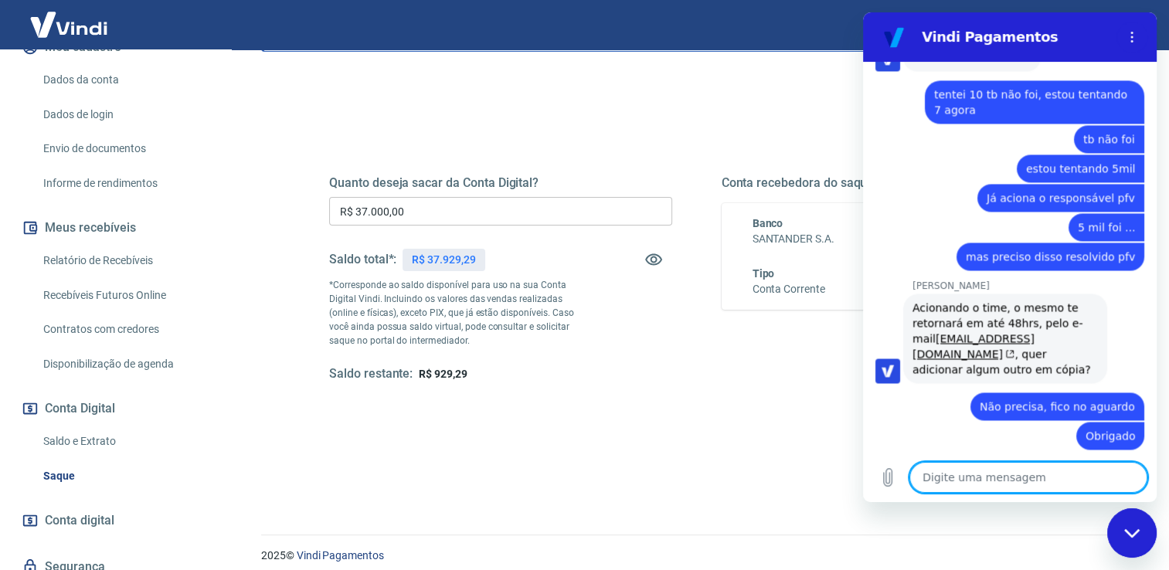
scroll to position [2416, 0]
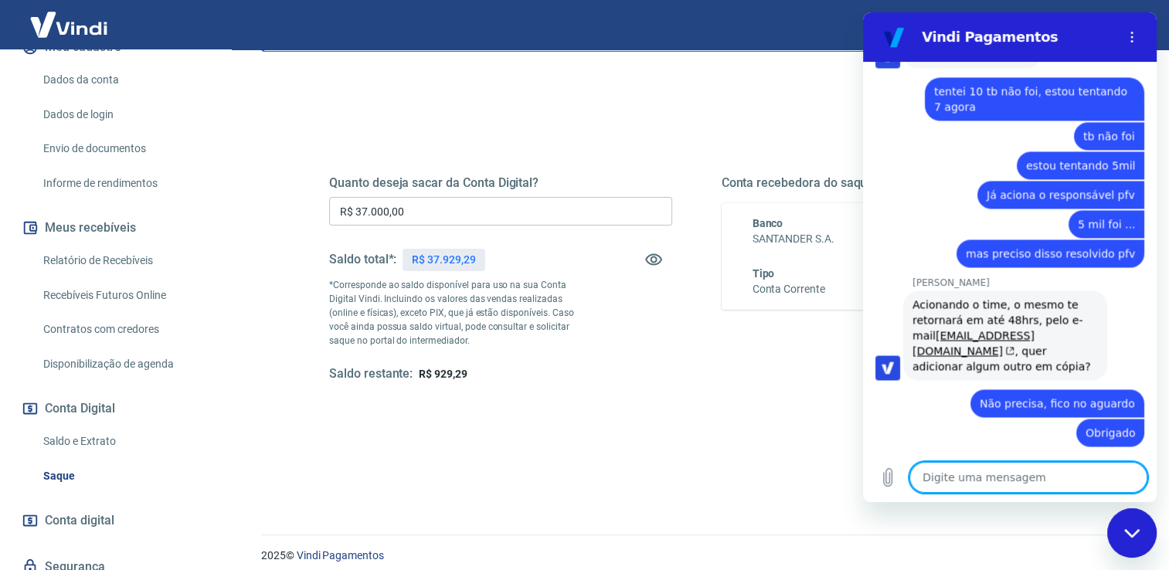
click at [1009, 473] on textarea at bounding box center [1029, 477] width 238 height 31
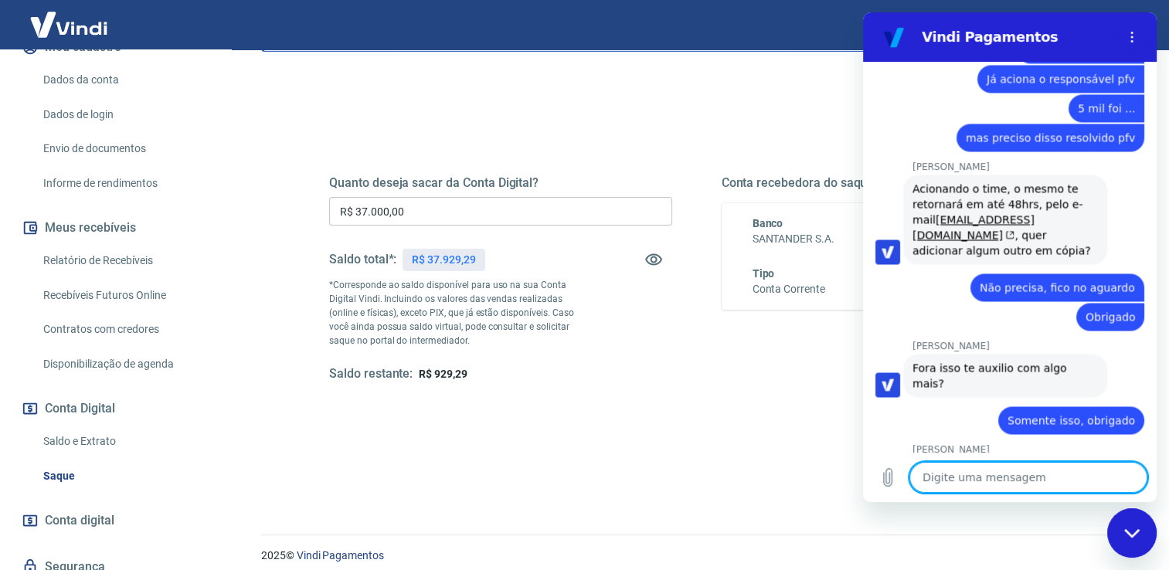
scroll to position [2535, 0]
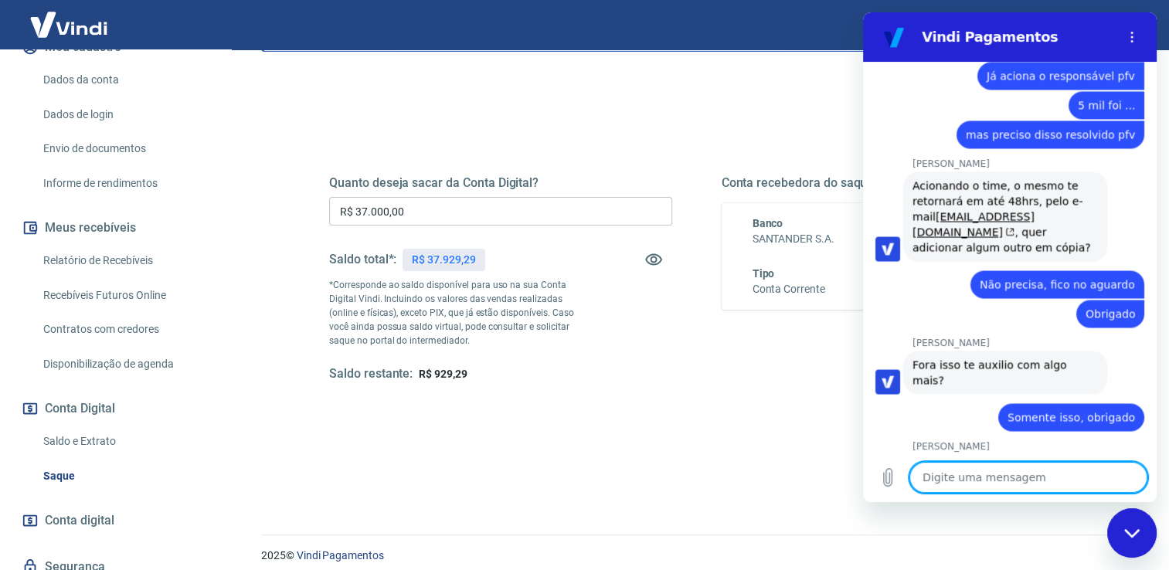
click at [1148, 533] on div "Fechar janela de mensagens" at bounding box center [1132, 533] width 46 height 46
